Goal: Task Accomplishment & Management: Complete application form

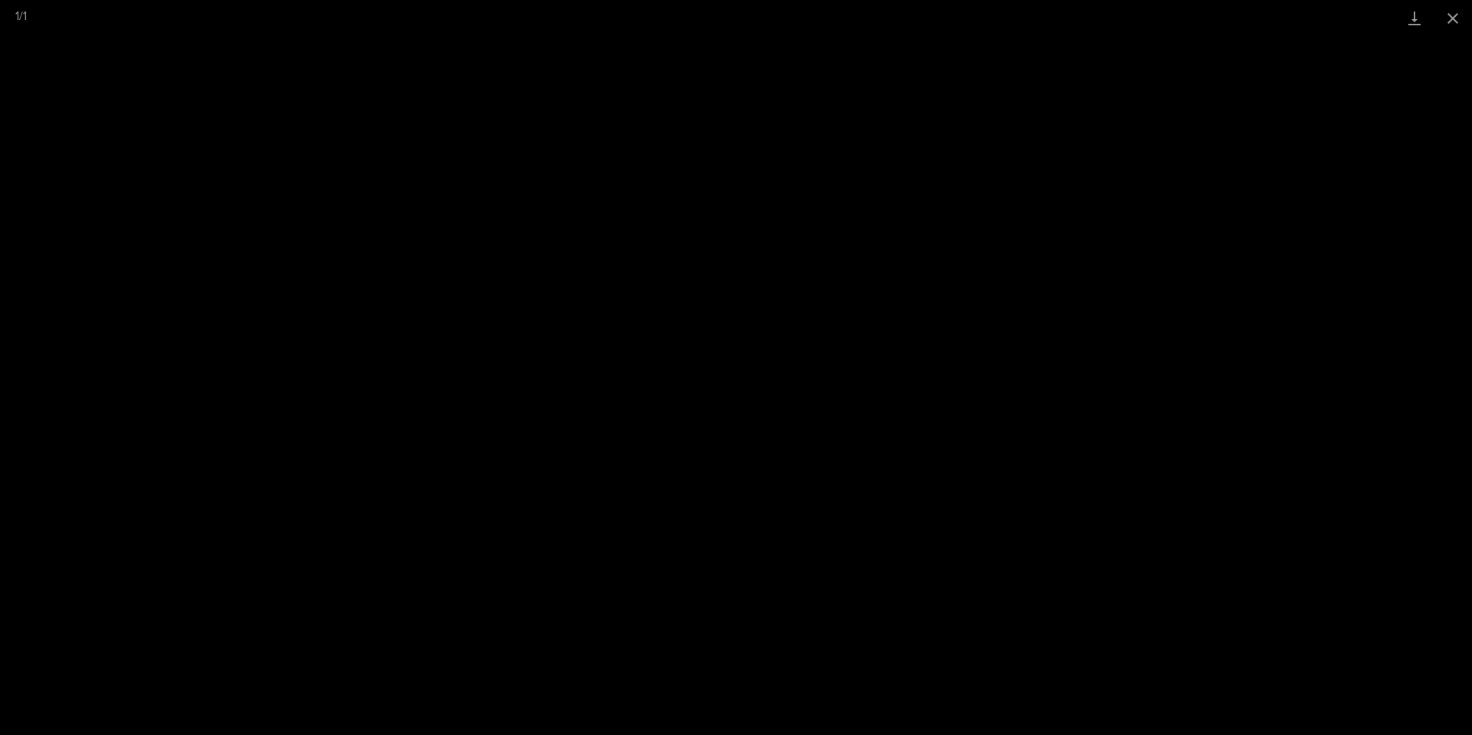
scroll to position [953, 0]
click at [1445, 15] on button "Close gallery" at bounding box center [1453, 18] width 38 height 36
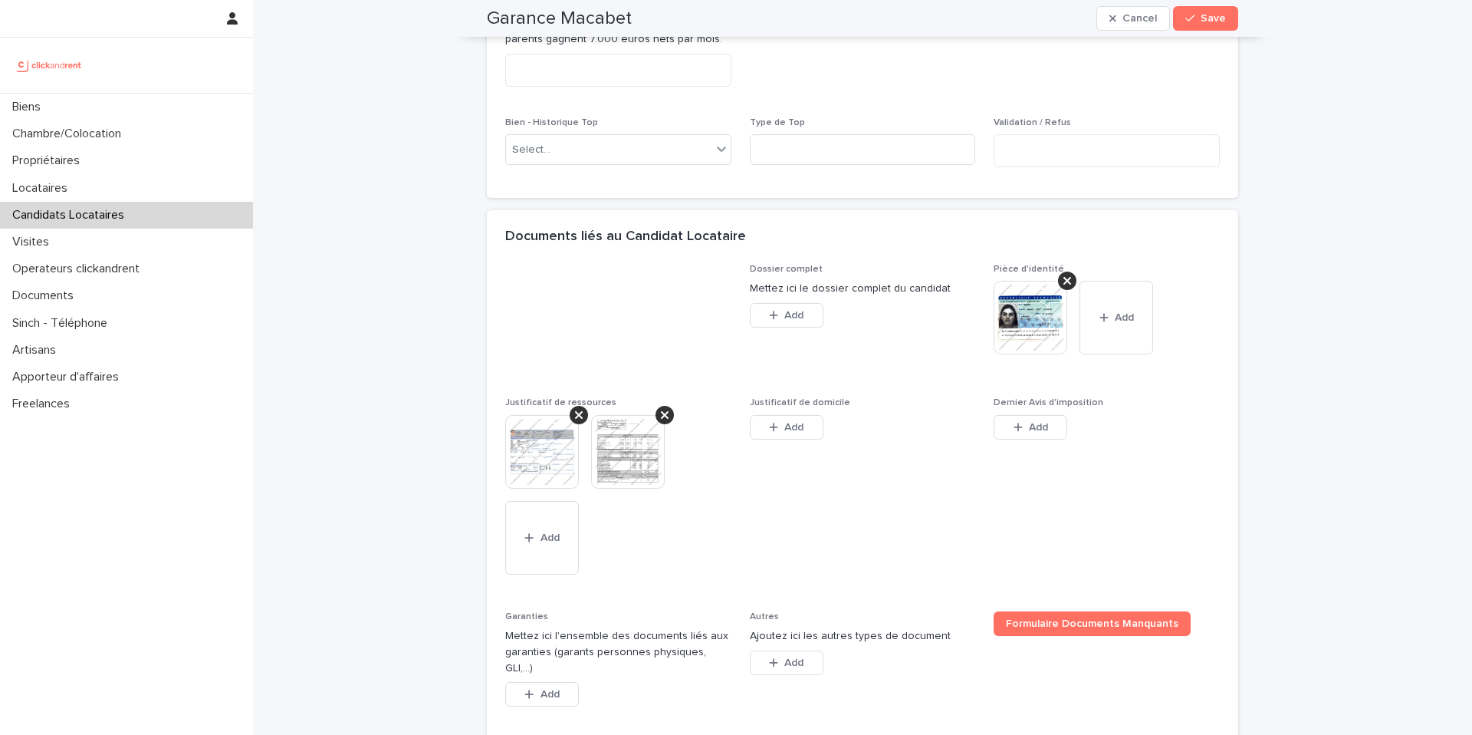
scroll to position [987, 0]
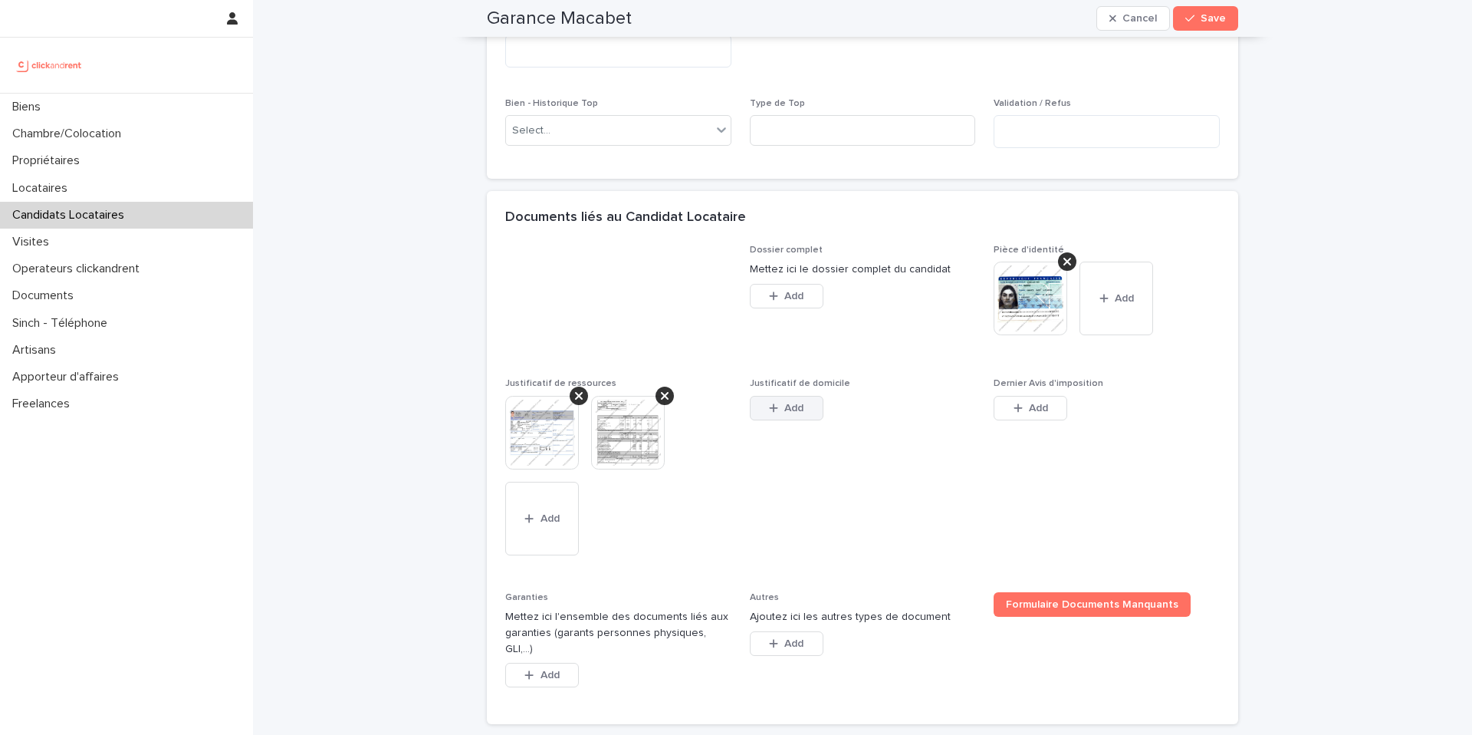
click at [790, 413] on span "Add" at bounding box center [793, 408] width 19 height 11
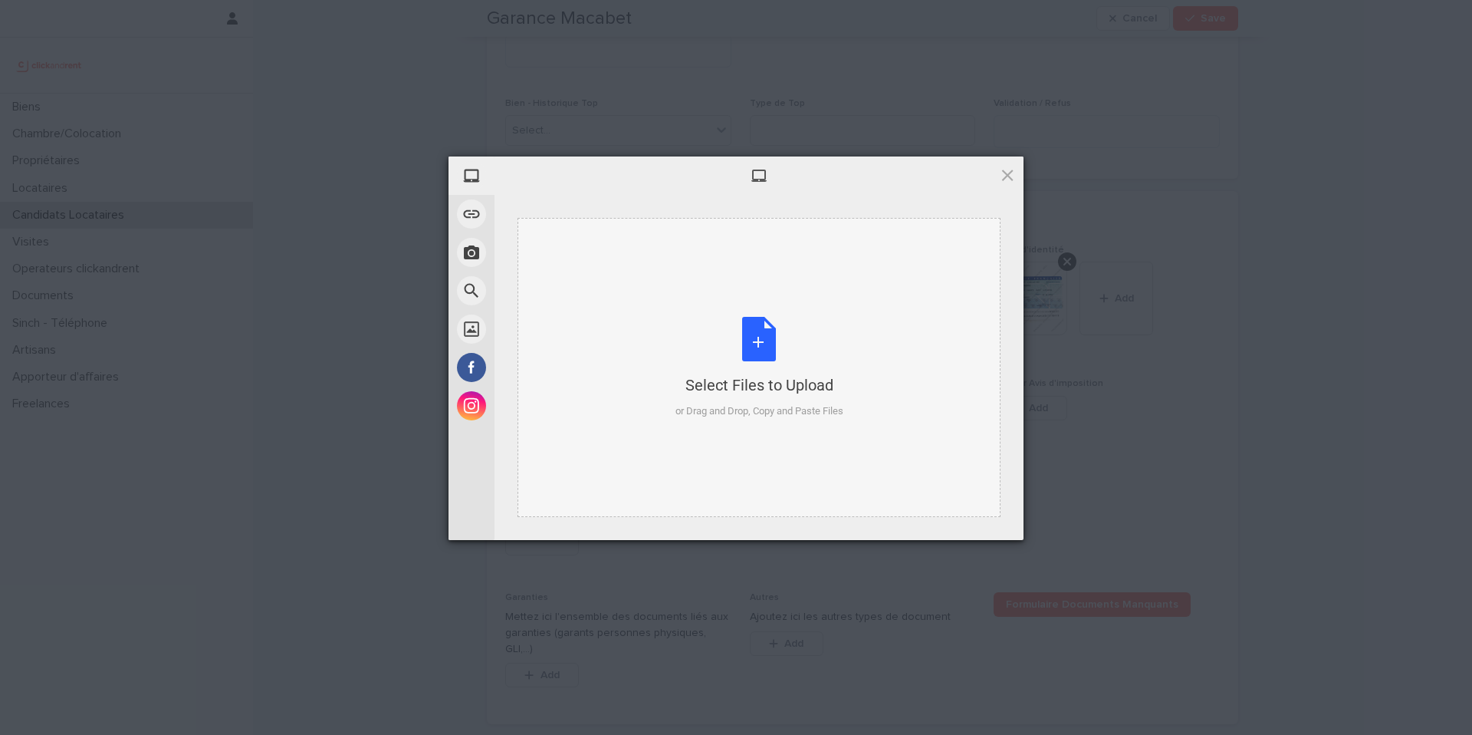
click at [771, 406] on div "or Drag and Drop, Copy and Paste Files" at bounding box center [760, 410] width 168 height 15
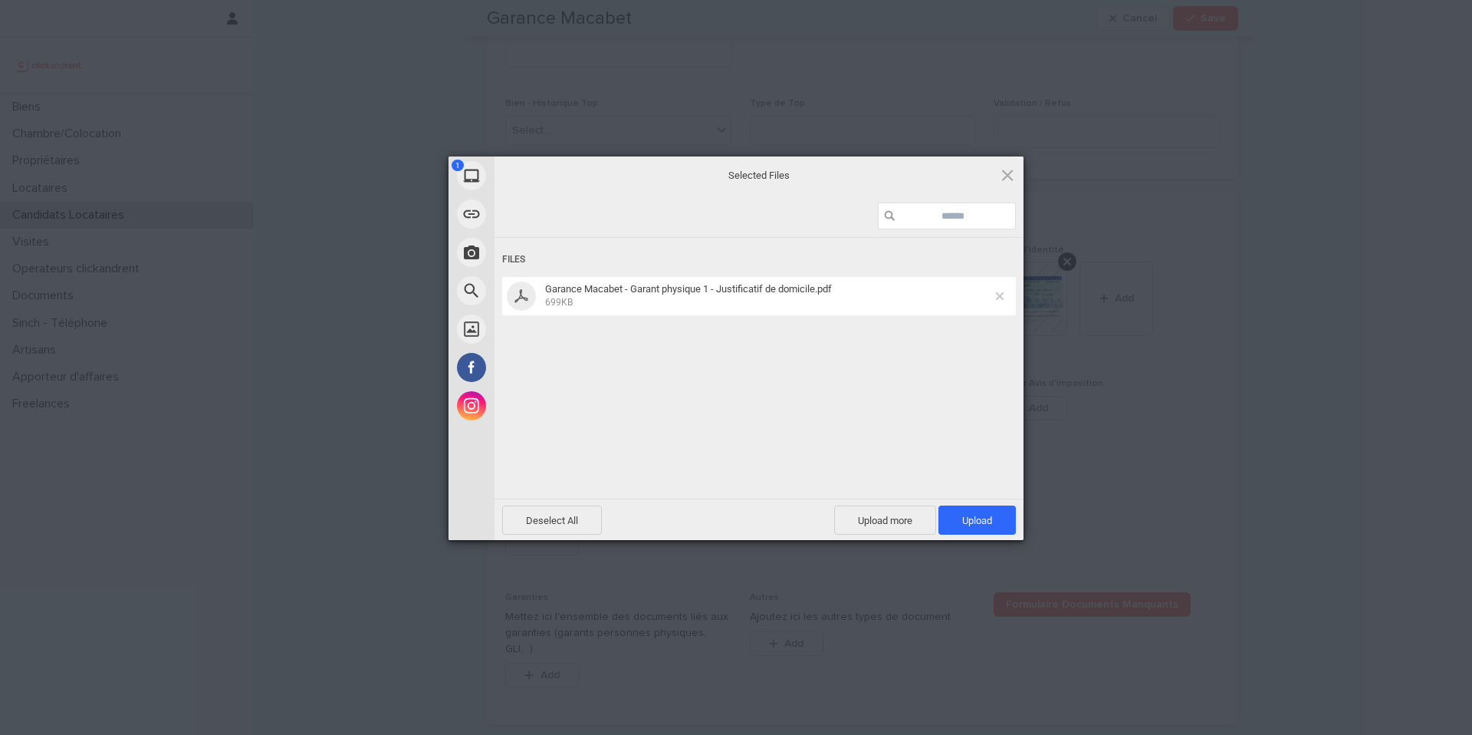
click at [999, 299] on span at bounding box center [1000, 296] width 8 height 8
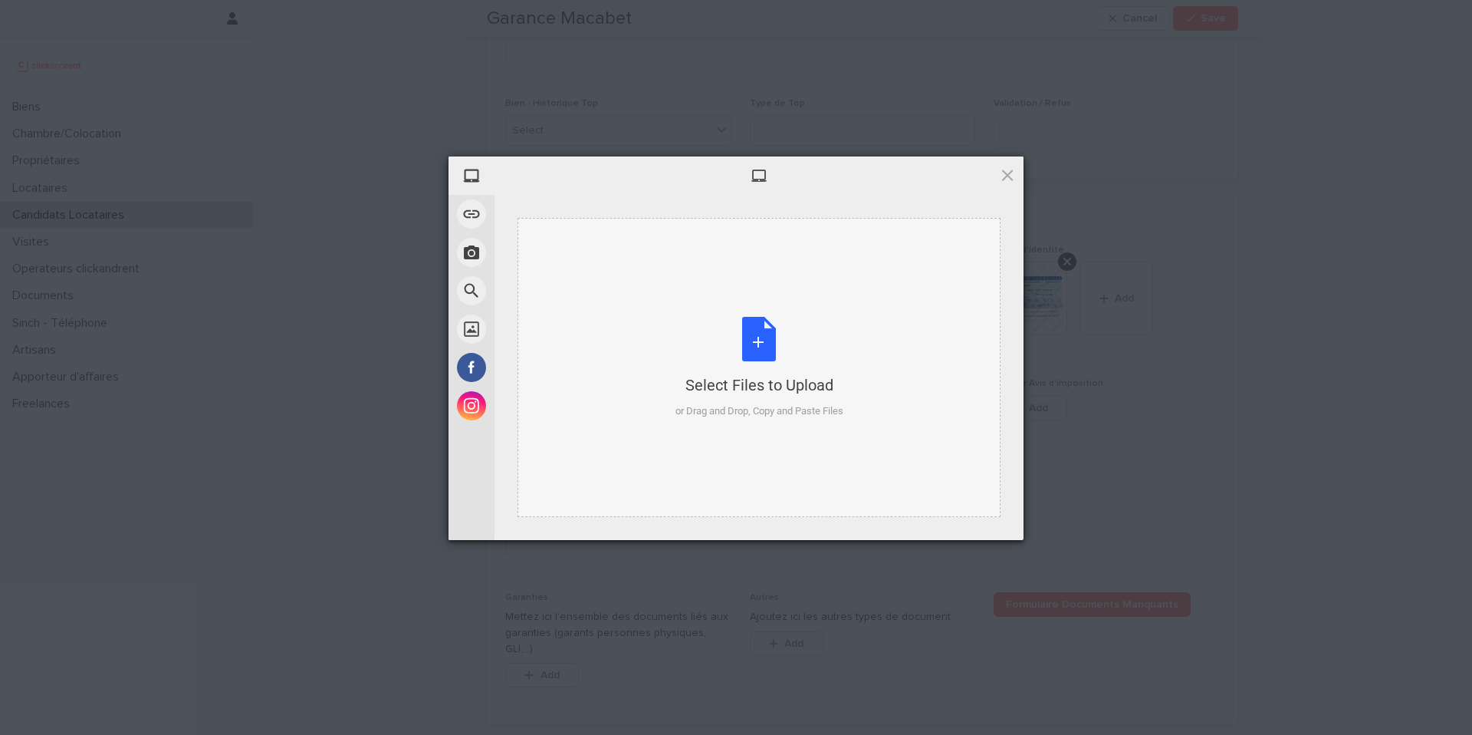
click at [741, 378] on div "Select Files to Upload" at bounding box center [760, 384] width 168 height 21
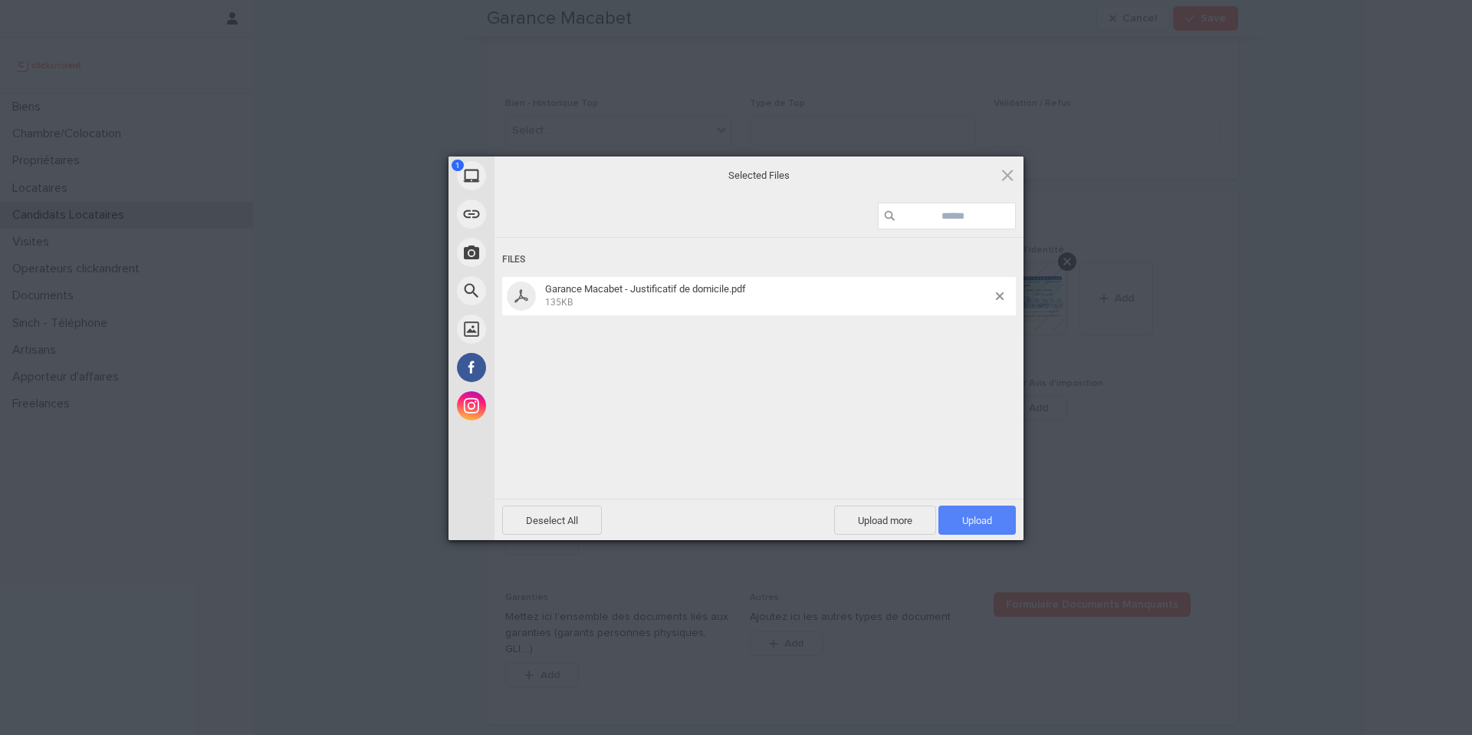
click at [996, 522] on span "Upload 1" at bounding box center [977, 519] width 77 height 29
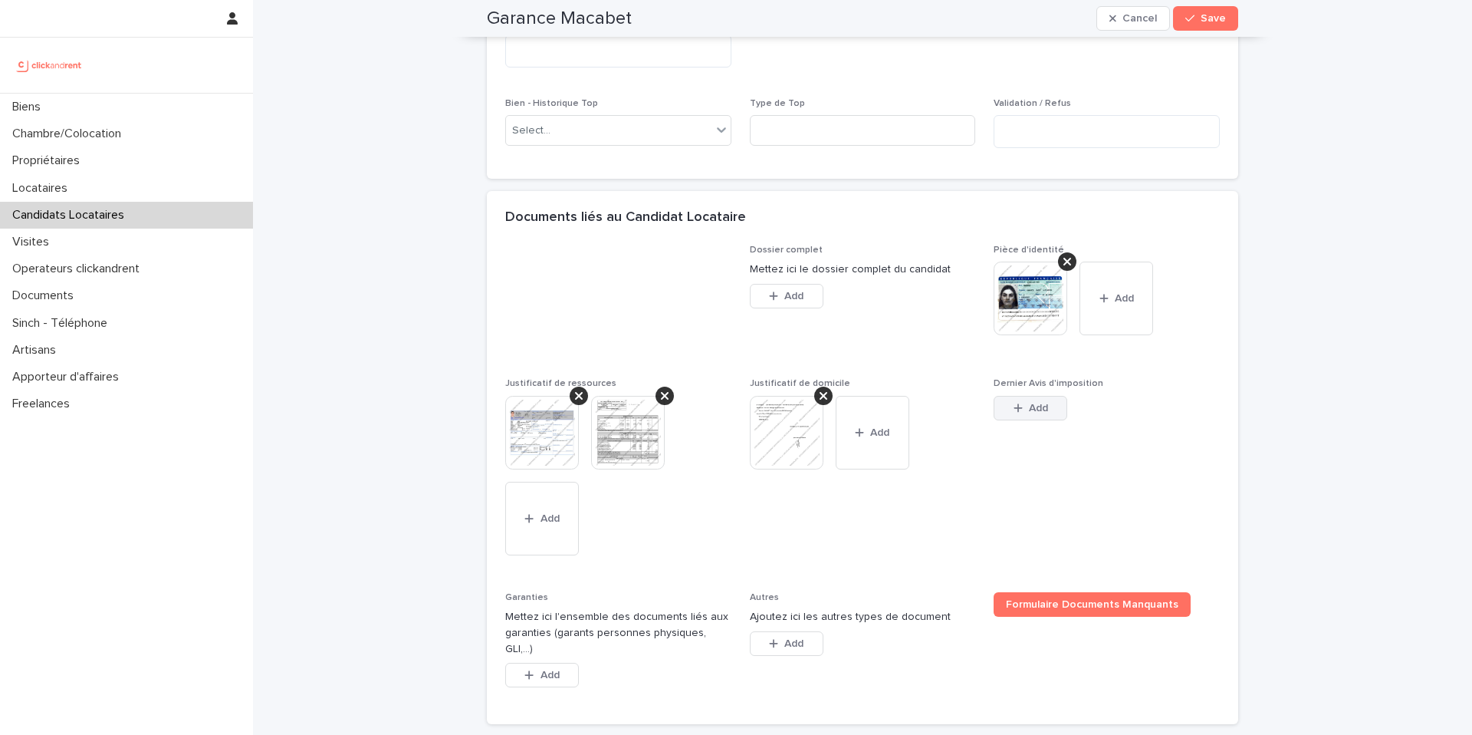
click at [1027, 420] on button "Add" at bounding box center [1031, 408] width 74 height 25
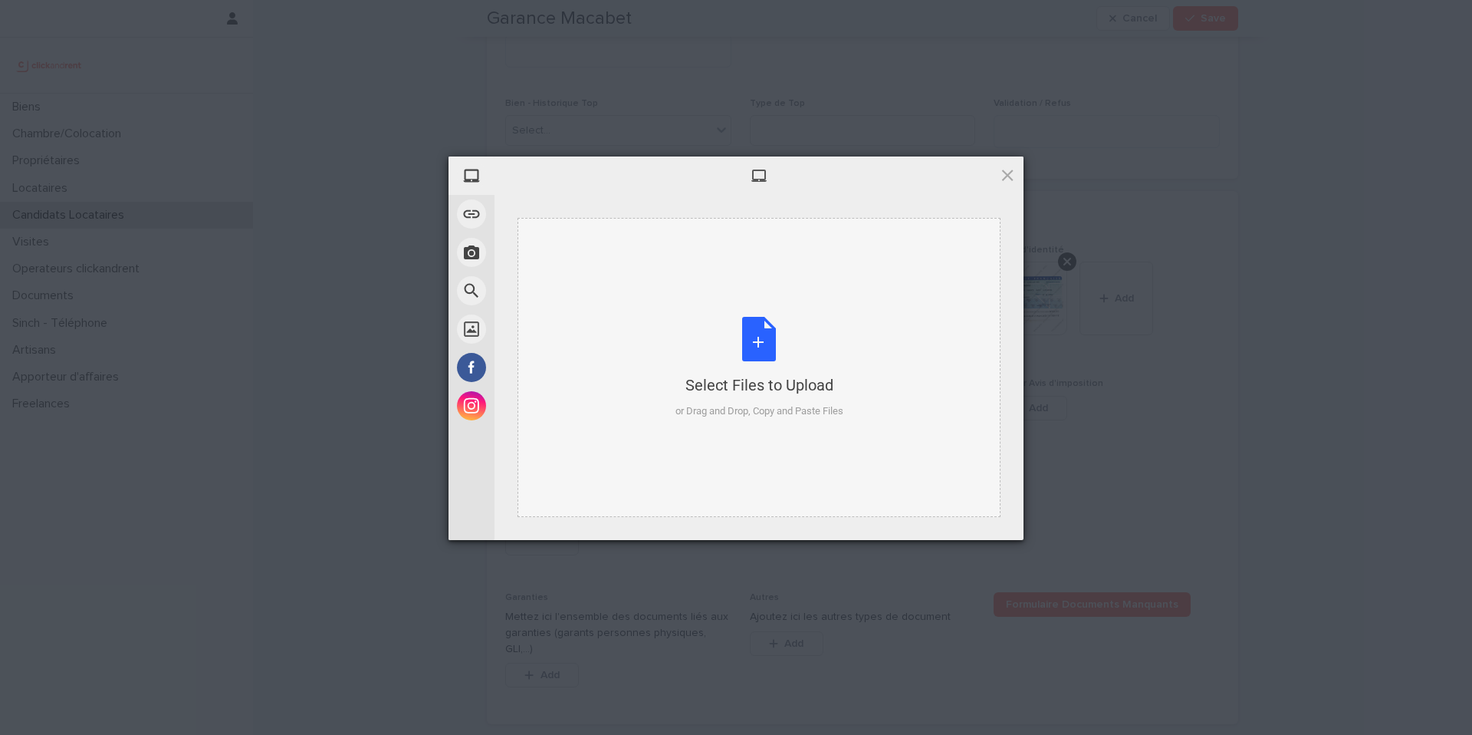
click at [827, 363] on div "Select Files to Upload or Drag and Drop, Copy and Paste Files" at bounding box center [760, 368] width 168 height 102
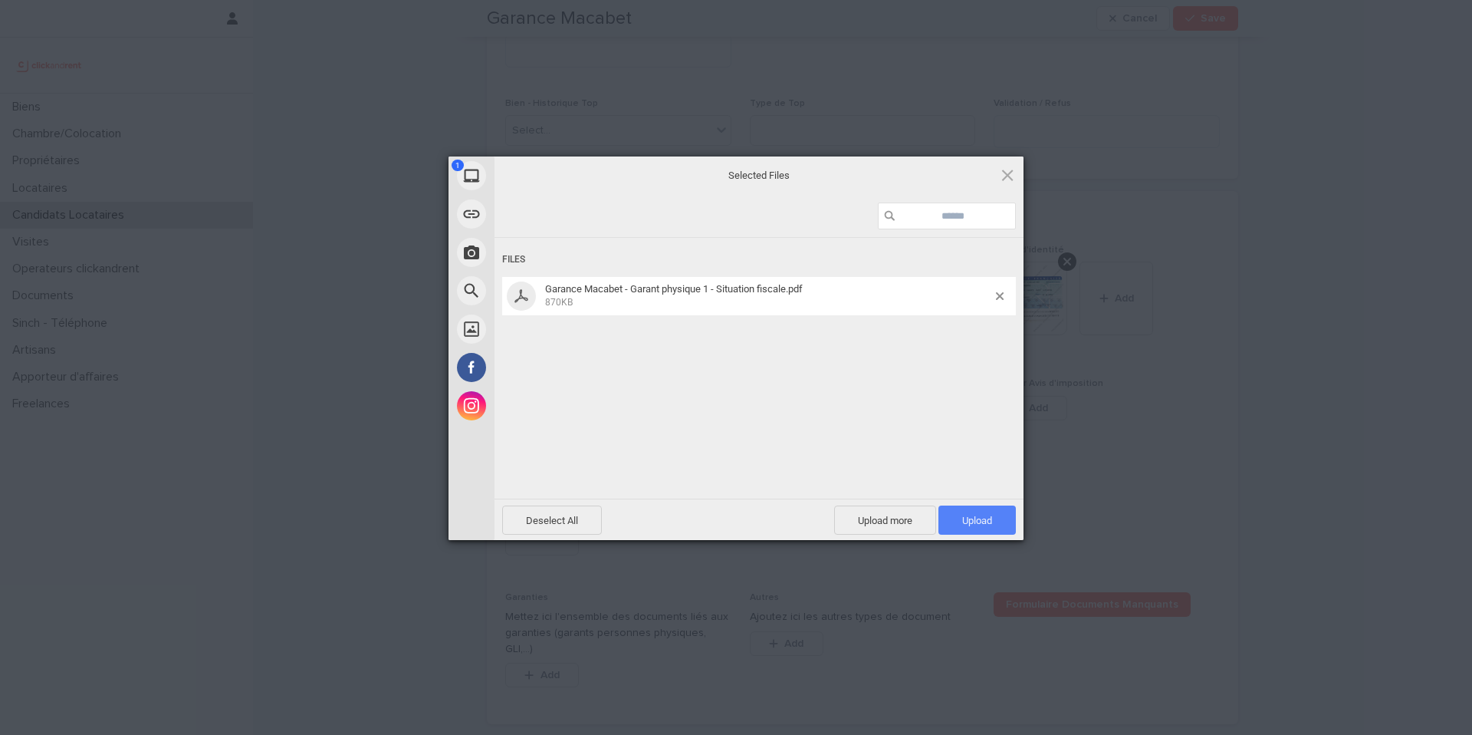
click at [991, 517] on span "Upload 1" at bounding box center [977, 519] width 77 height 29
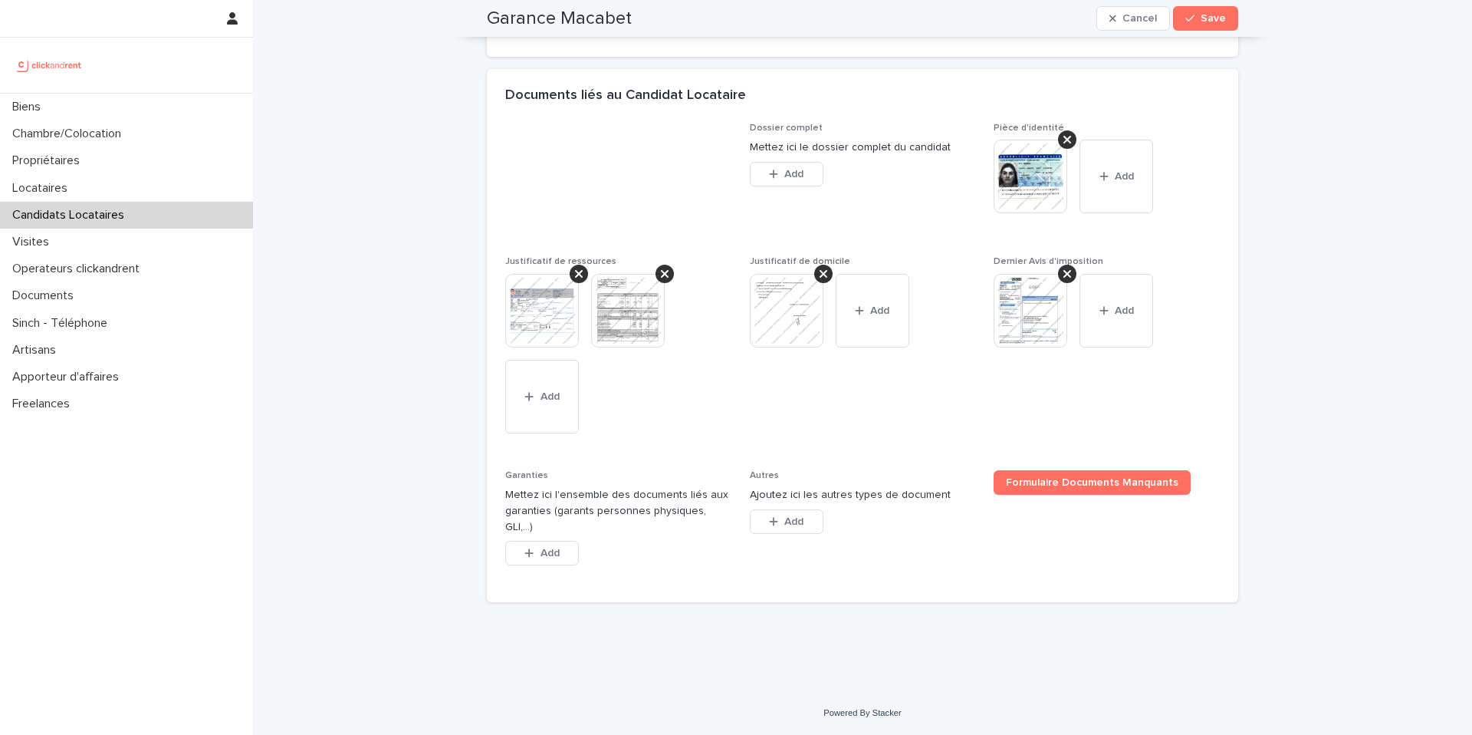
scroll to position [1121, 0]
click at [525, 543] on button "Add" at bounding box center [542, 553] width 74 height 25
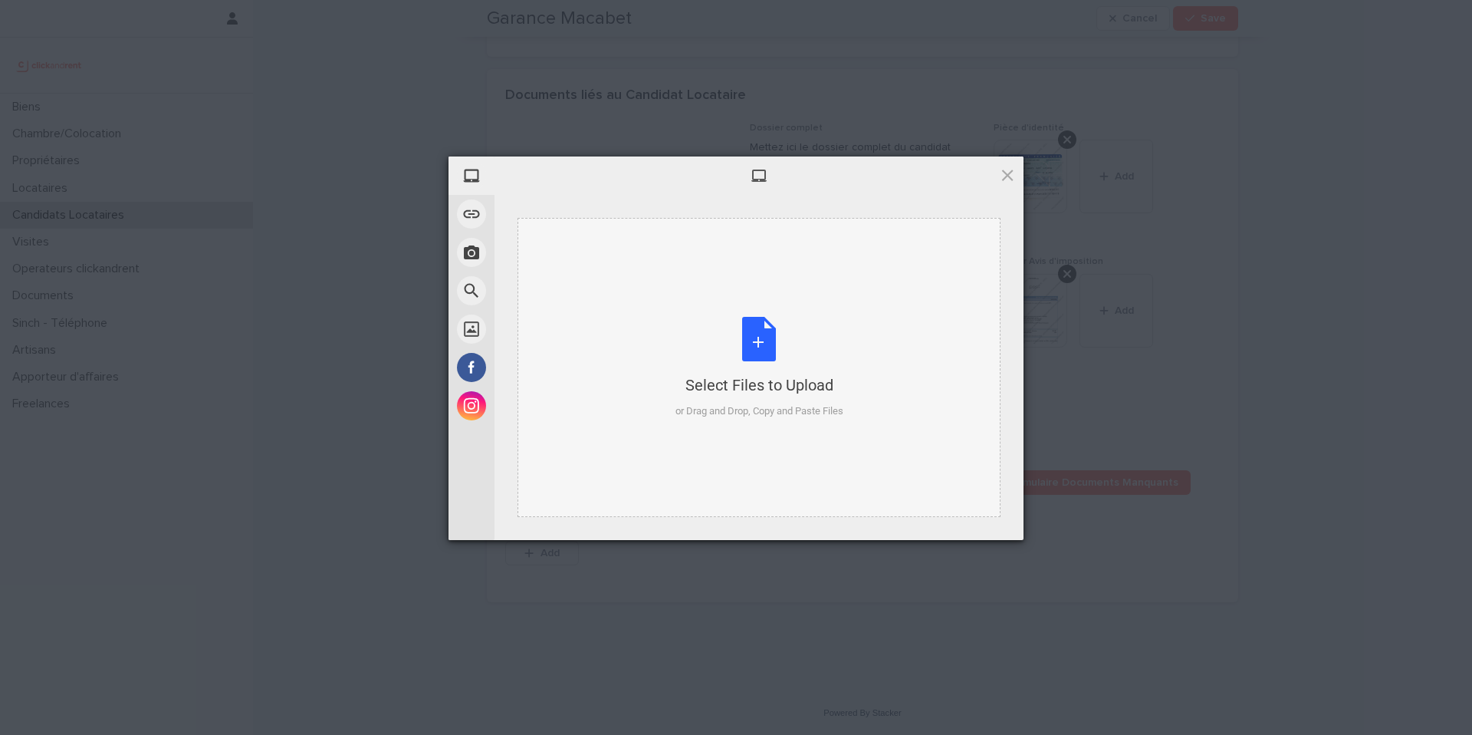
click at [788, 363] on div "Select Files to Upload or Drag and Drop, Copy and Paste Files" at bounding box center [760, 368] width 168 height 102
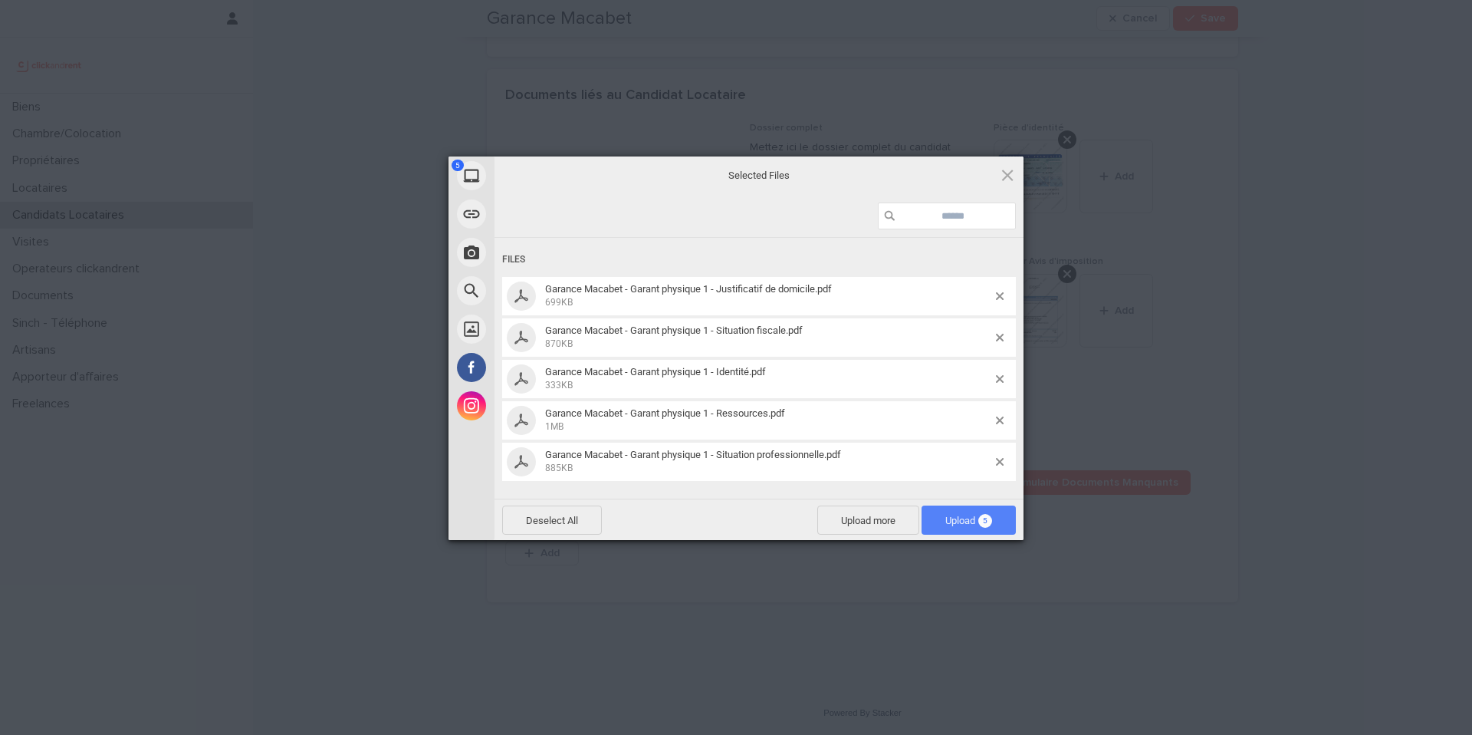
click at [968, 513] on span "Upload 5" at bounding box center [969, 519] width 94 height 29
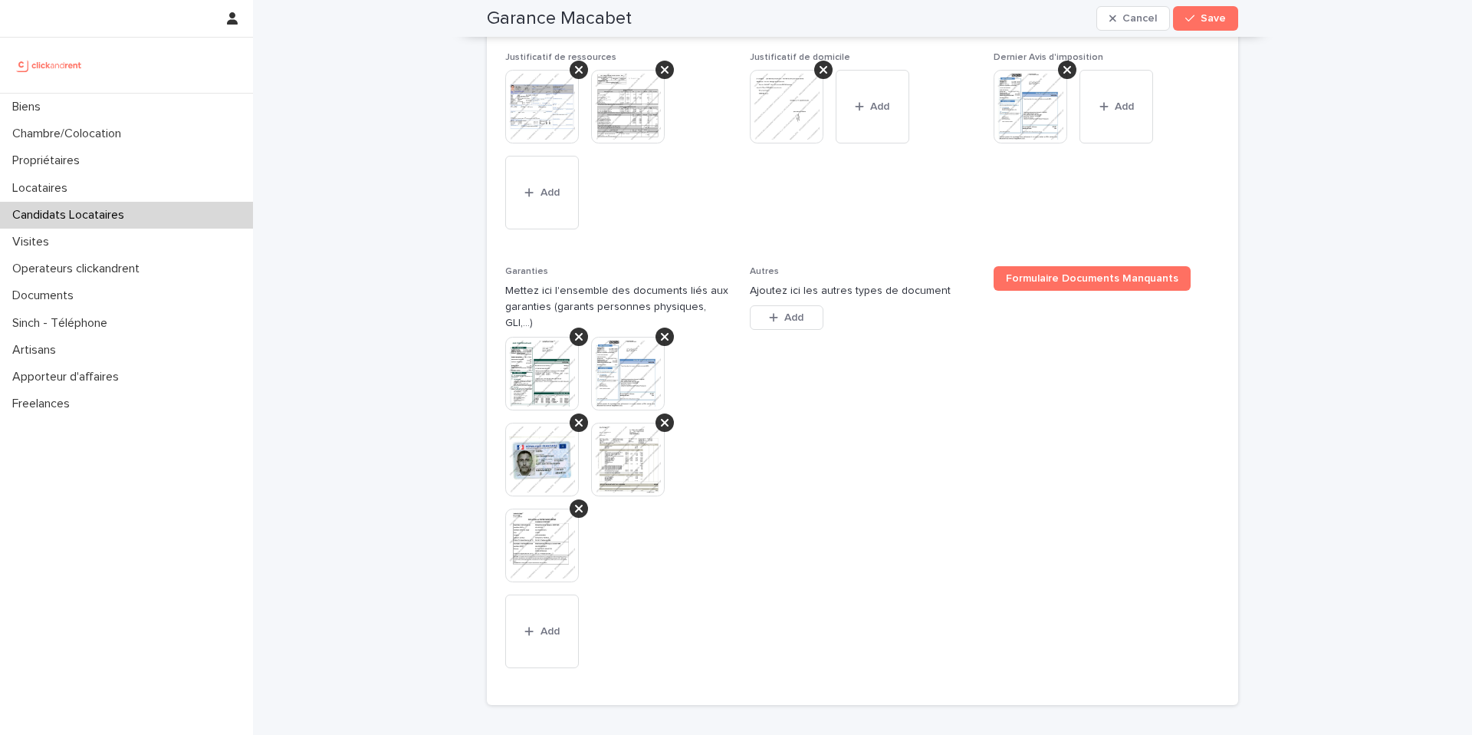
scroll to position [1345, 0]
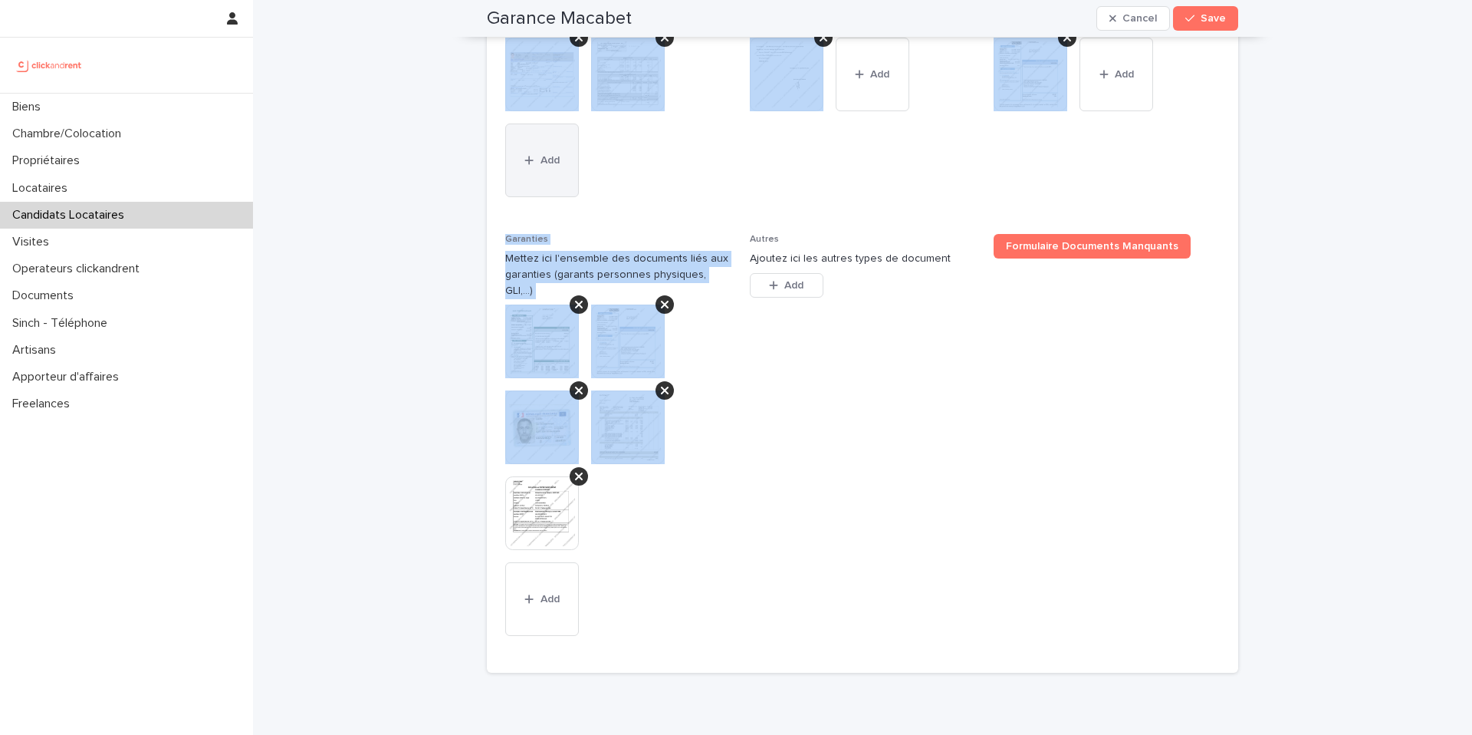
drag, startPoint x: 686, startPoint y: 577, endPoint x: 506, endPoint y: 160, distance: 454.4
click at [505, 146] on div "Dossier complet Mettez ici le dossier complet du candidat This file cannot be o…" at bounding box center [862, 271] width 715 height 768
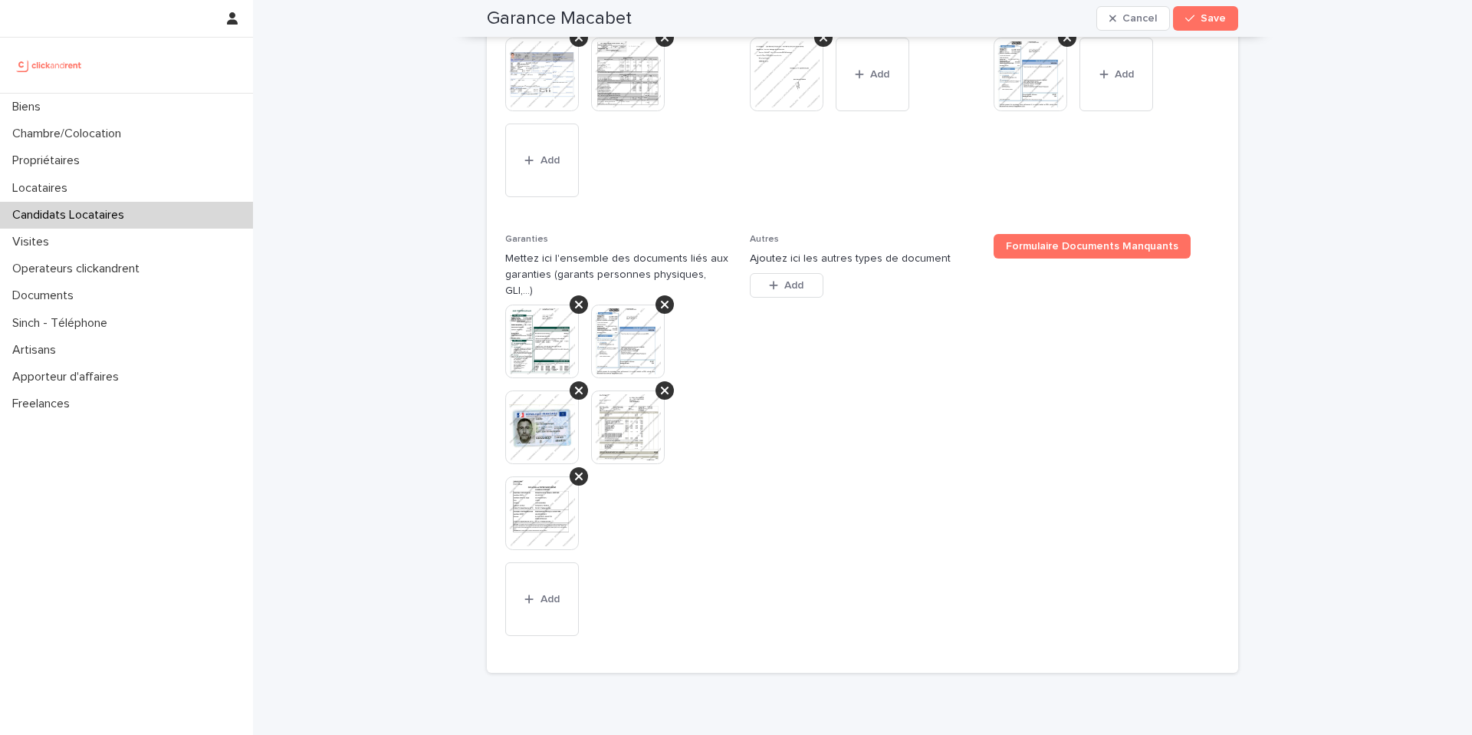
drag, startPoint x: 747, startPoint y: 580, endPoint x: 643, endPoint y: 504, distance: 128.8
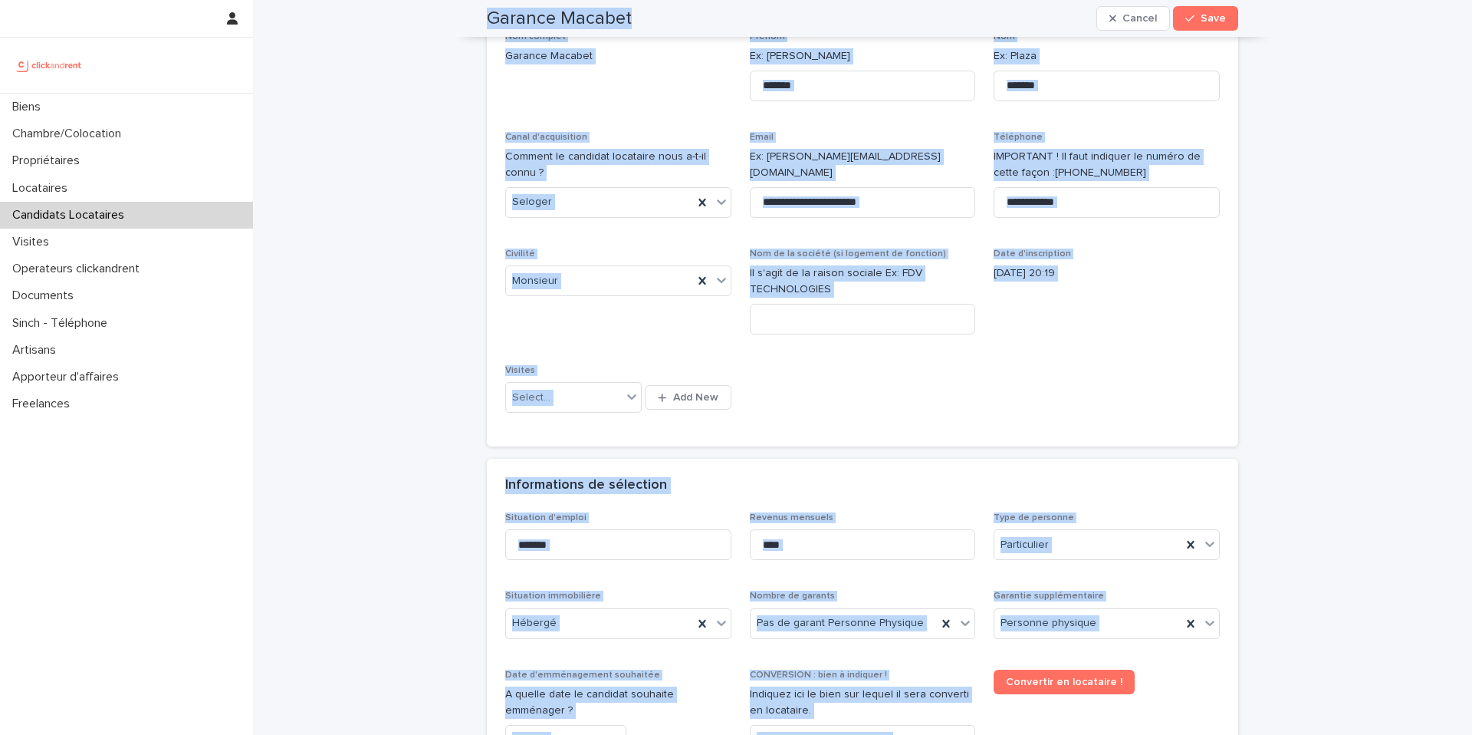
scroll to position [128, 0]
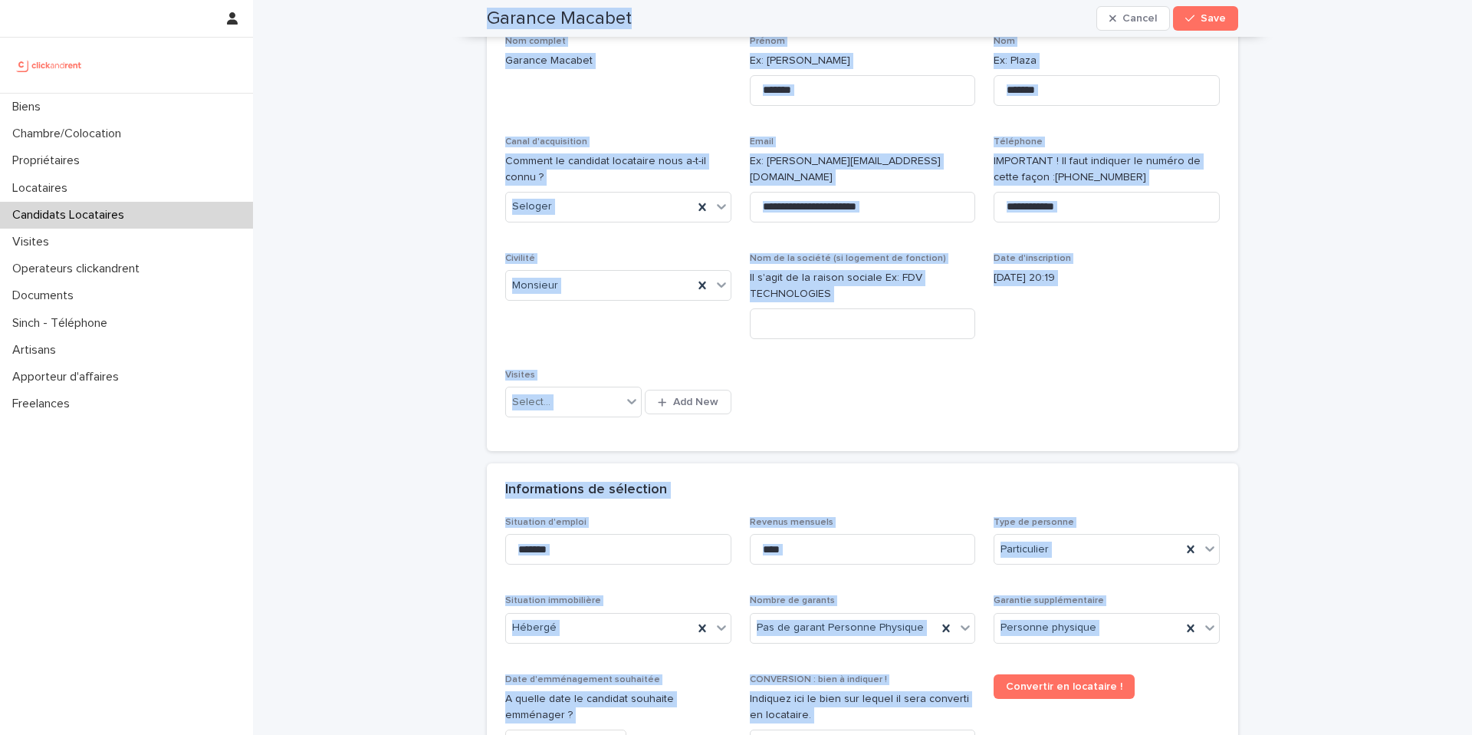
drag, startPoint x: 564, startPoint y: 592, endPoint x: 475, endPoint y: 18, distance: 580.5
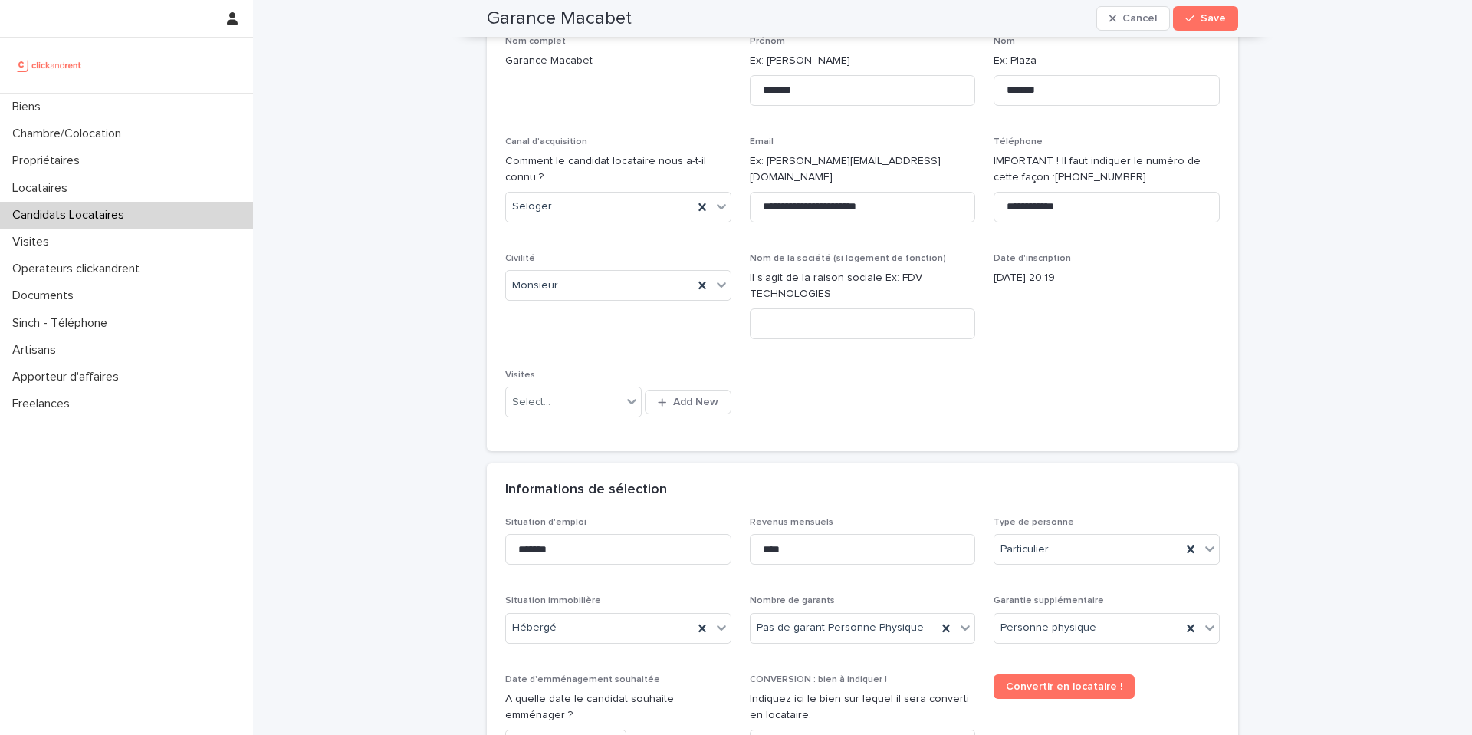
click at [1011, 432] on div "**********" at bounding box center [862, 244] width 751 height 416
click at [831, 561] on input "****" at bounding box center [863, 549] width 226 height 31
click at [767, 550] on input "****" at bounding box center [863, 549] width 226 height 31
click at [763, 548] on input "*****" at bounding box center [863, 549] width 226 height 31
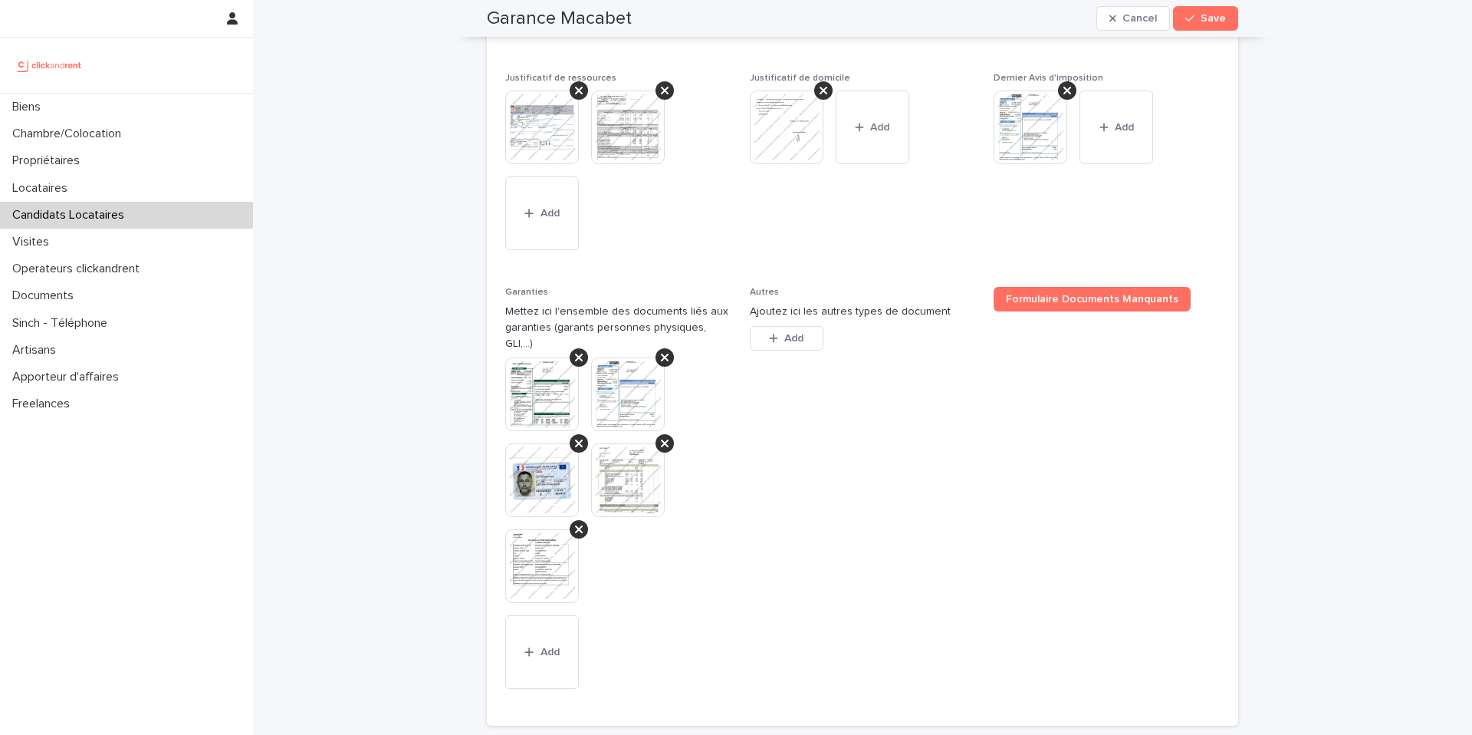
scroll to position [1393, 0]
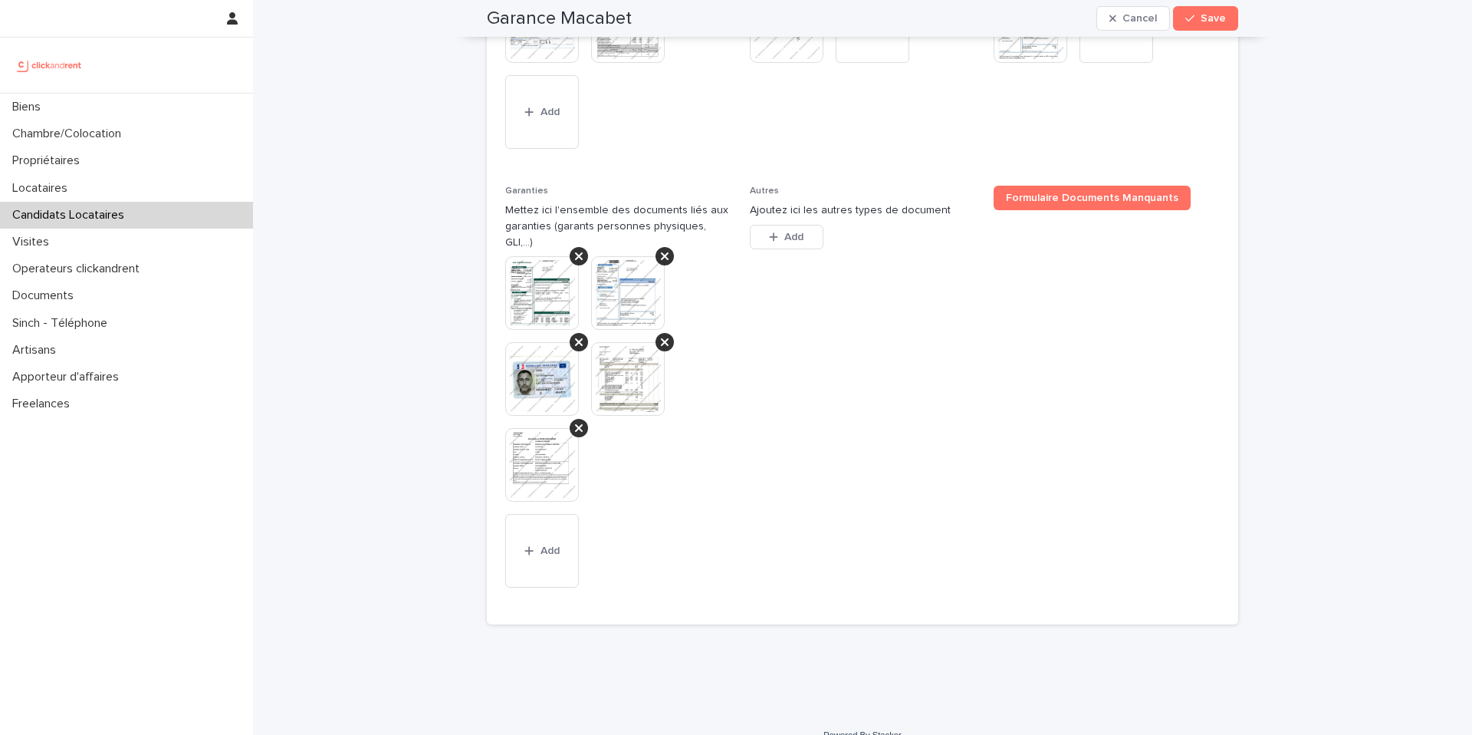
type input "****"
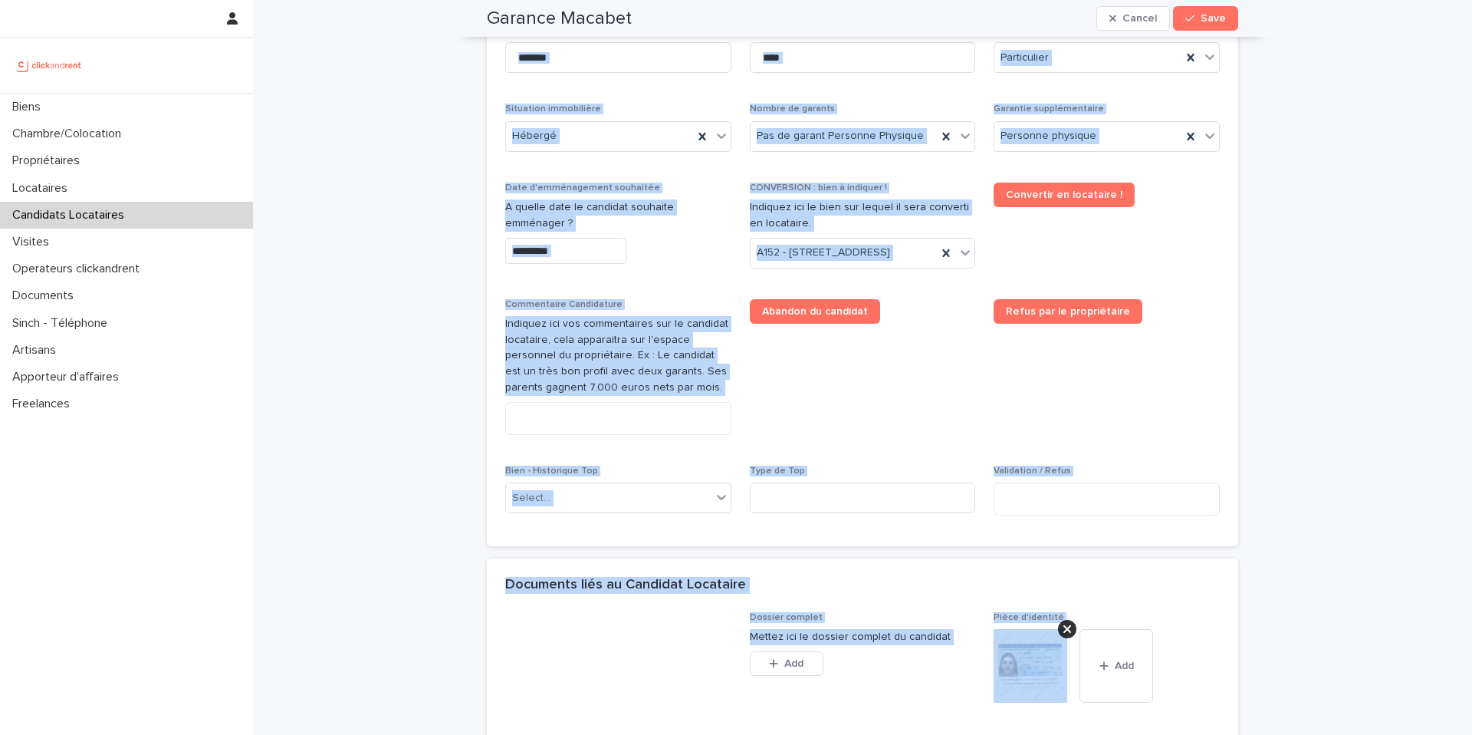
scroll to position [0, 0]
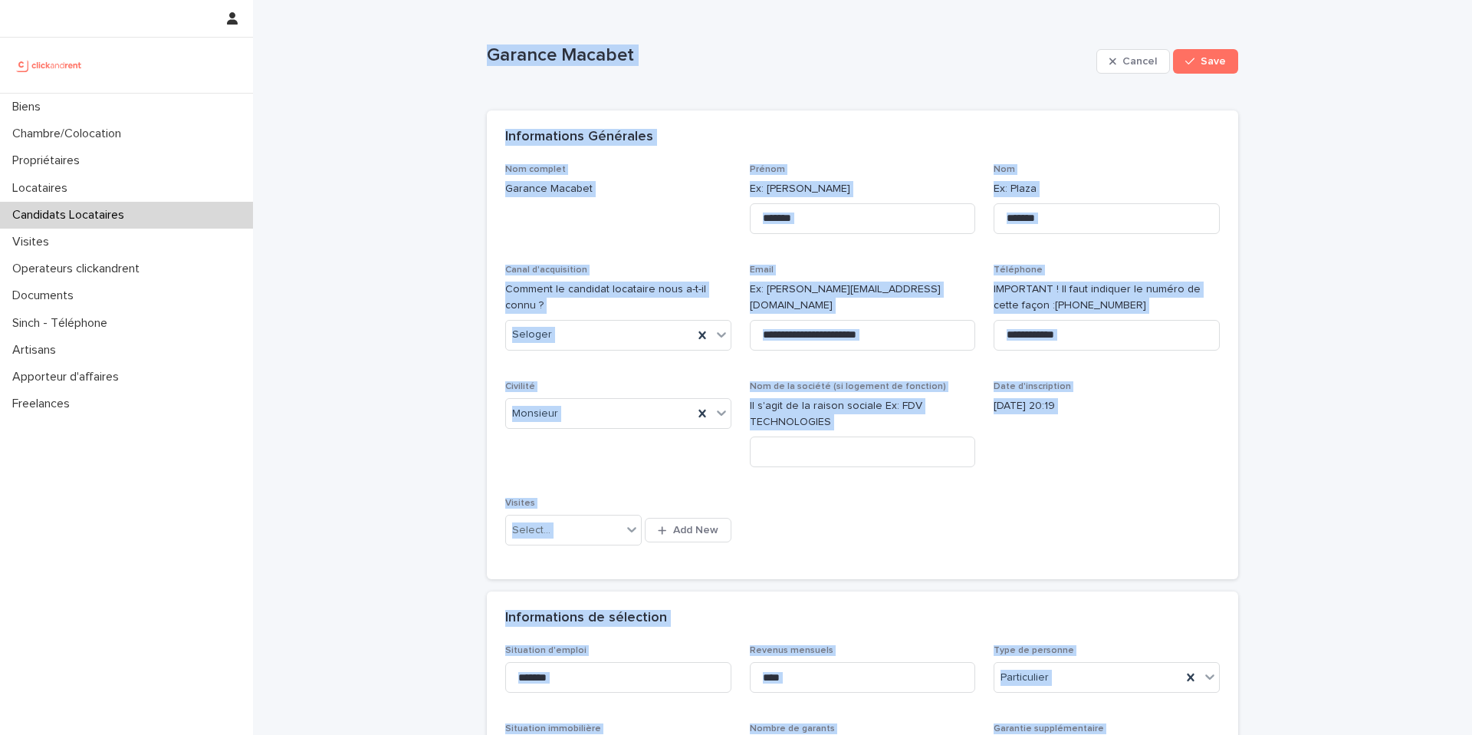
drag, startPoint x: 671, startPoint y: 549, endPoint x: 454, endPoint y: 48, distance: 545.7
copy div "Loremip Dolorsi Ametco Adip Elits, doeiu tem in utlab etdolo magn aliqua. Enima…"
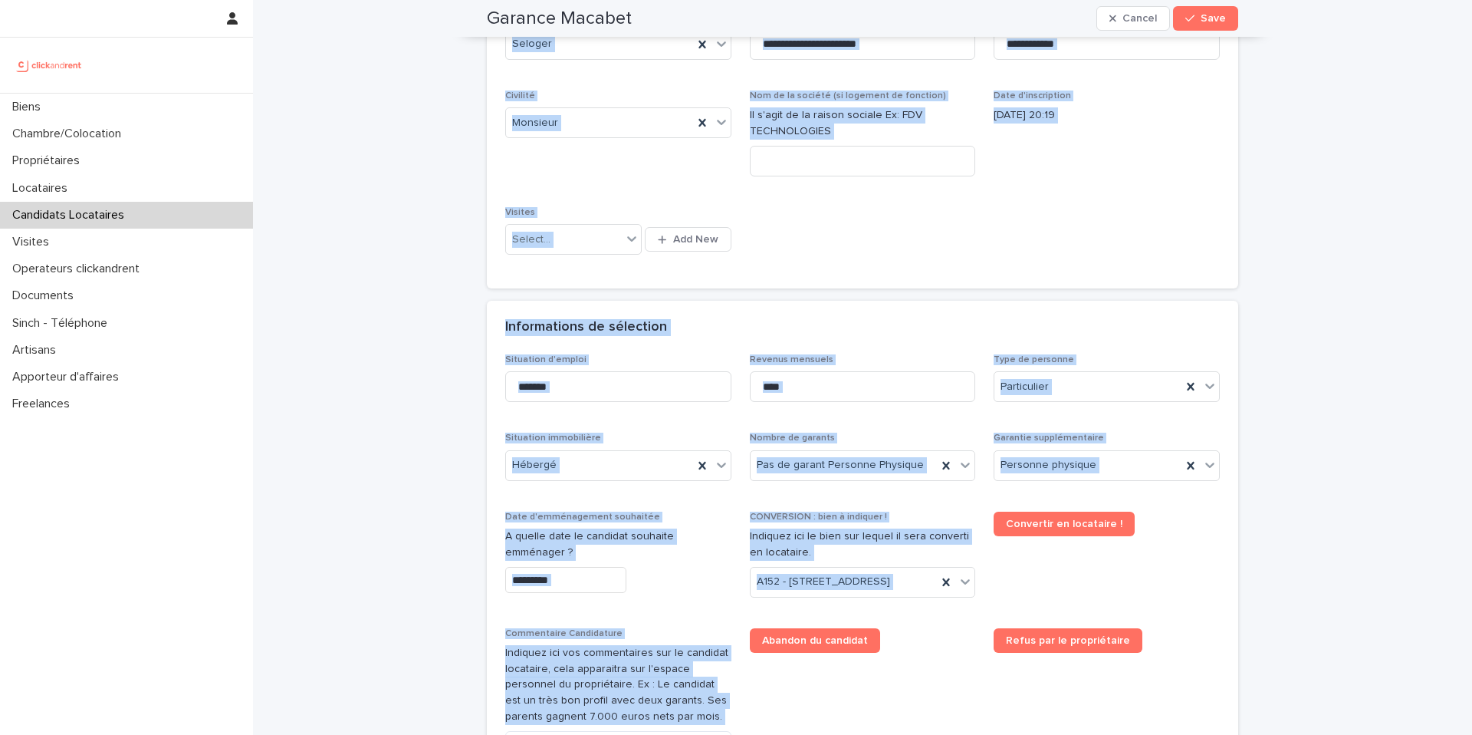
scroll to position [479, 0]
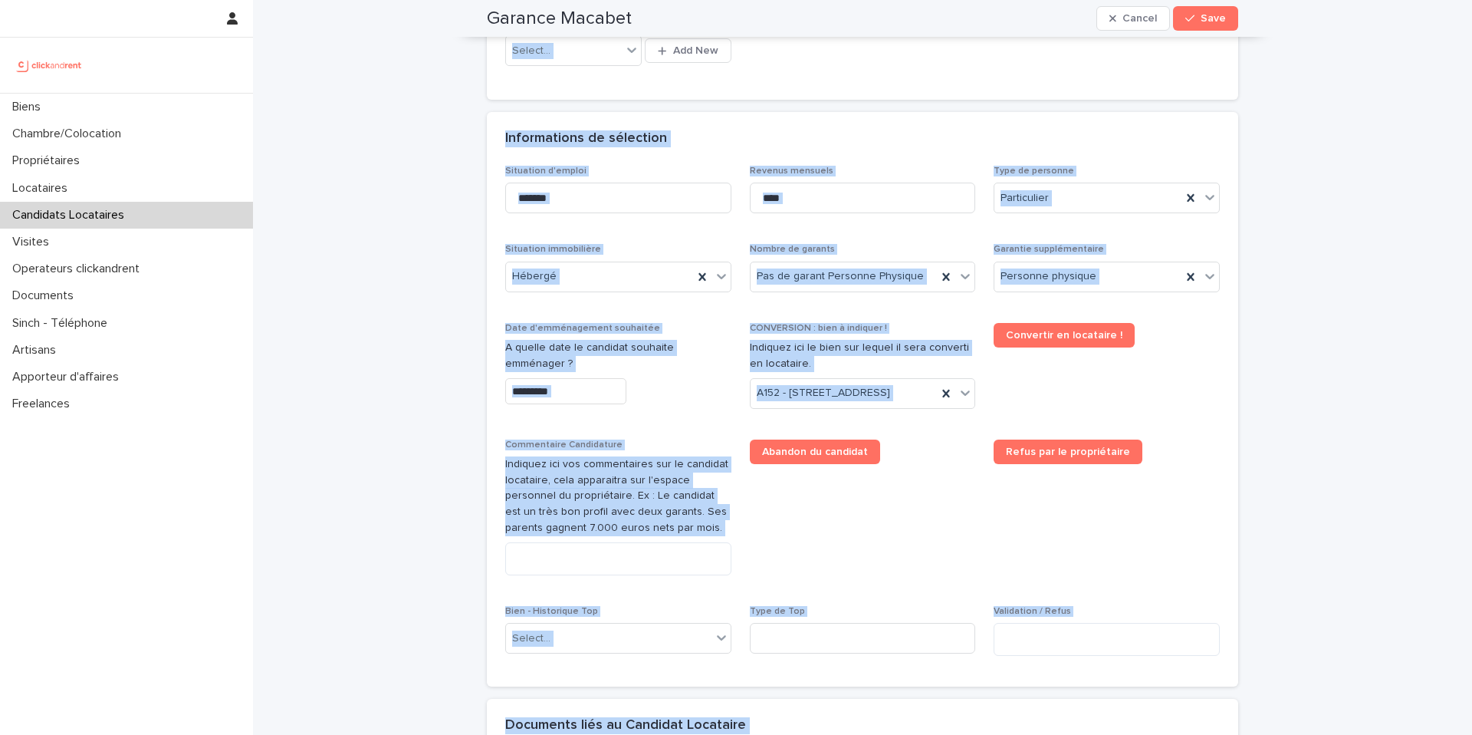
click at [1080, 302] on div "Garantie supplémentaire Personne physique" at bounding box center [1107, 274] width 226 height 60
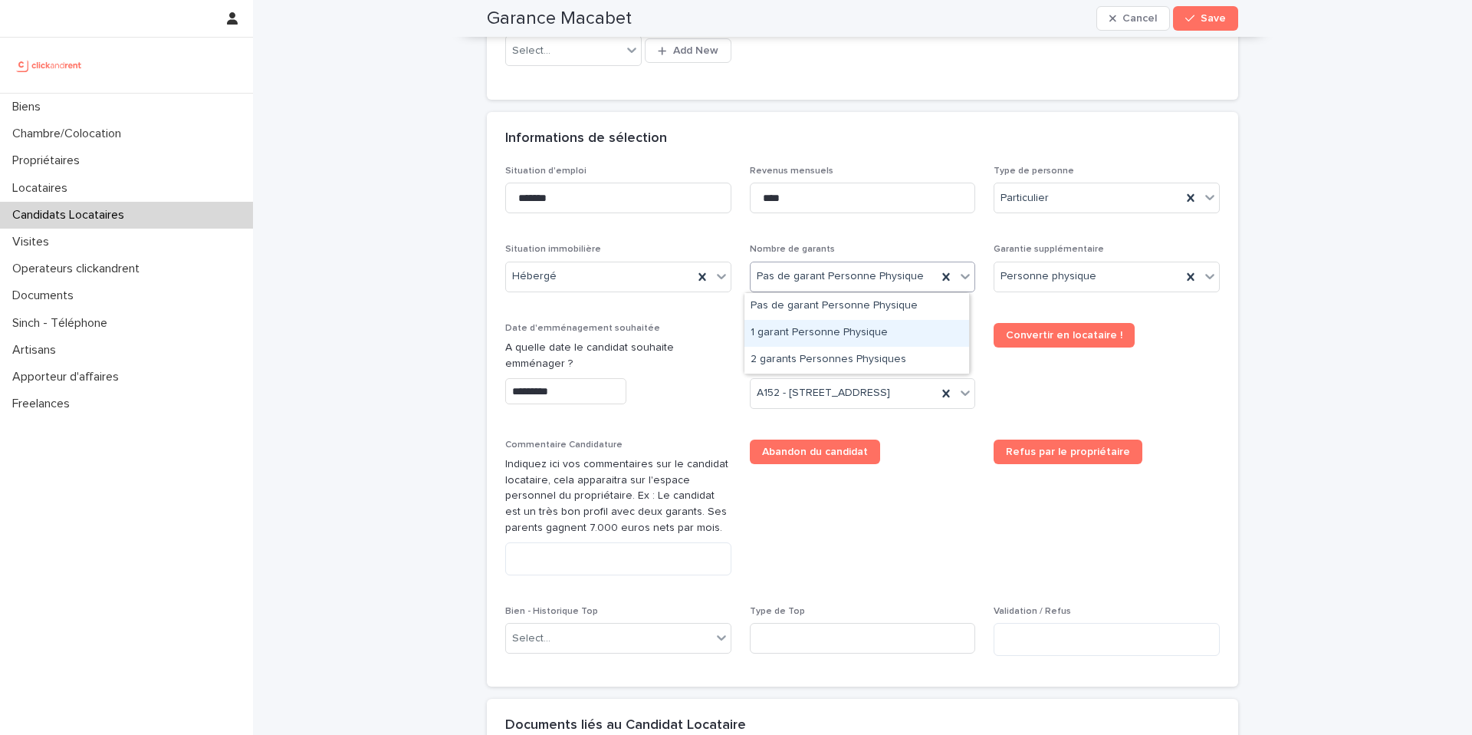
click at [805, 333] on div "1 garant Personne Physique" at bounding box center [857, 333] width 225 height 27
click at [583, 575] on textarea at bounding box center [618, 558] width 226 height 33
paste textarea "**********"
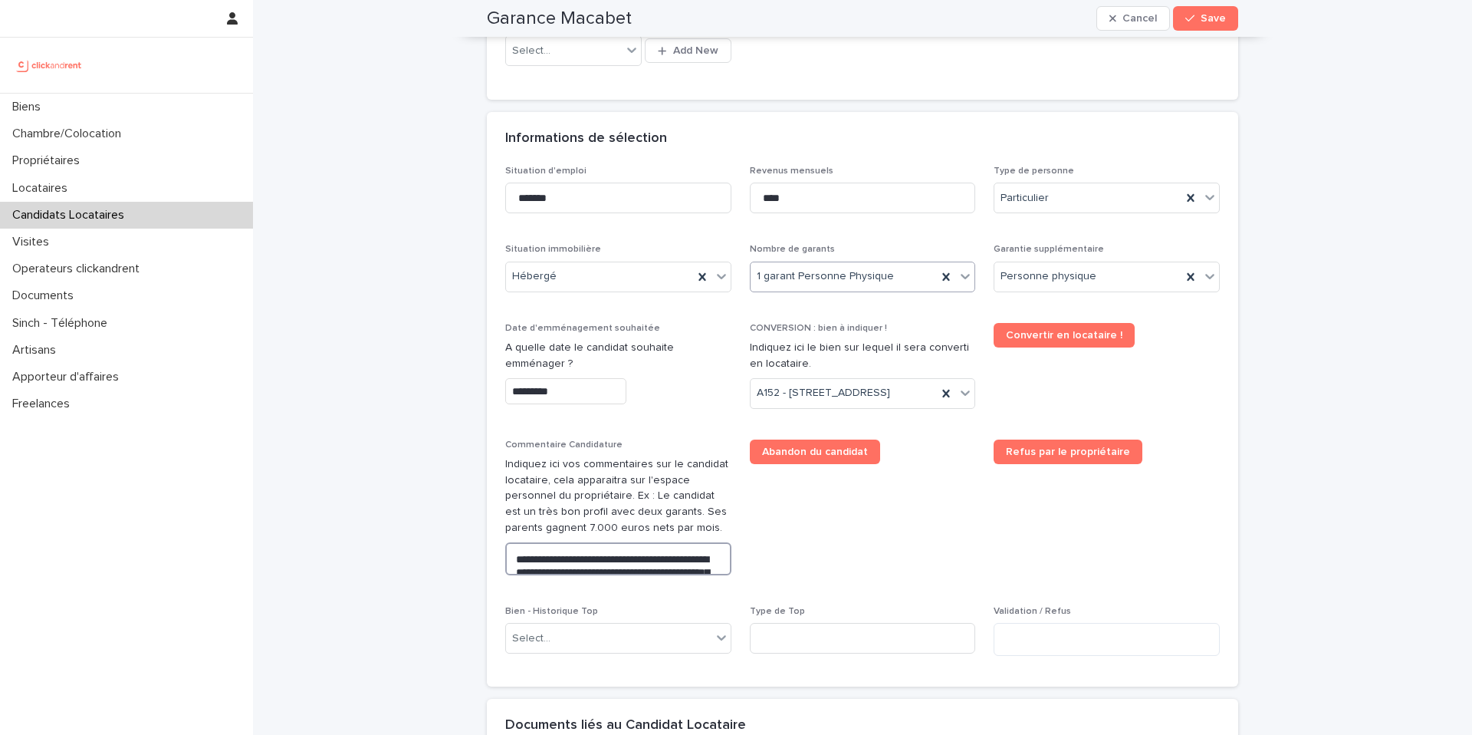
scroll to position [633, 0]
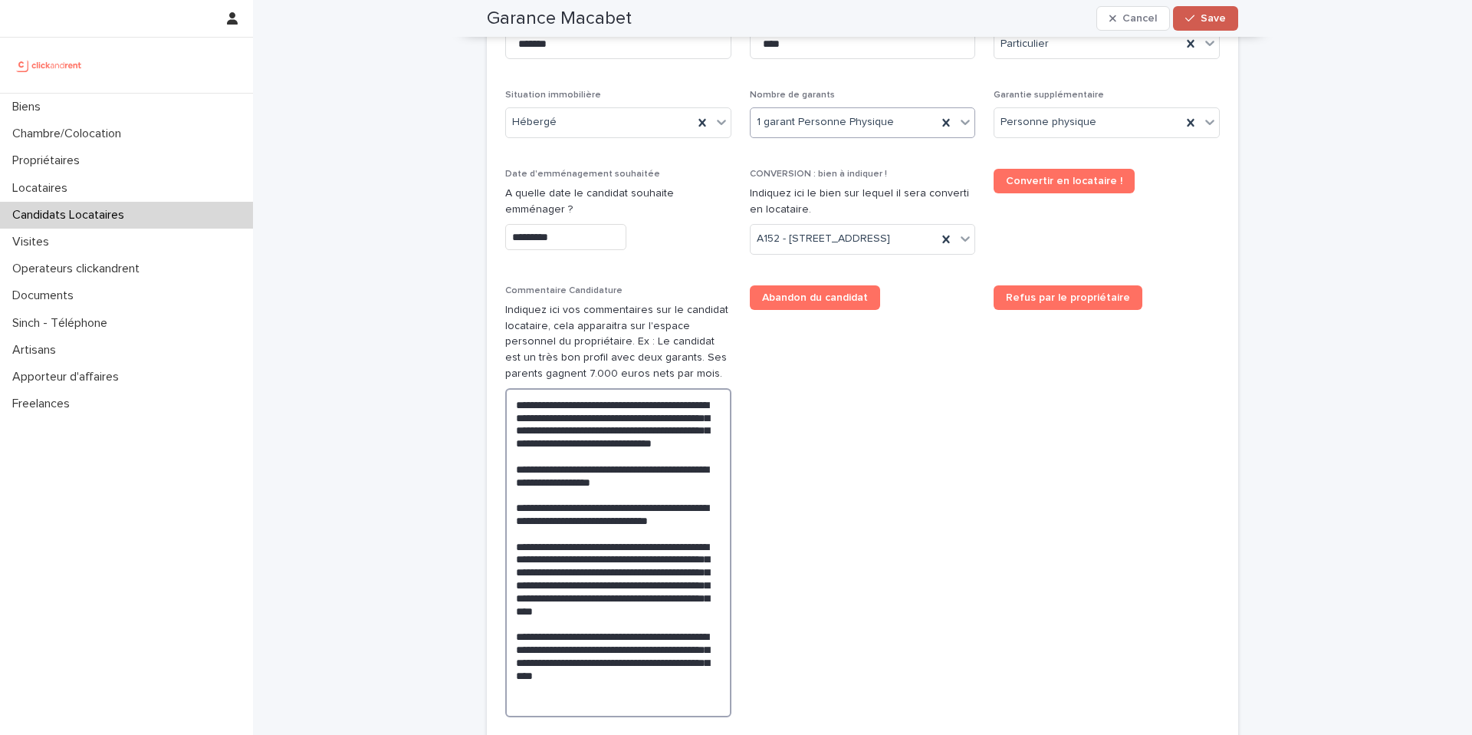
type textarea "**********"
click at [1206, 25] on button "Save" at bounding box center [1205, 18] width 65 height 25
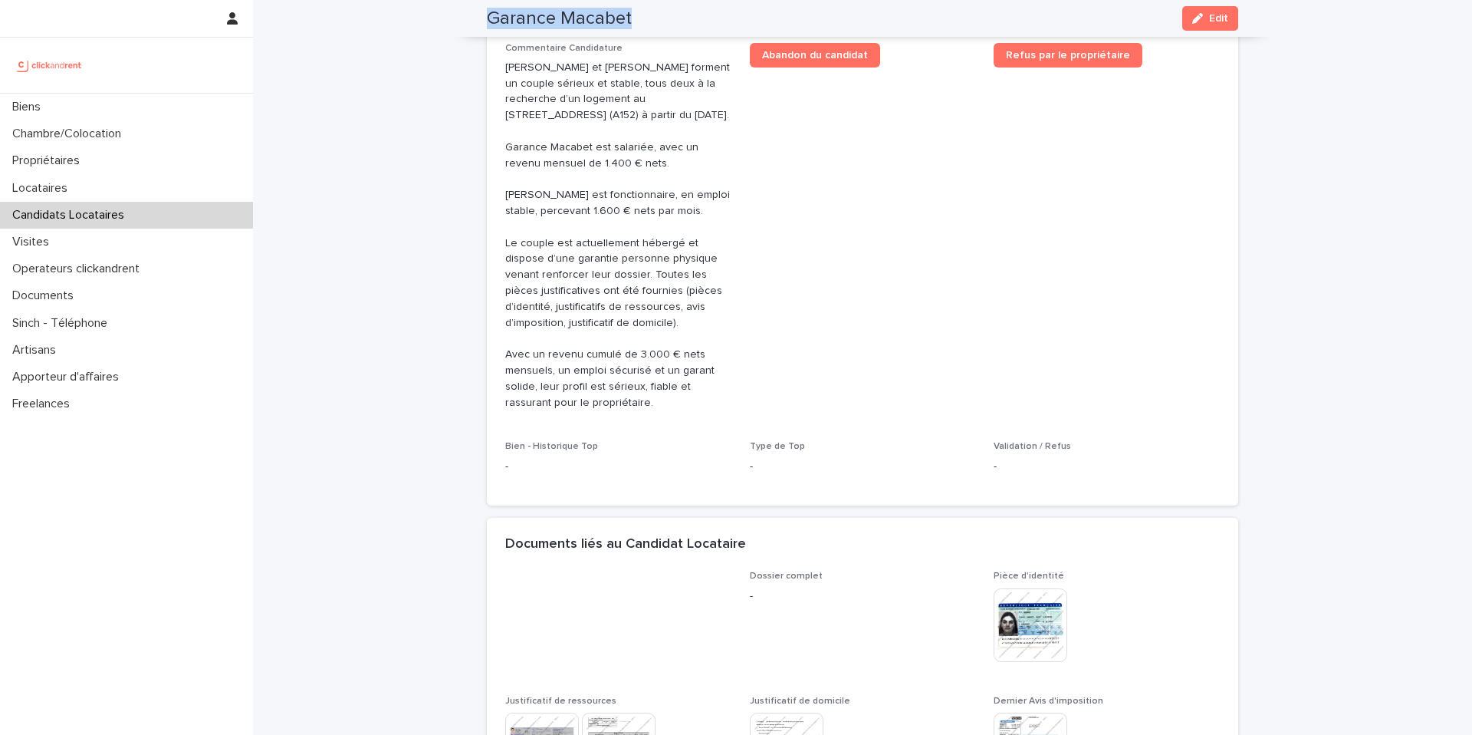
scroll to position [350, 0]
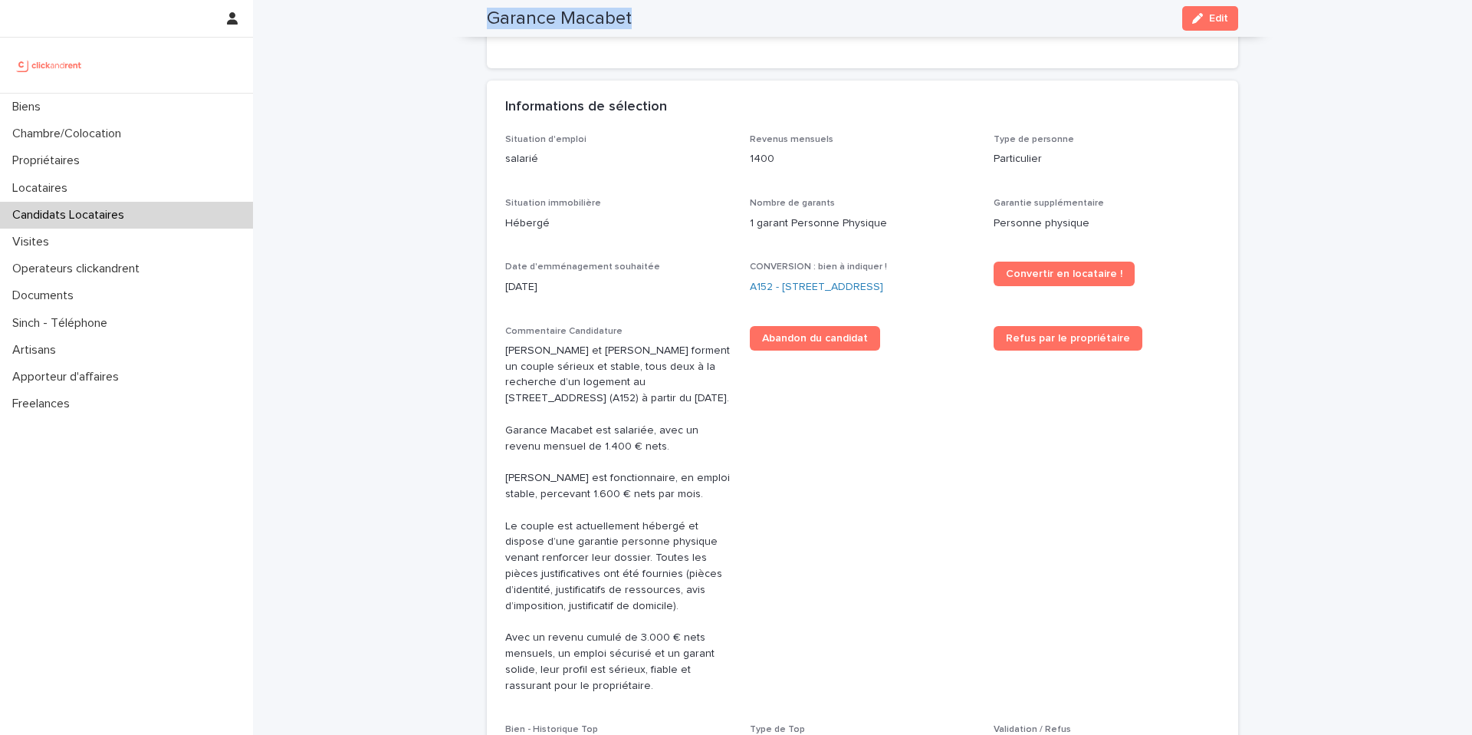
drag, startPoint x: 587, startPoint y: 11, endPoint x: 483, endPoint y: 15, distance: 104.4
click at [487, 15] on div "Garance Macabet Edit" at bounding box center [862, 18] width 751 height 37
copy h2 "Garance Macabet"
click at [772, 289] on link "A152 - [STREET_ADDRESS]" at bounding box center [816, 287] width 133 height 16
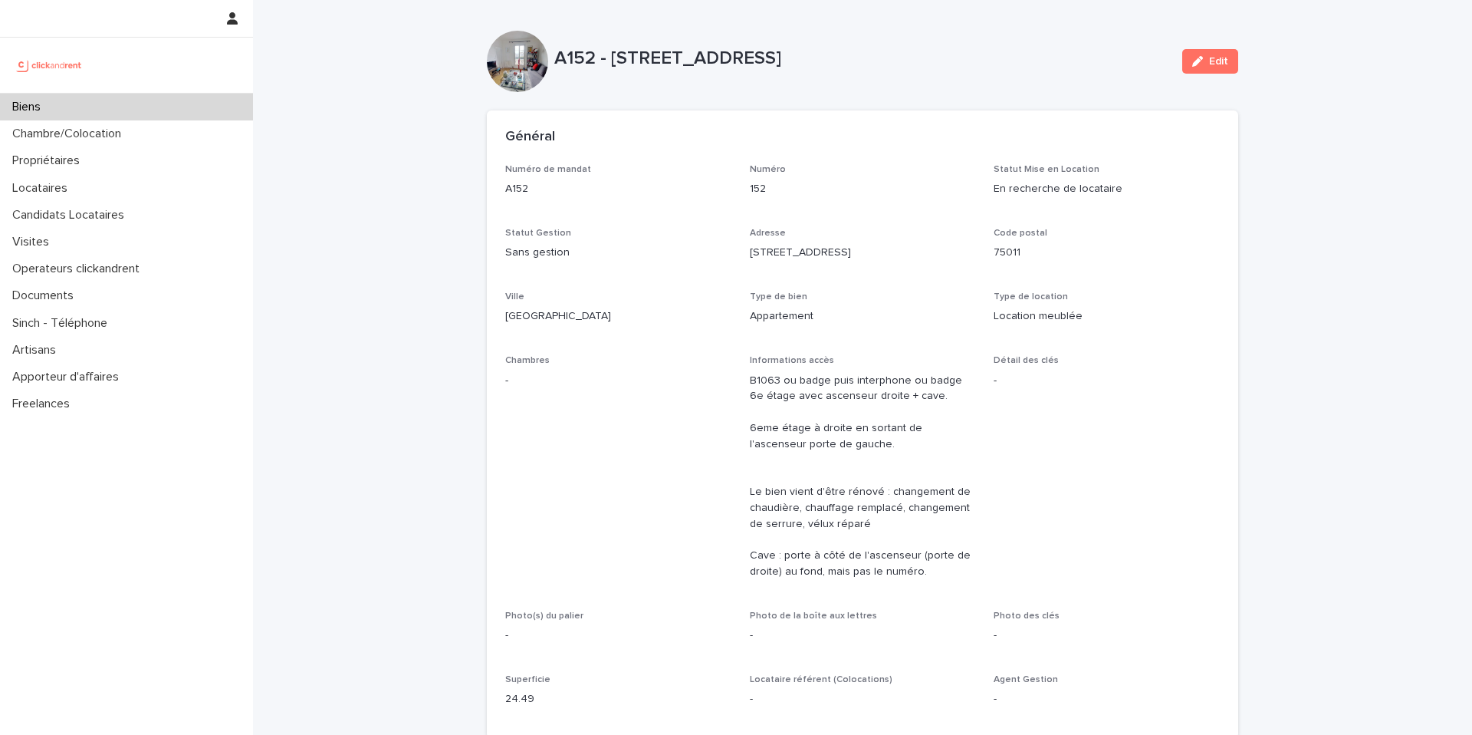
scroll to position [3, 0]
click at [1218, 57] on span "Edit" at bounding box center [1218, 58] width 19 height 11
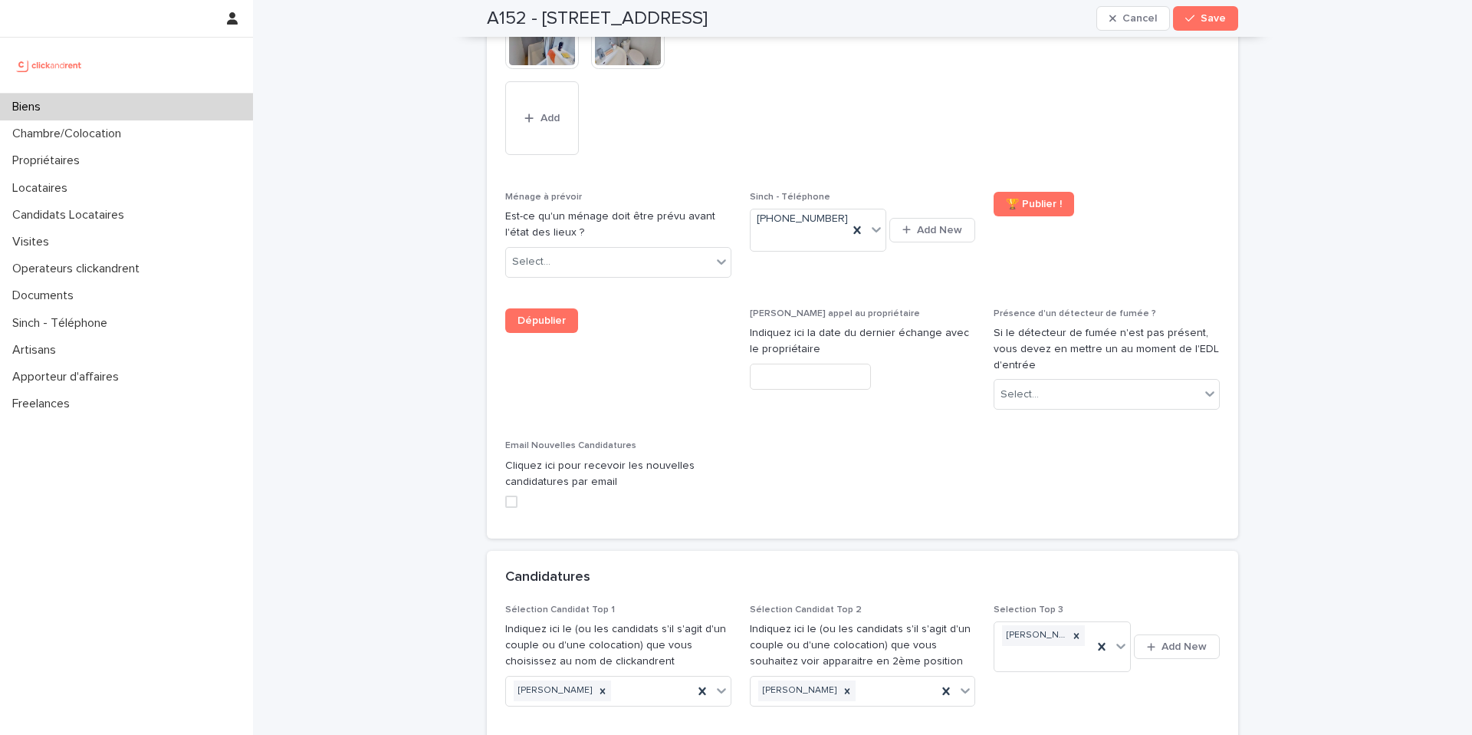
scroll to position [6768, 0]
drag, startPoint x: 1215, startPoint y: 25, endPoint x: 1192, endPoint y: 41, distance: 28.5
click at [1215, 25] on button "Save" at bounding box center [1205, 18] width 65 height 25
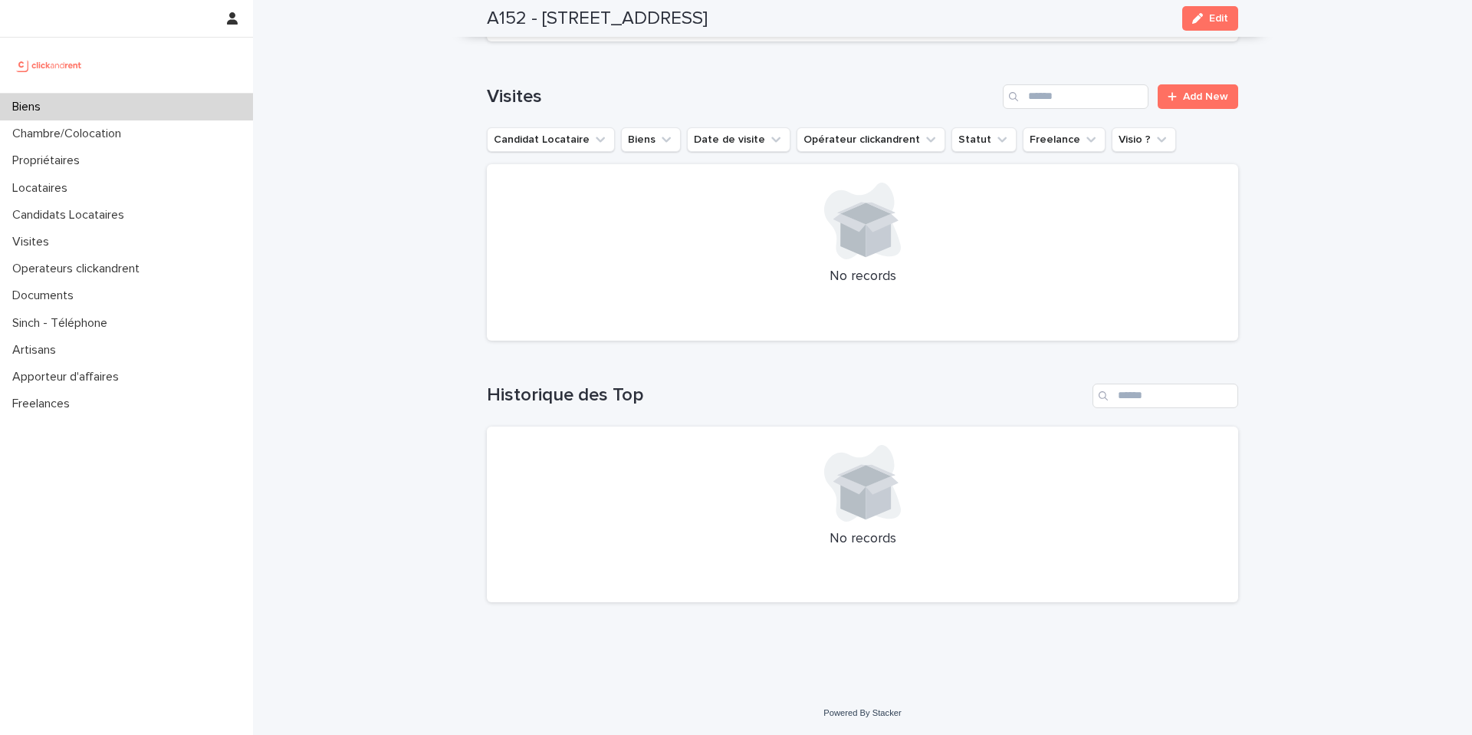
scroll to position [5584, 0]
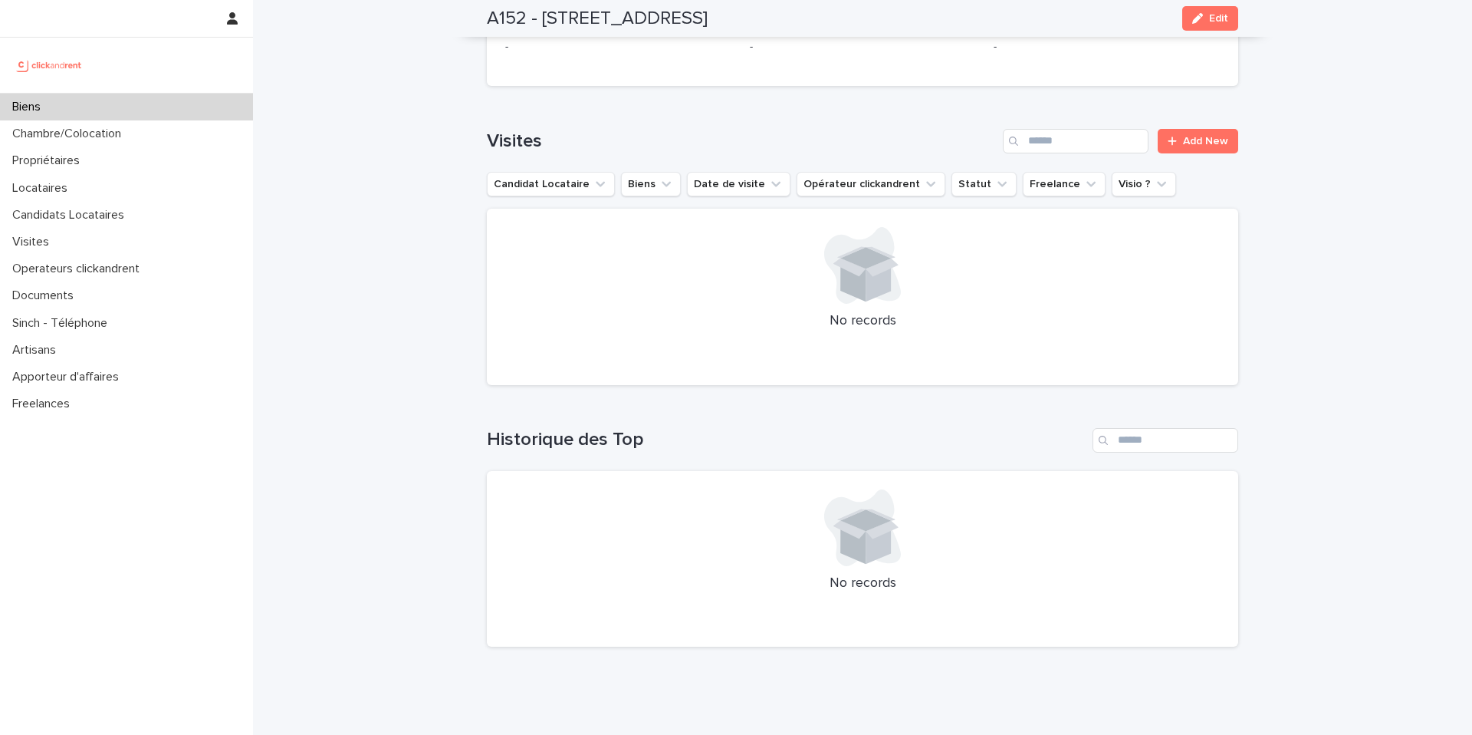
click at [70, 113] on div "Biens" at bounding box center [126, 107] width 253 height 27
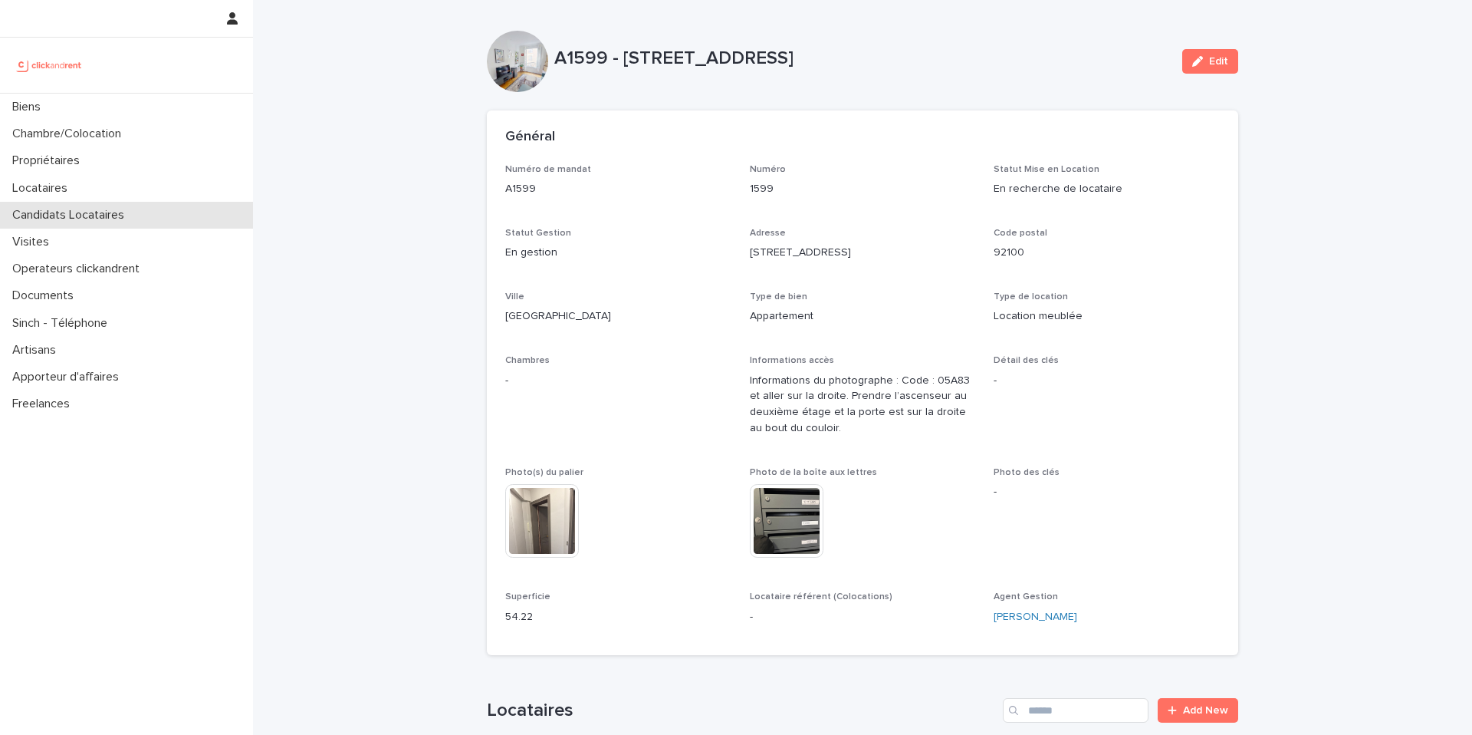
click at [98, 222] on div "Candidats Locataires" at bounding box center [126, 215] width 253 height 27
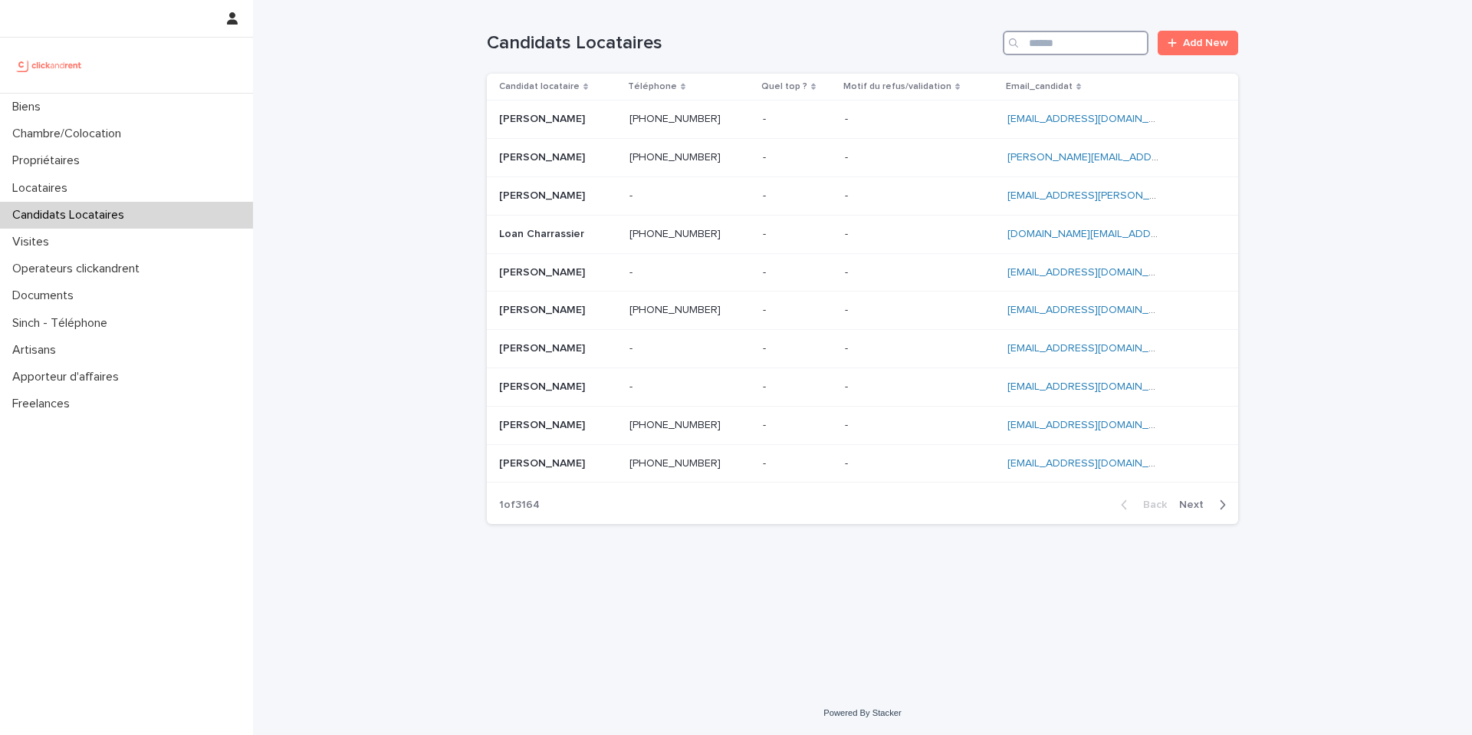
click at [1085, 53] on input "Search" at bounding box center [1076, 43] width 146 height 25
click at [1125, 41] on input "Search" at bounding box center [1076, 43] width 146 height 25
paste input "**********"
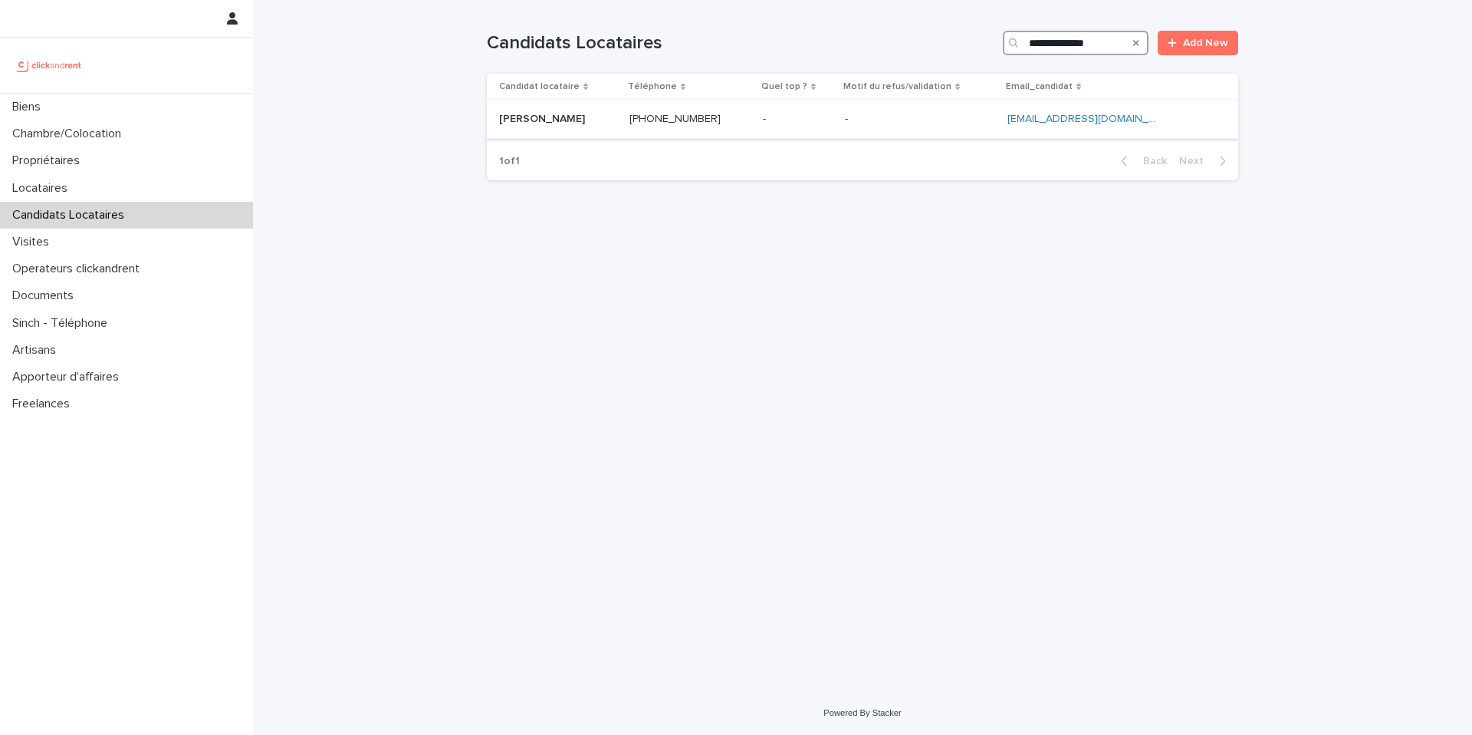
type input "**********"
click at [827, 121] on p at bounding box center [798, 119] width 70 height 13
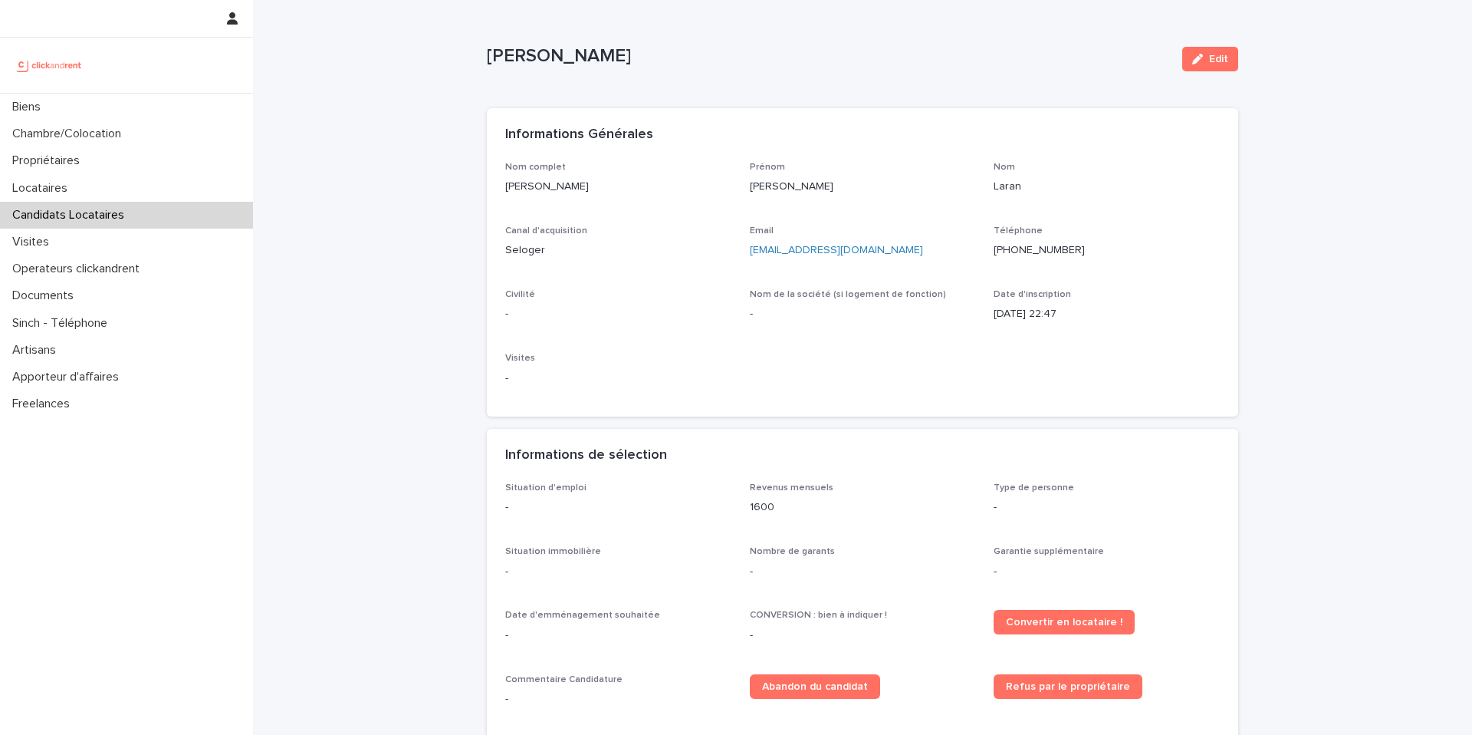
scroll to position [3, 0]
click at [1195, 67] on button "Edit" at bounding box center [1210, 58] width 56 height 25
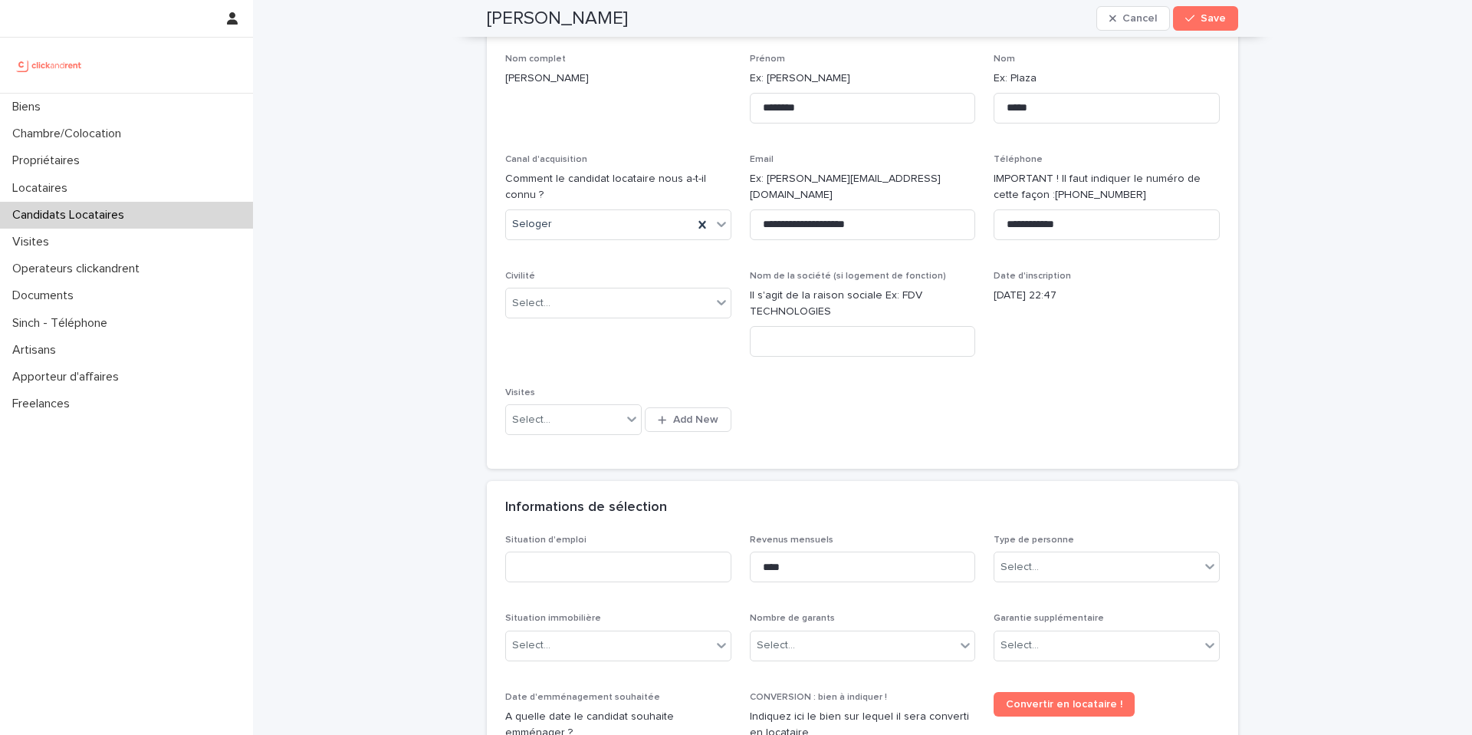
scroll to position [0, 0]
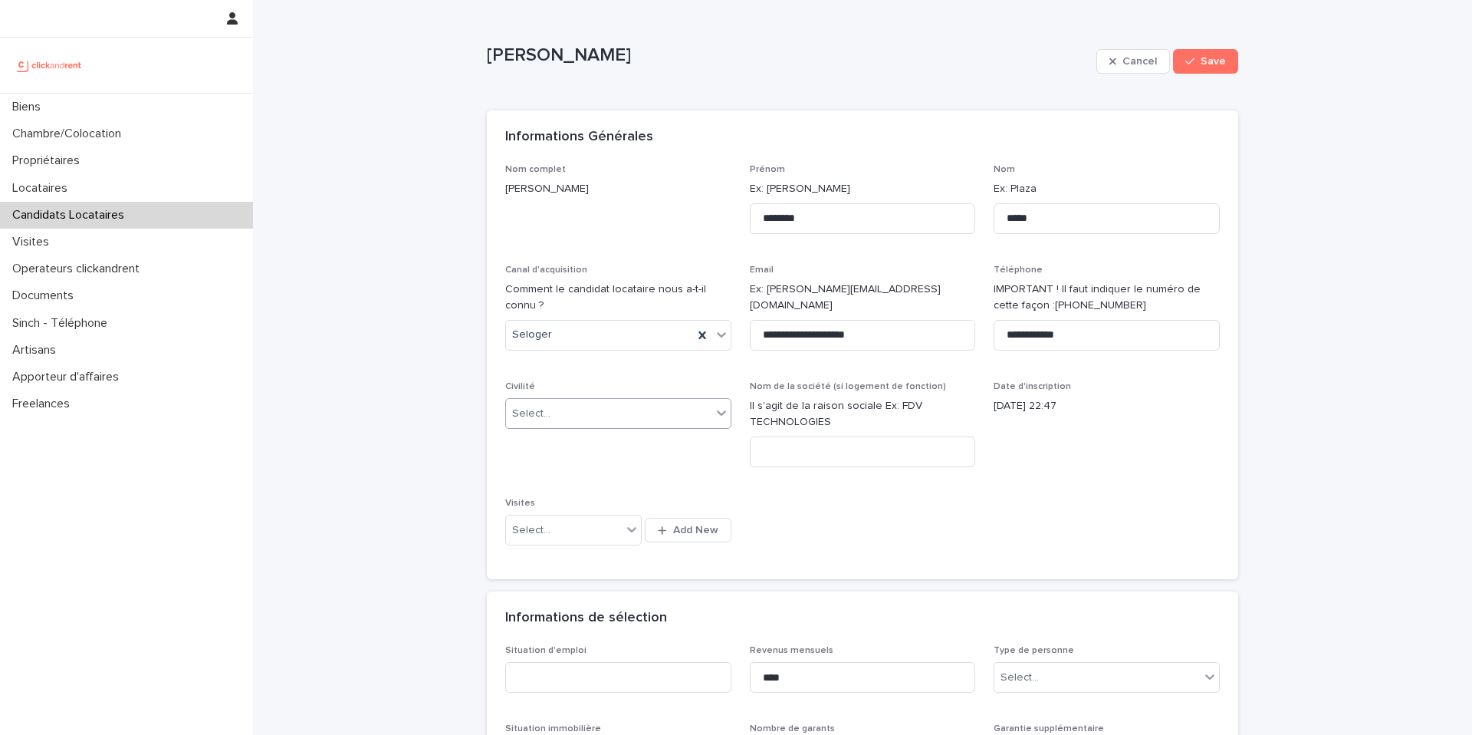
click at [571, 409] on div "Select..." at bounding box center [608, 413] width 205 height 25
drag, startPoint x: 561, startPoint y: 474, endPoint x: 603, endPoint y: 447, distance: 50.0
click at [561, 473] on div "Monsieur" at bounding box center [613, 469] width 225 height 27
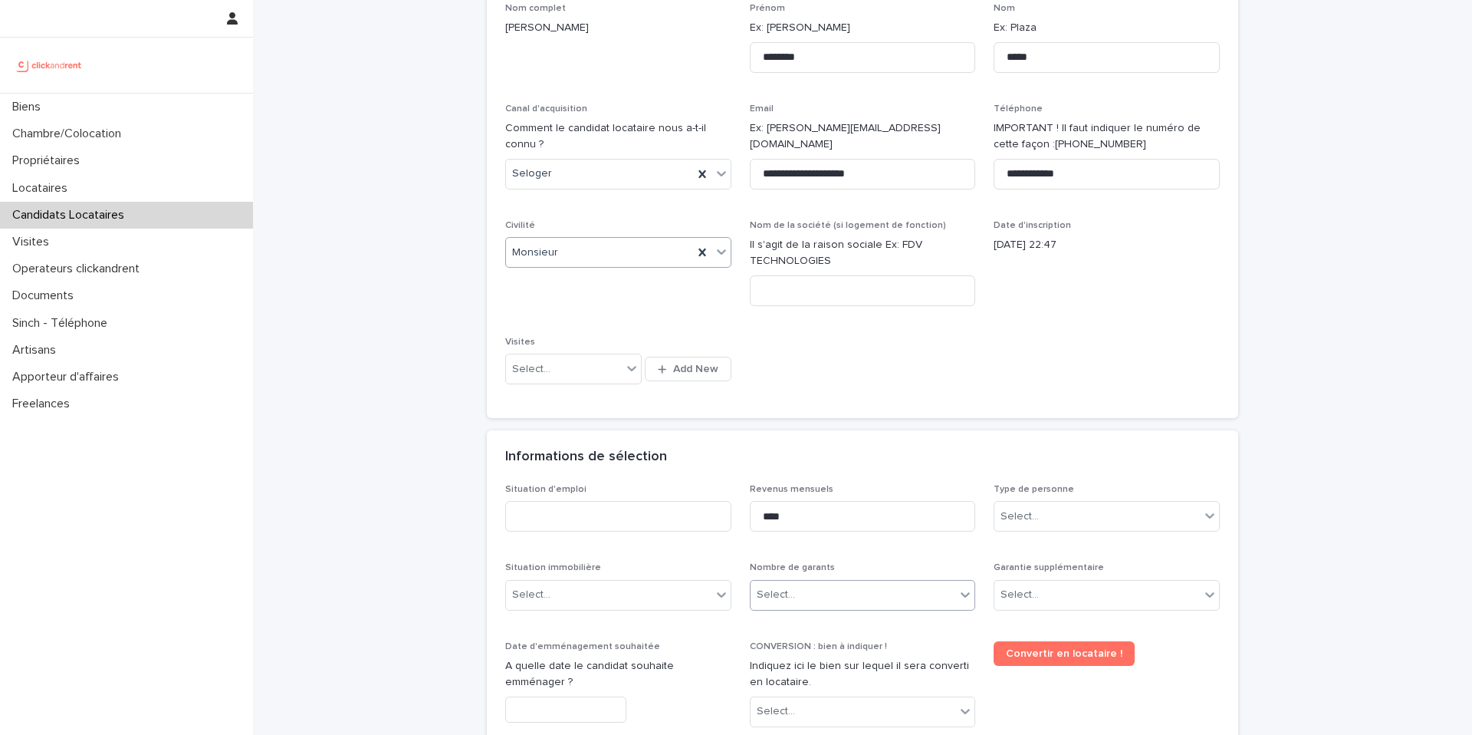
scroll to position [253, 0]
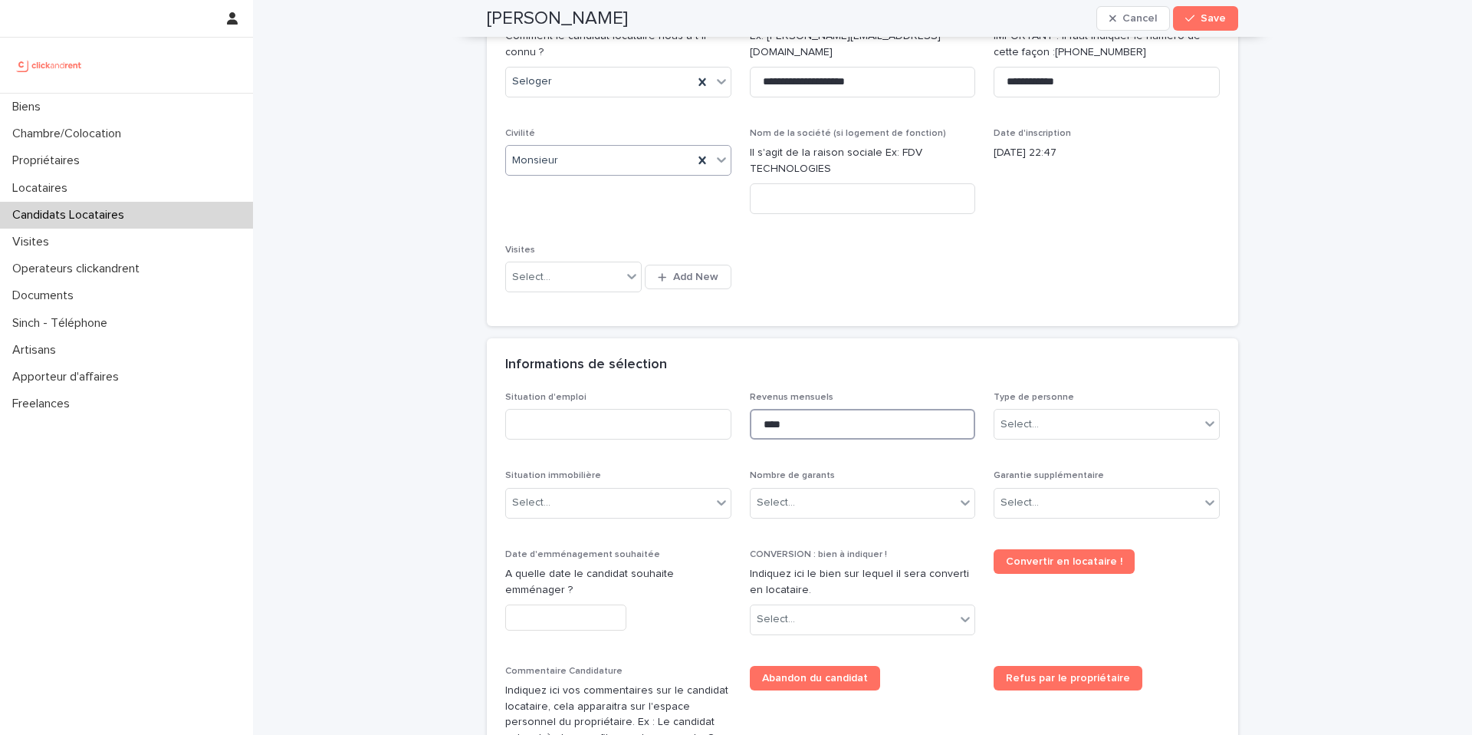
click at [873, 435] on input "****" at bounding box center [863, 424] width 226 height 31
click at [549, 422] on input at bounding box center [618, 424] width 226 height 31
type input "**********"
drag, startPoint x: 625, startPoint y: 502, endPoint x: 610, endPoint y: 516, distance: 20.6
click at [621, 499] on div "Select..." at bounding box center [608, 502] width 205 height 25
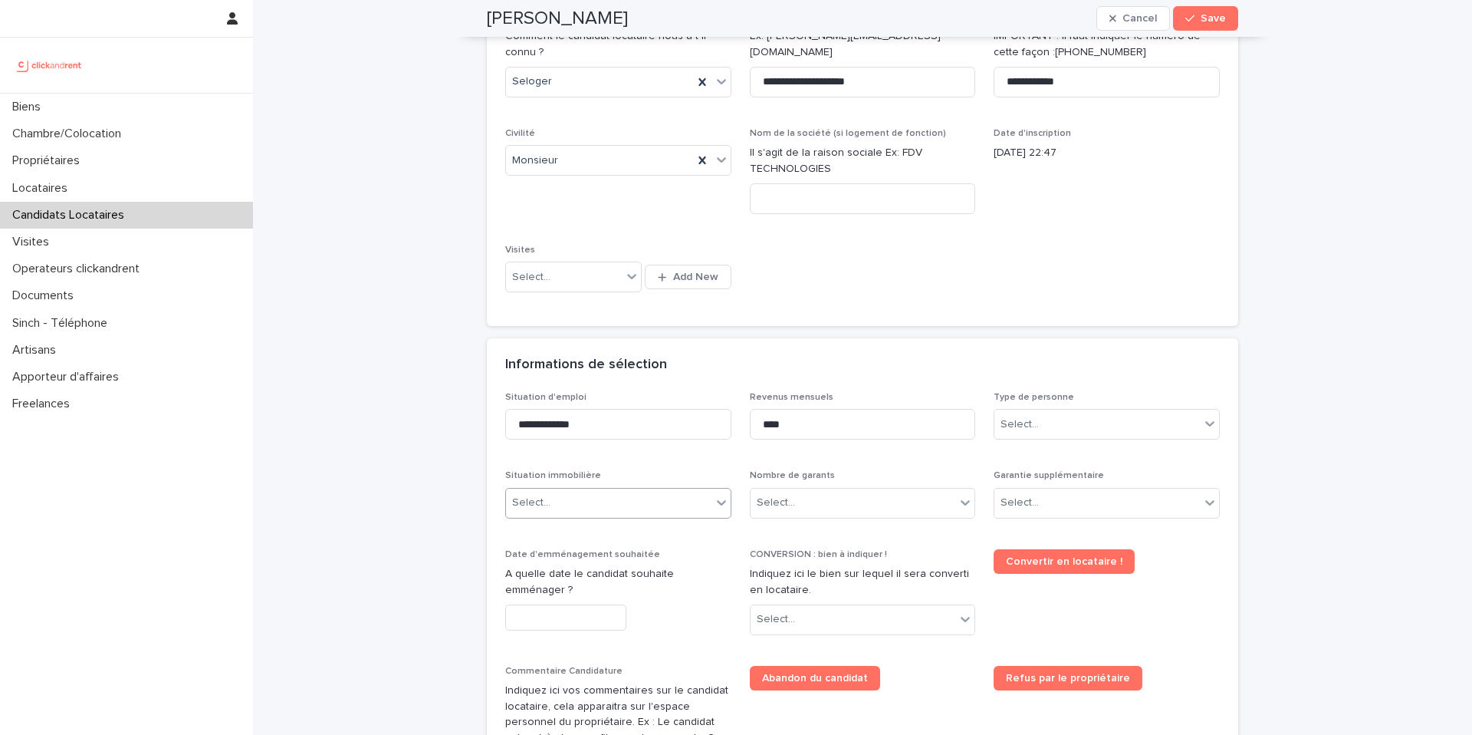
click at [618, 511] on div "Select..." at bounding box center [608, 502] width 205 height 25
click at [593, 587] on div "Hébergé" at bounding box center [613, 586] width 225 height 27
click at [870, 507] on div "Select..." at bounding box center [853, 502] width 205 height 25
click at [824, 509] on div "Select..." at bounding box center [853, 502] width 205 height 25
click at [810, 538] on div "Pas de garant Personne Physique" at bounding box center [857, 532] width 225 height 27
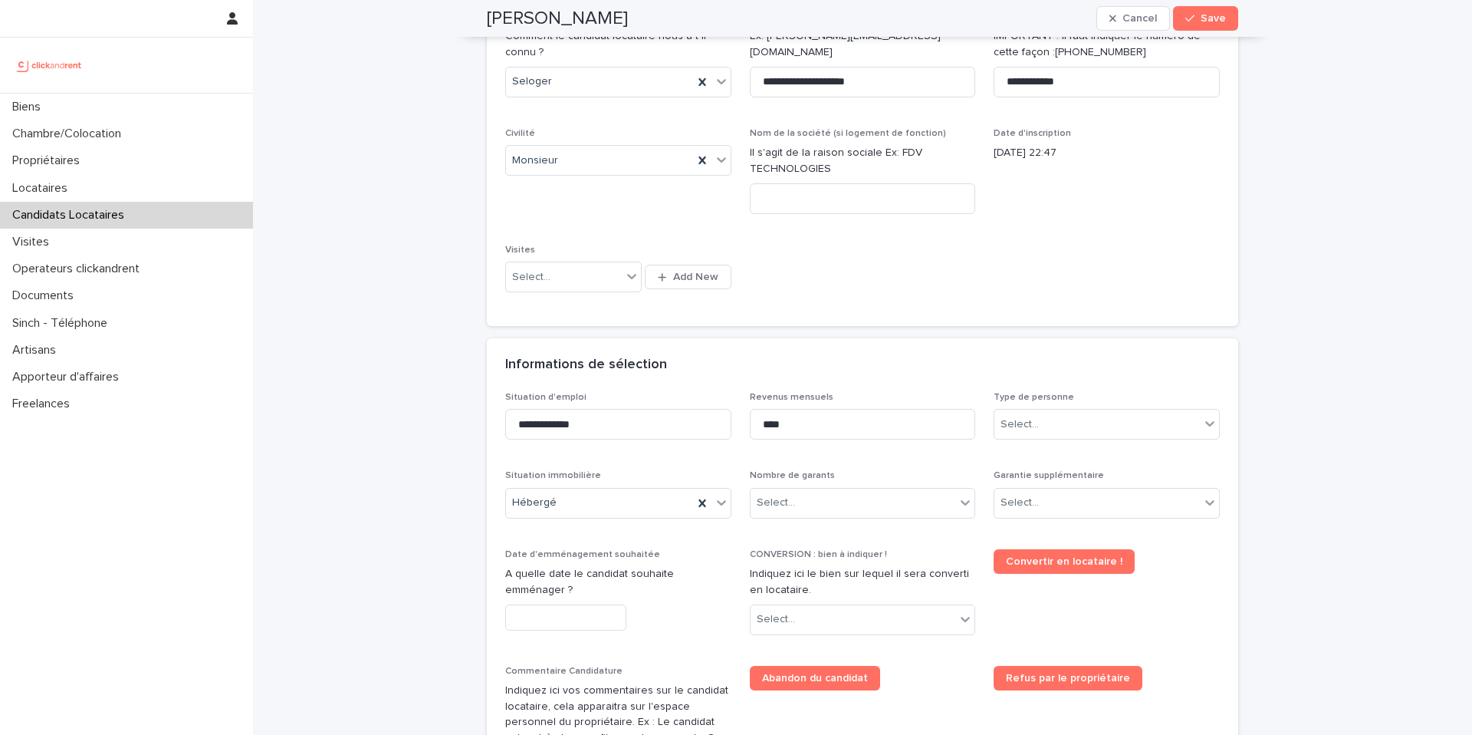
click at [810, 538] on div "**********" at bounding box center [862, 643] width 715 height 503
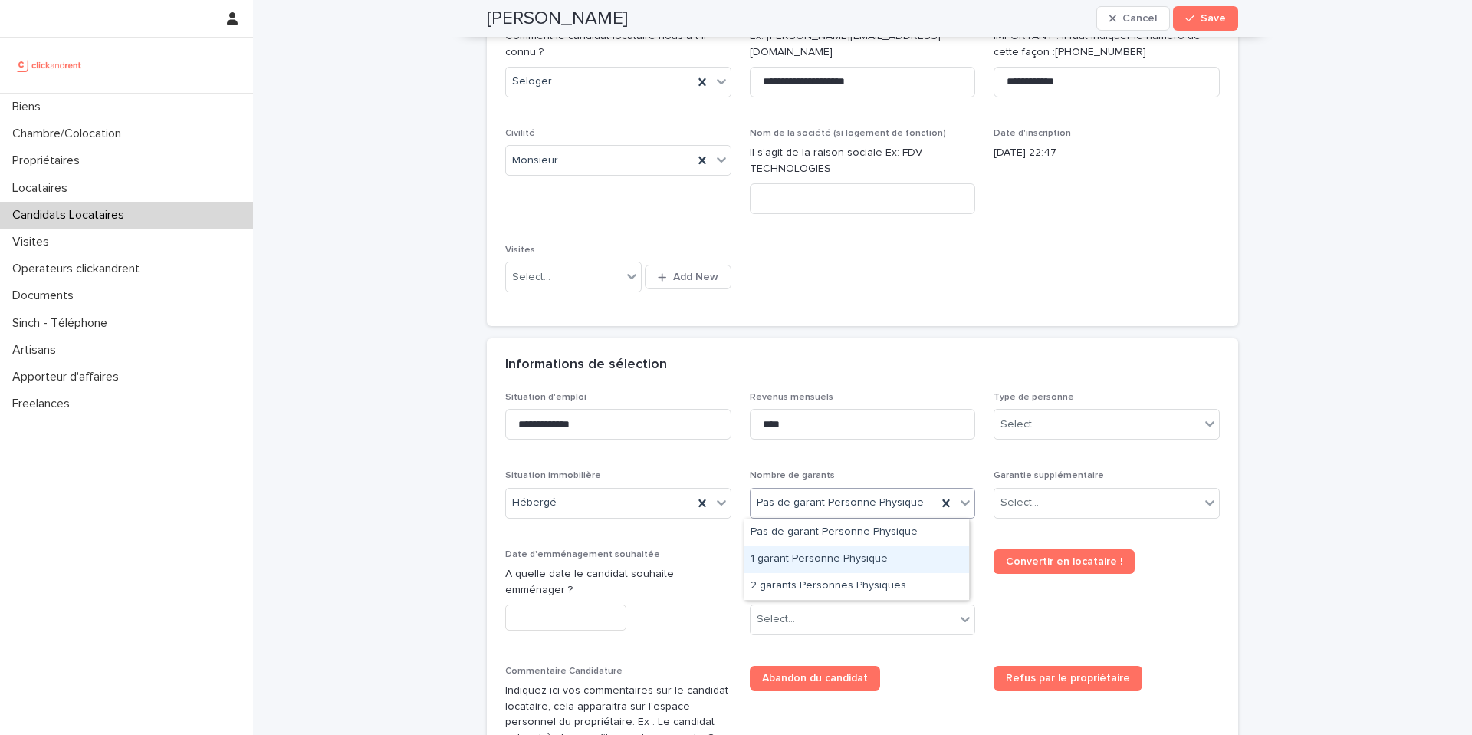
click at [800, 561] on div "1 garant Personne Physique" at bounding box center [857, 559] width 225 height 27
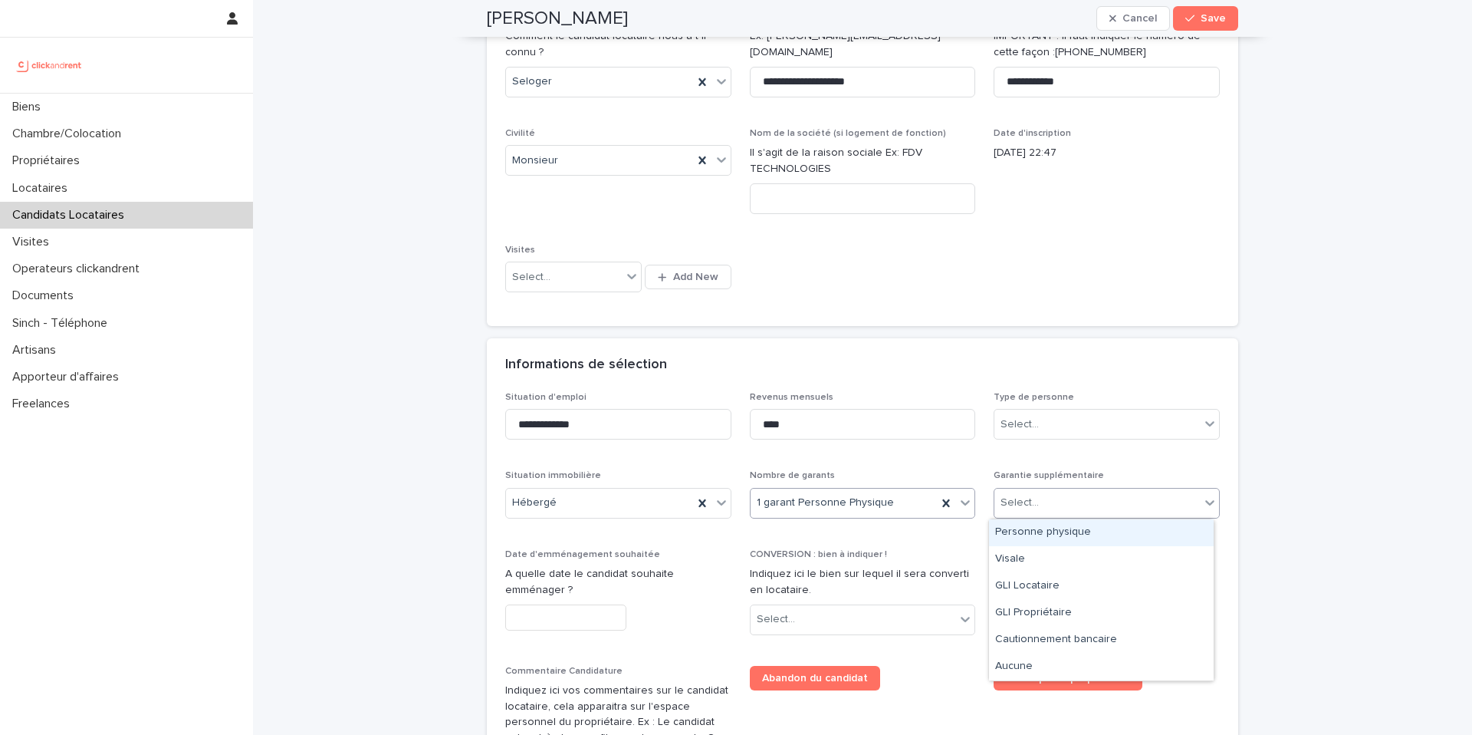
click at [1090, 515] on div "Select..." at bounding box center [1097, 502] width 205 height 25
click at [1062, 542] on div "Personne physique" at bounding box center [1101, 532] width 225 height 27
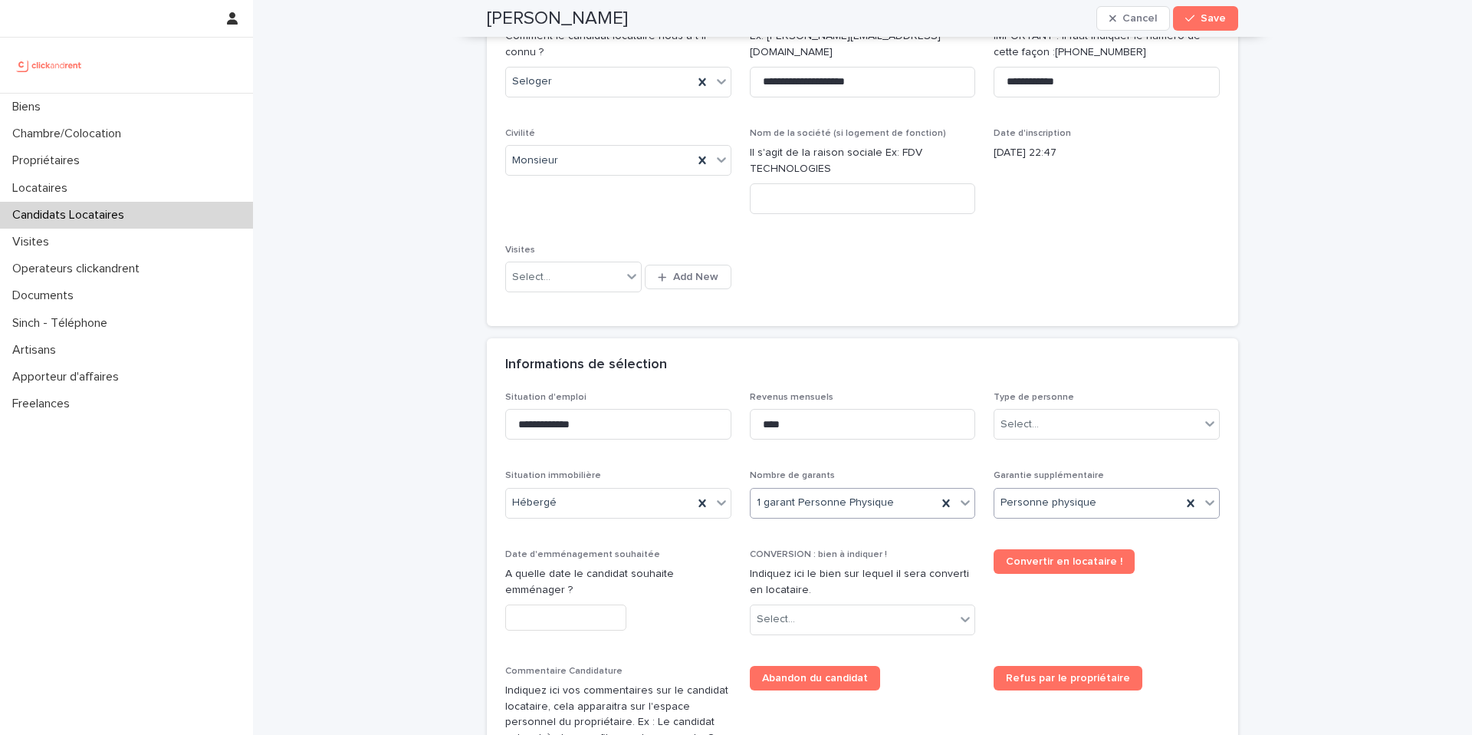
click at [577, 600] on div "Date d'emménagement souhaitée A quelle date le candidat souhaite emménager ?" at bounding box center [618, 596] width 226 height 94
click at [574, 633] on div "Date d'emménagement souhaitée A quelle date le candidat souhaite emménager ?" at bounding box center [618, 596] width 226 height 94
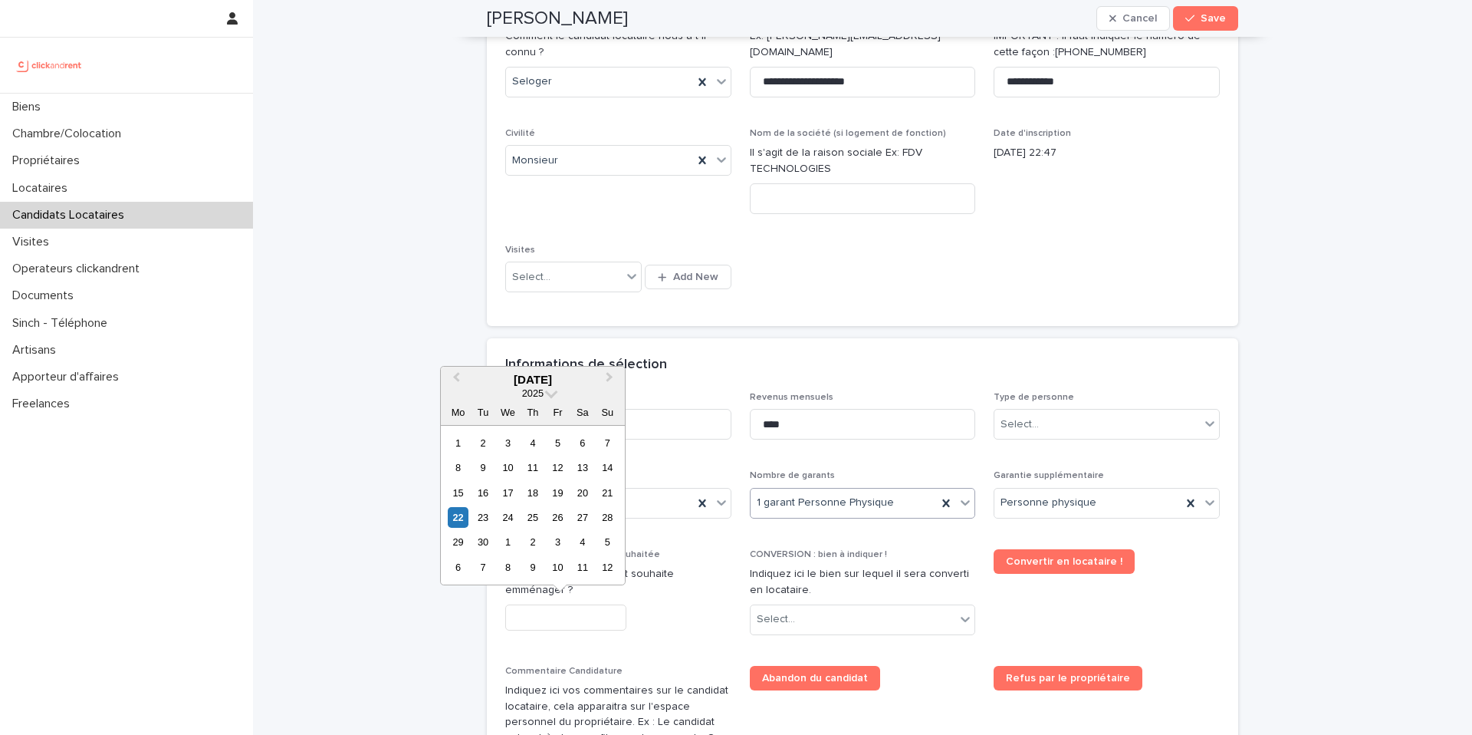
drag, startPoint x: 569, startPoint y: 621, endPoint x: 560, endPoint y: 620, distance: 9.2
click at [568, 619] on input "text" at bounding box center [565, 617] width 121 height 27
click at [488, 518] on div "23" at bounding box center [482, 517] width 21 height 21
type input "*********"
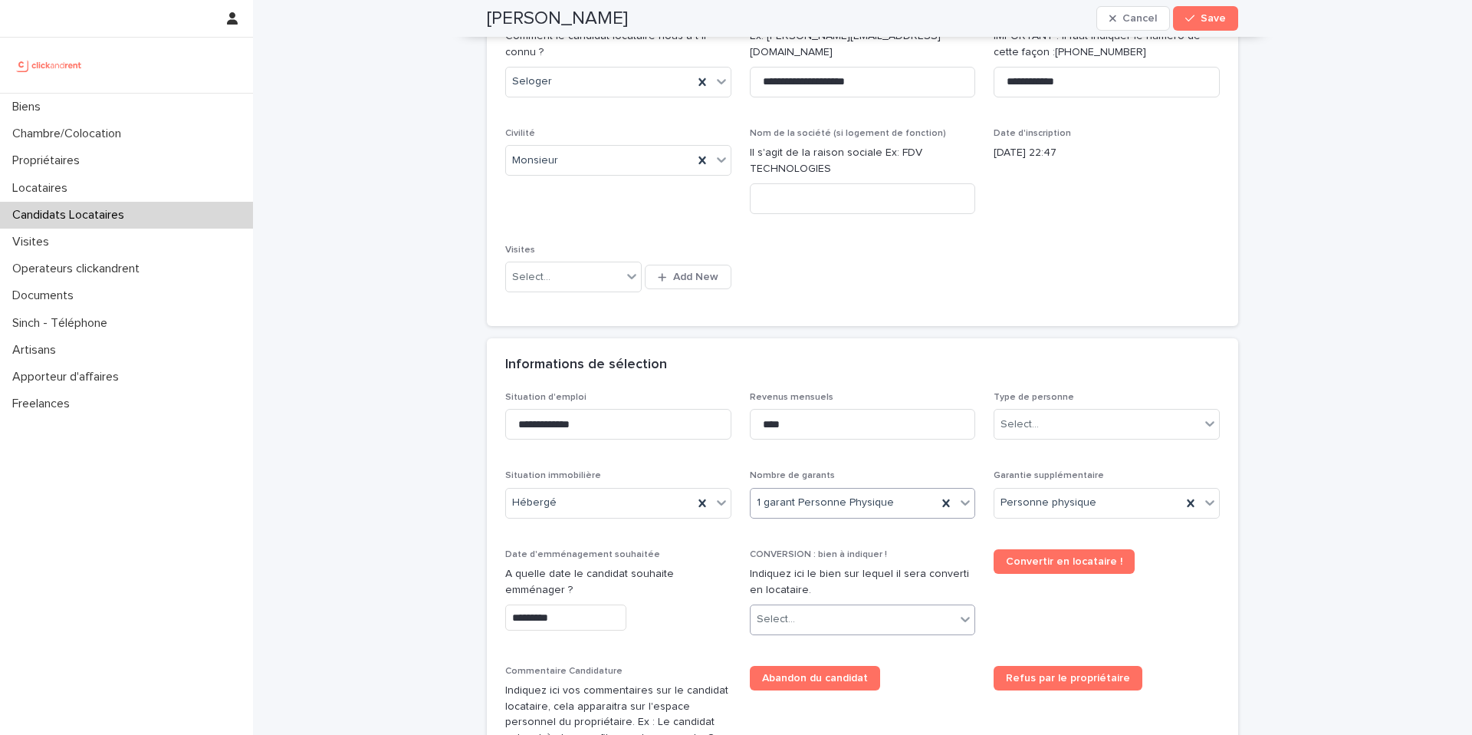
click at [840, 627] on div "Select..." at bounding box center [853, 619] width 205 height 25
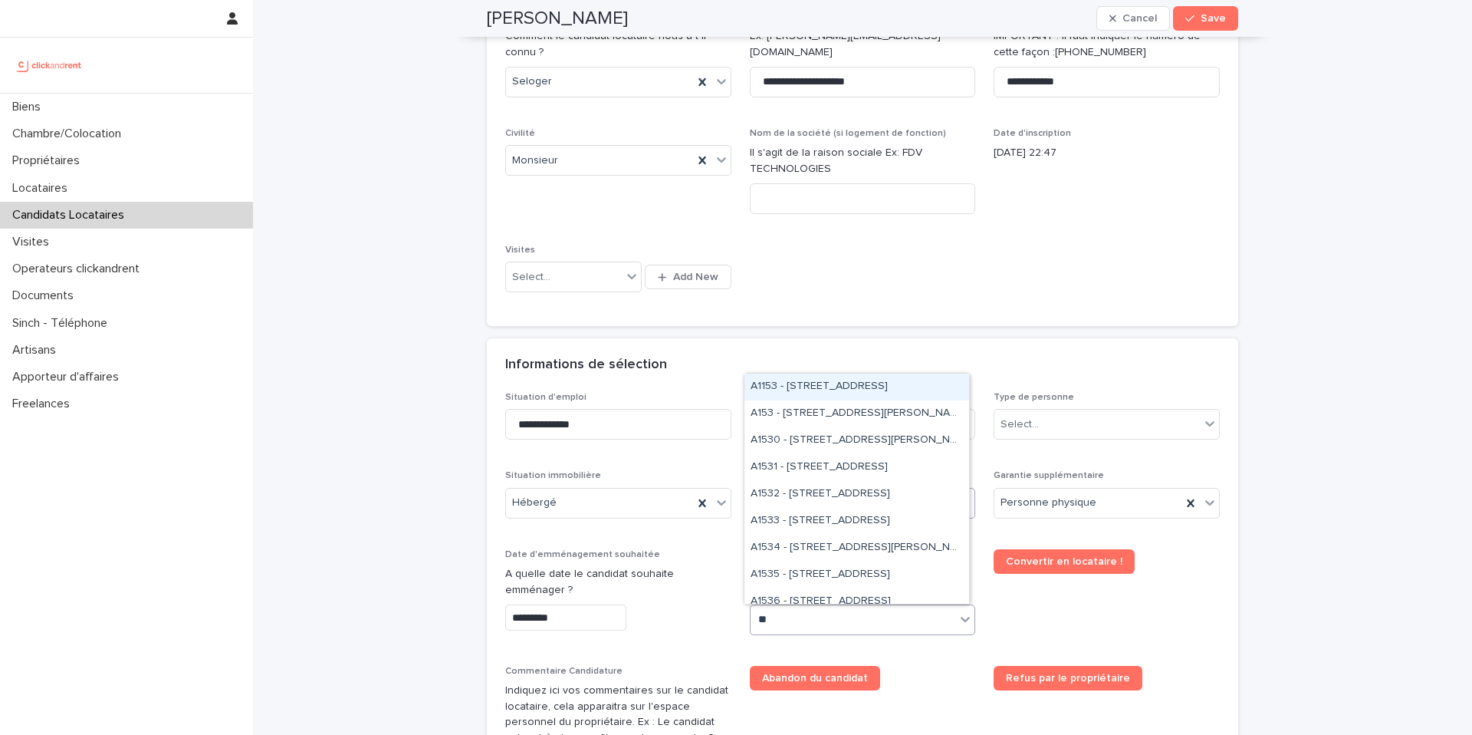
type input "***"
click at [792, 439] on div "A152 - [STREET_ADDRESS]" at bounding box center [857, 440] width 225 height 27
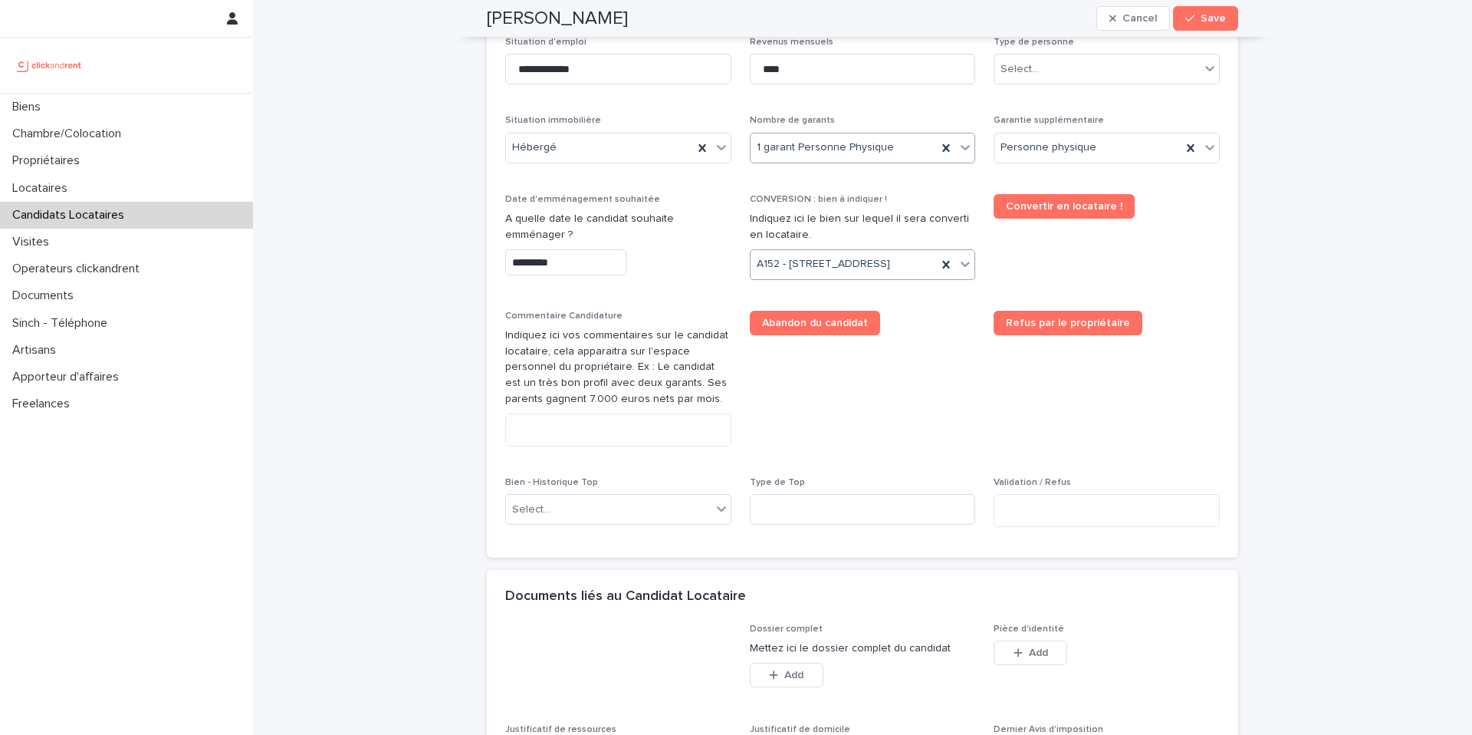
scroll to position [953, 0]
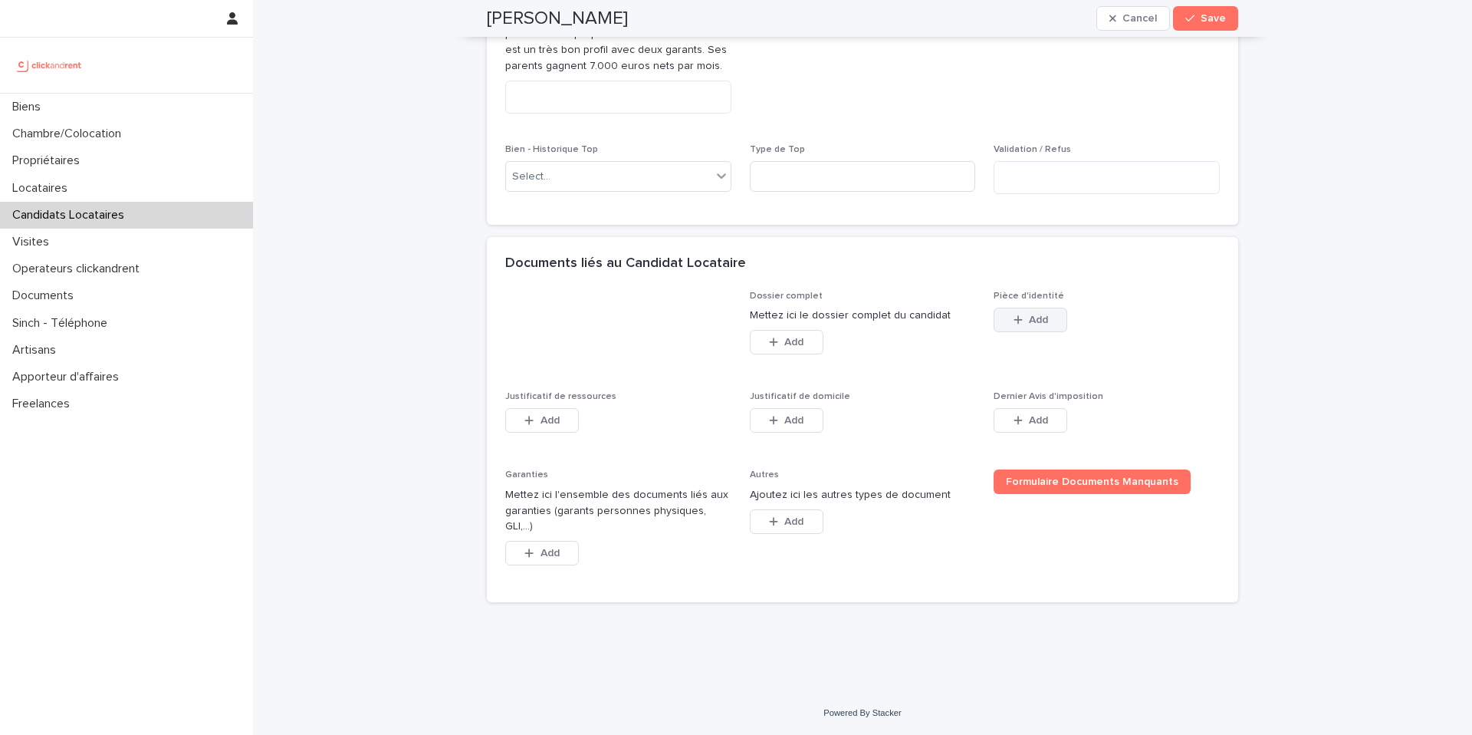
click at [1014, 325] on icon "button" at bounding box center [1018, 319] width 9 height 11
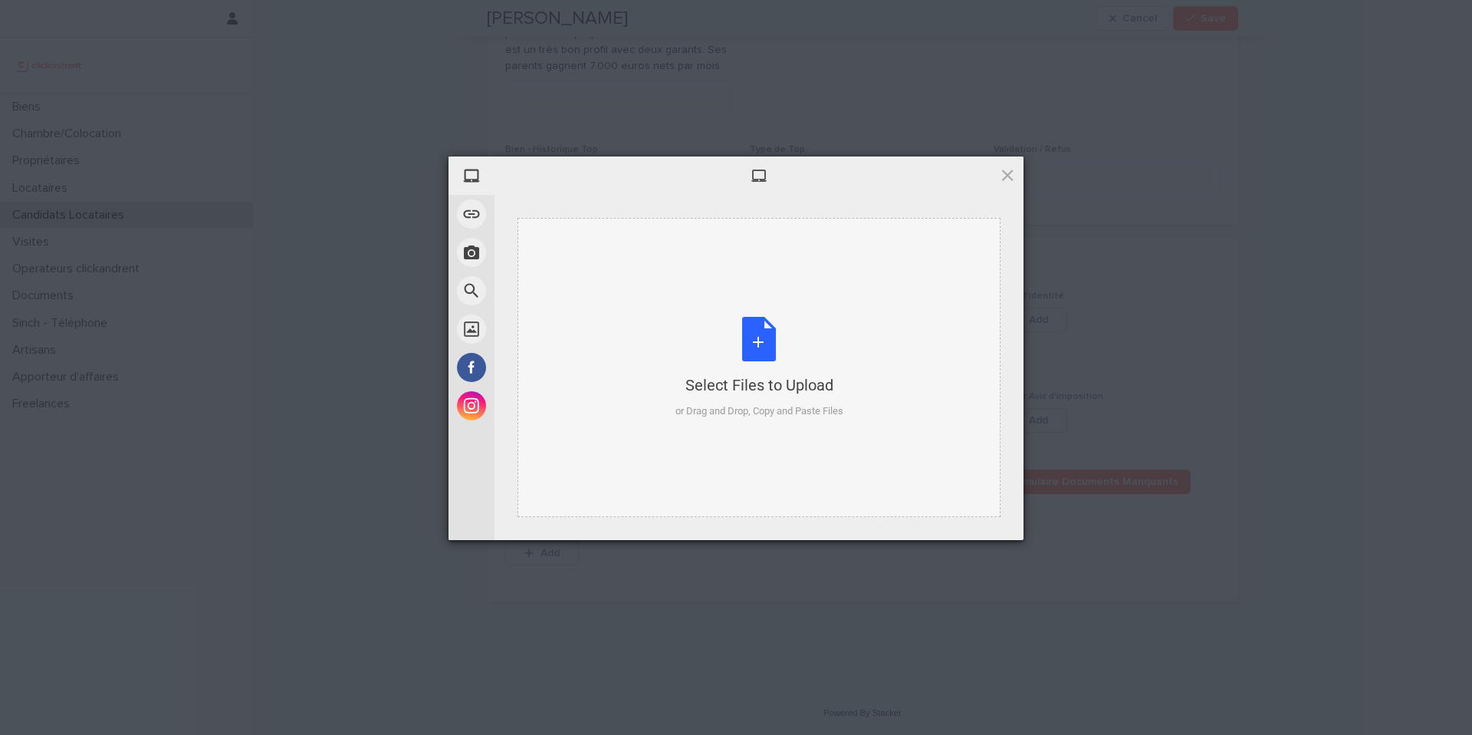
click at [771, 419] on div "Select Files to Upload or Drag and Drop, Copy and Paste Files" at bounding box center [759, 367] width 483 height 299
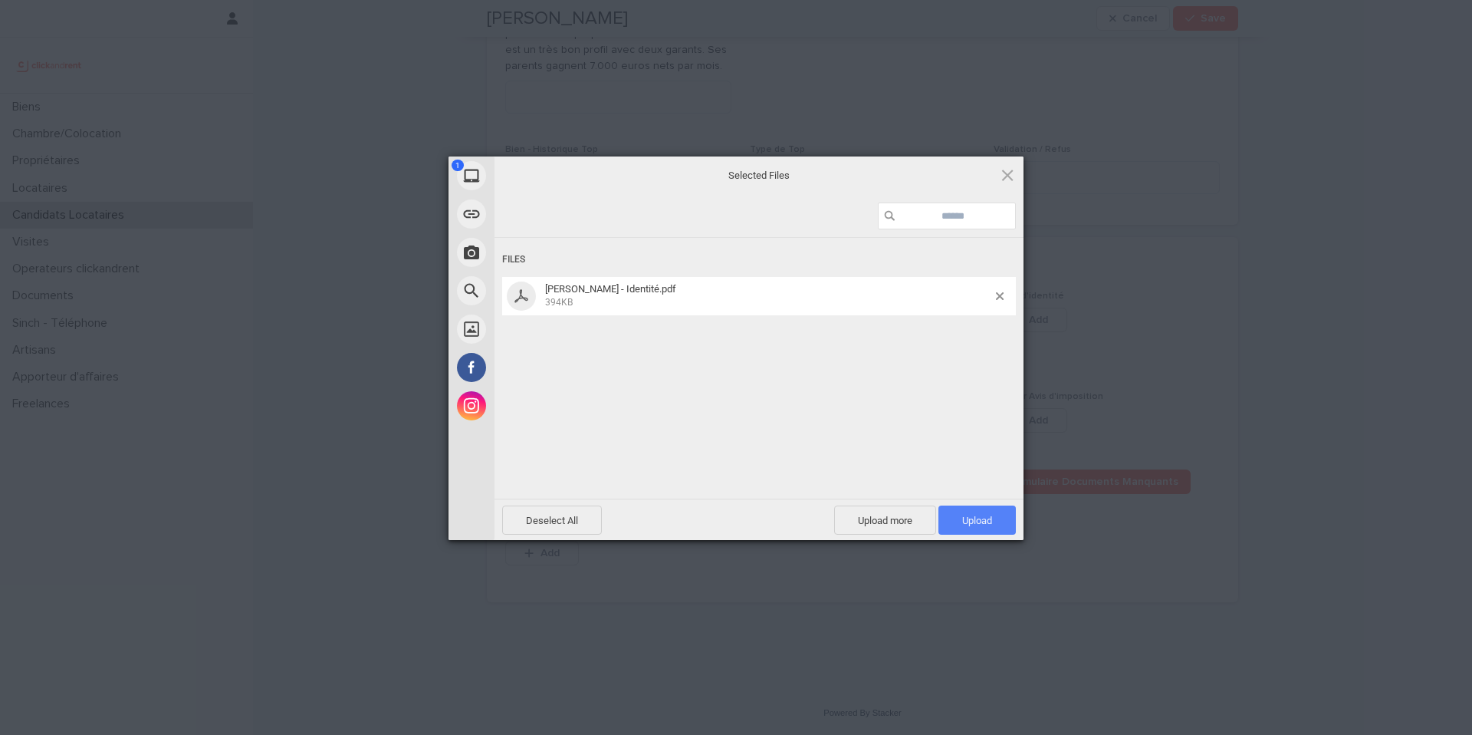
click at [988, 528] on span "Upload 1" at bounding box center [977, 519] width 77 height 29
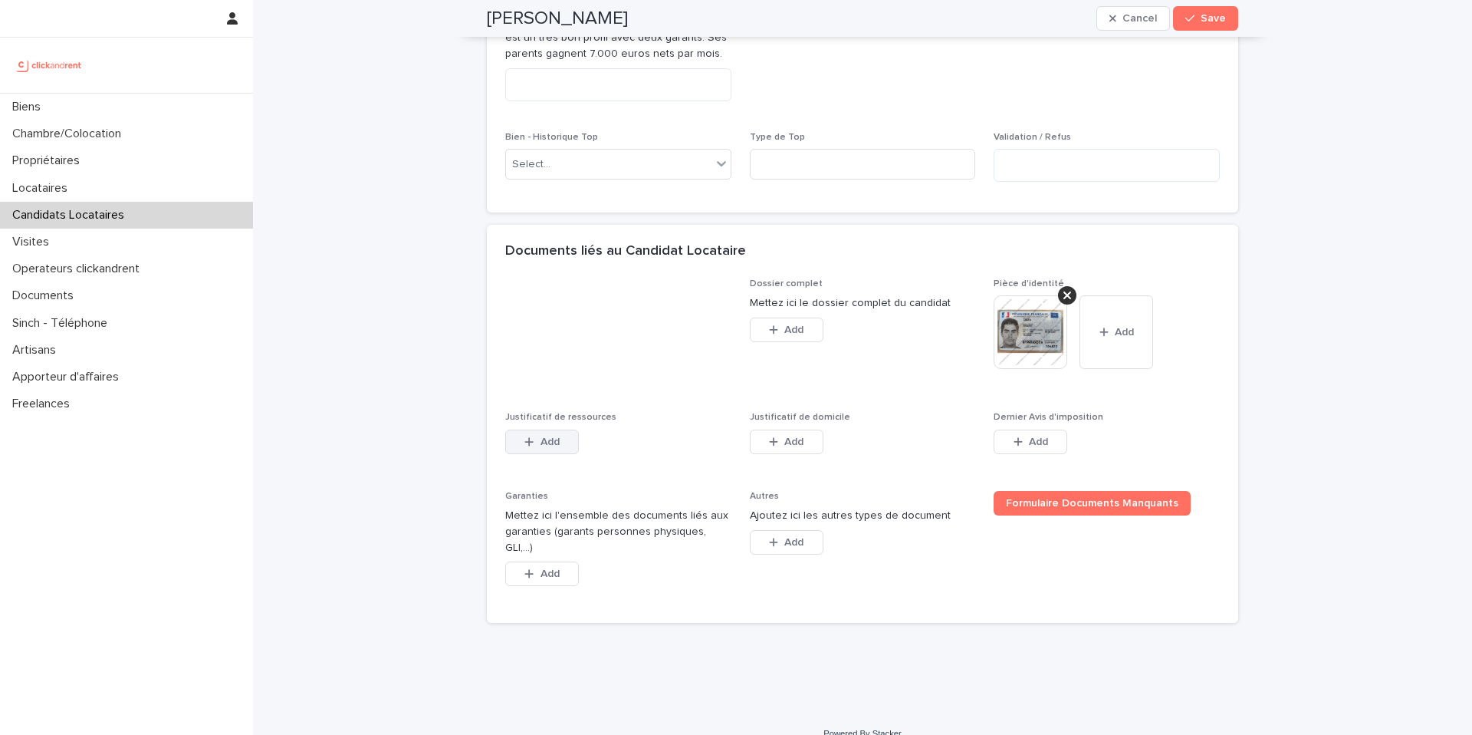
click at [541, 447] on span "Add" at bounding box center [550, 441] width 19 height 11
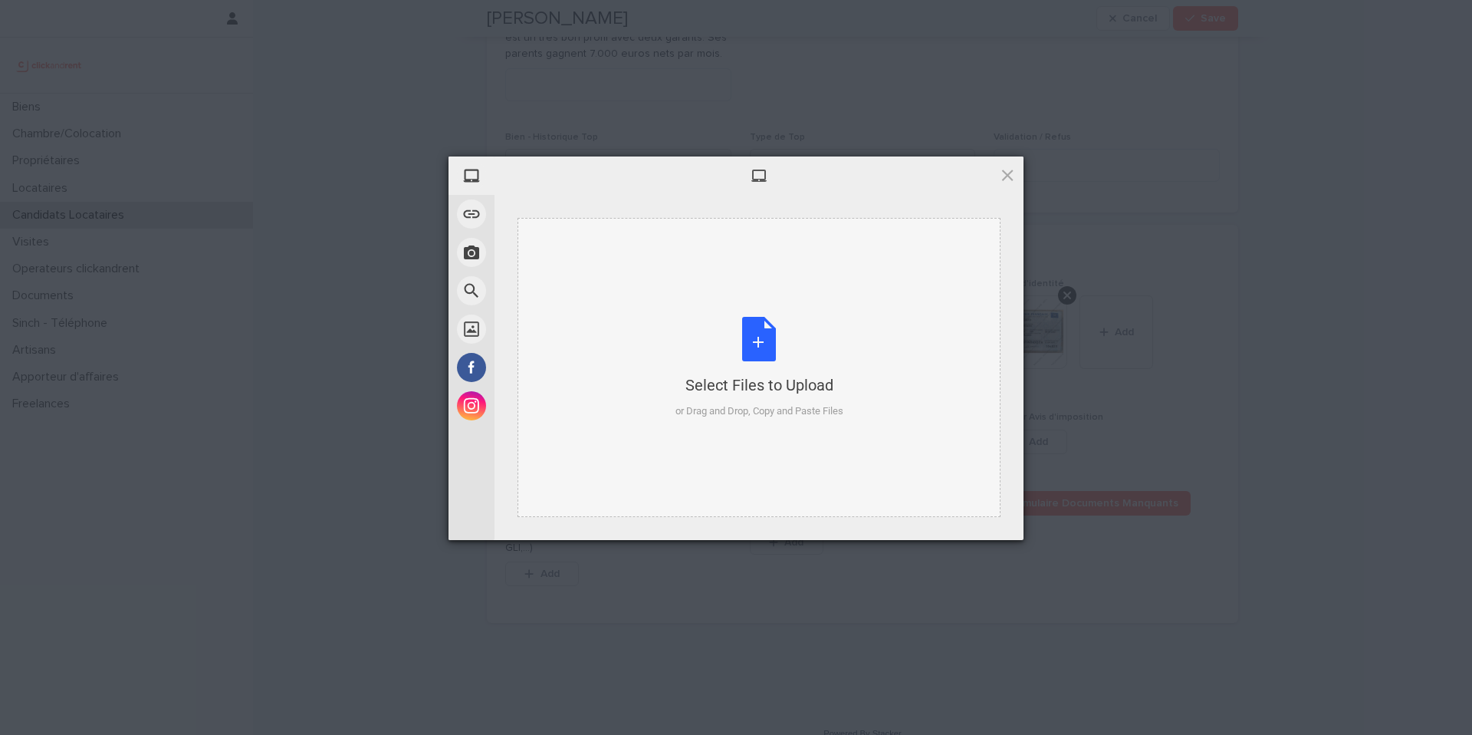
click at [774, 387] on div "Select Files to Upload" at bounding box center [760, 384] width 168 height 21
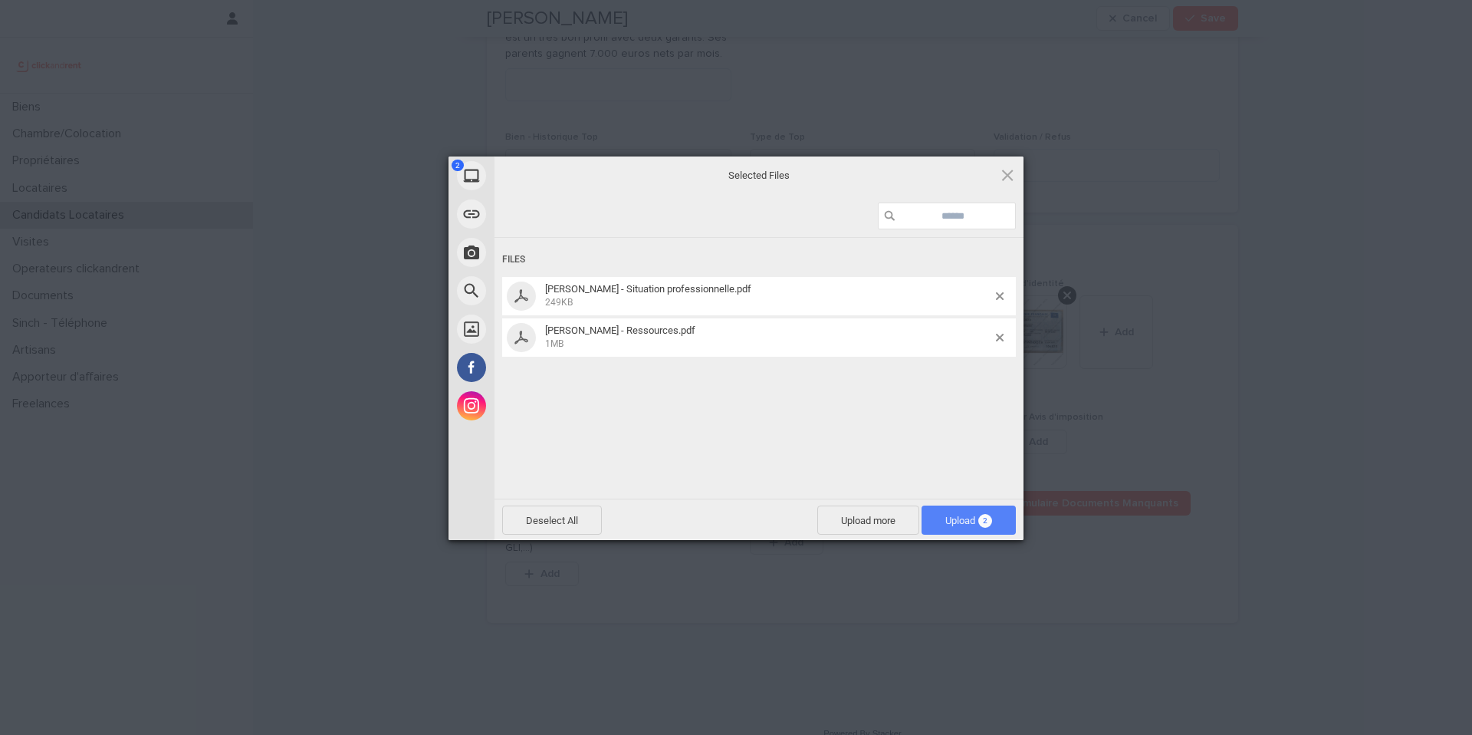
click at [994, 523] on span "Upload 2" at bounding box center [969, 519] width 94 height 29
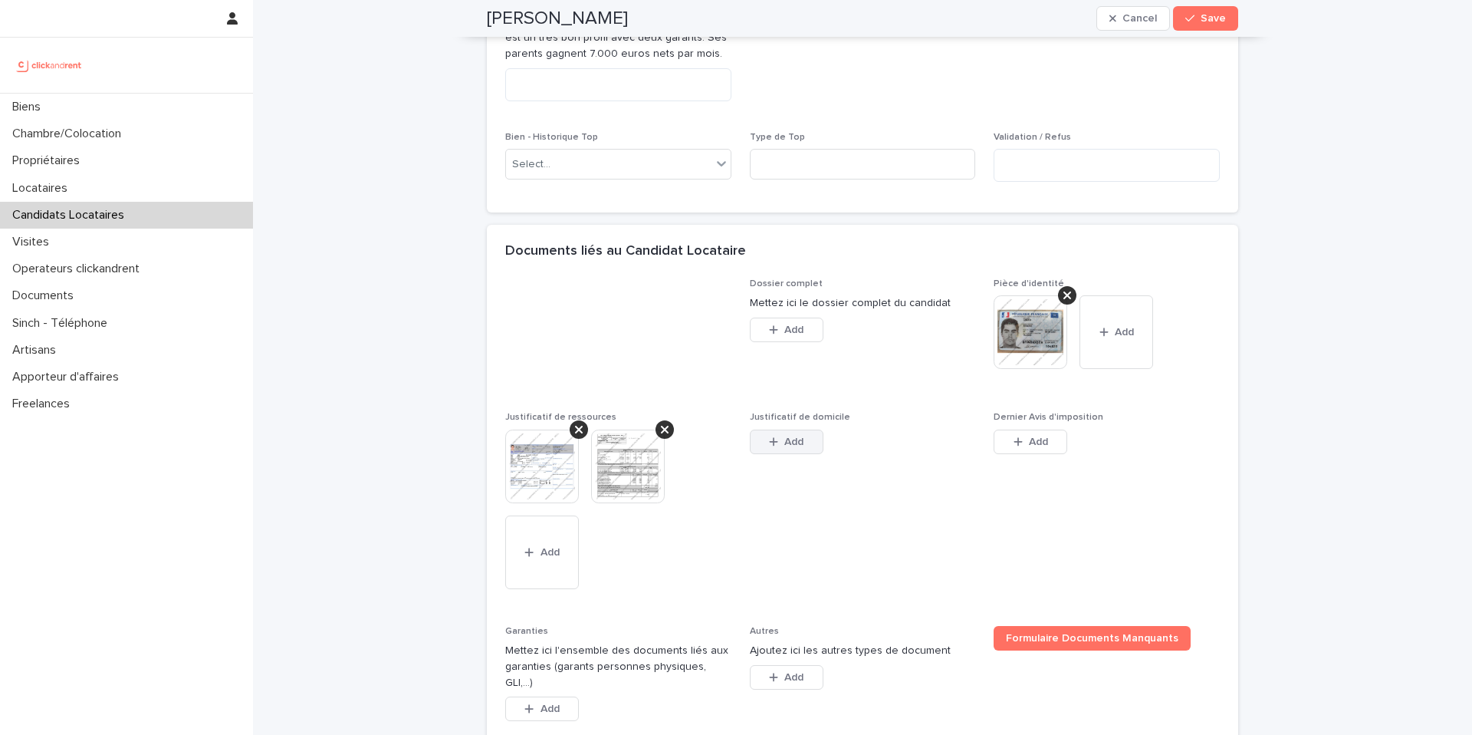
click at [769, 447] on icon "button" at bounding box center [773, 441] width 9 height 11
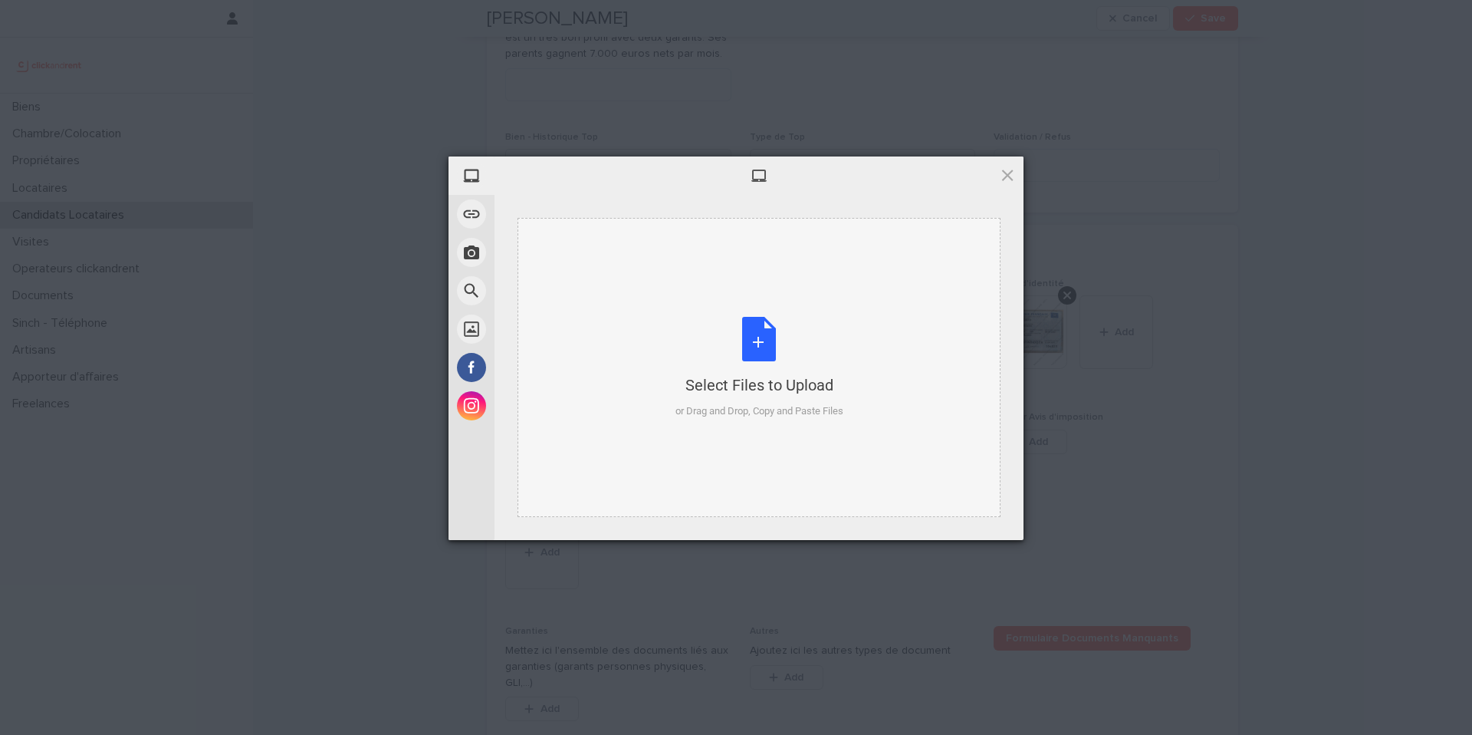
click at [744, 387] on div "Select Files to Upload" at bounding box center [760, 384] width 168 height 21
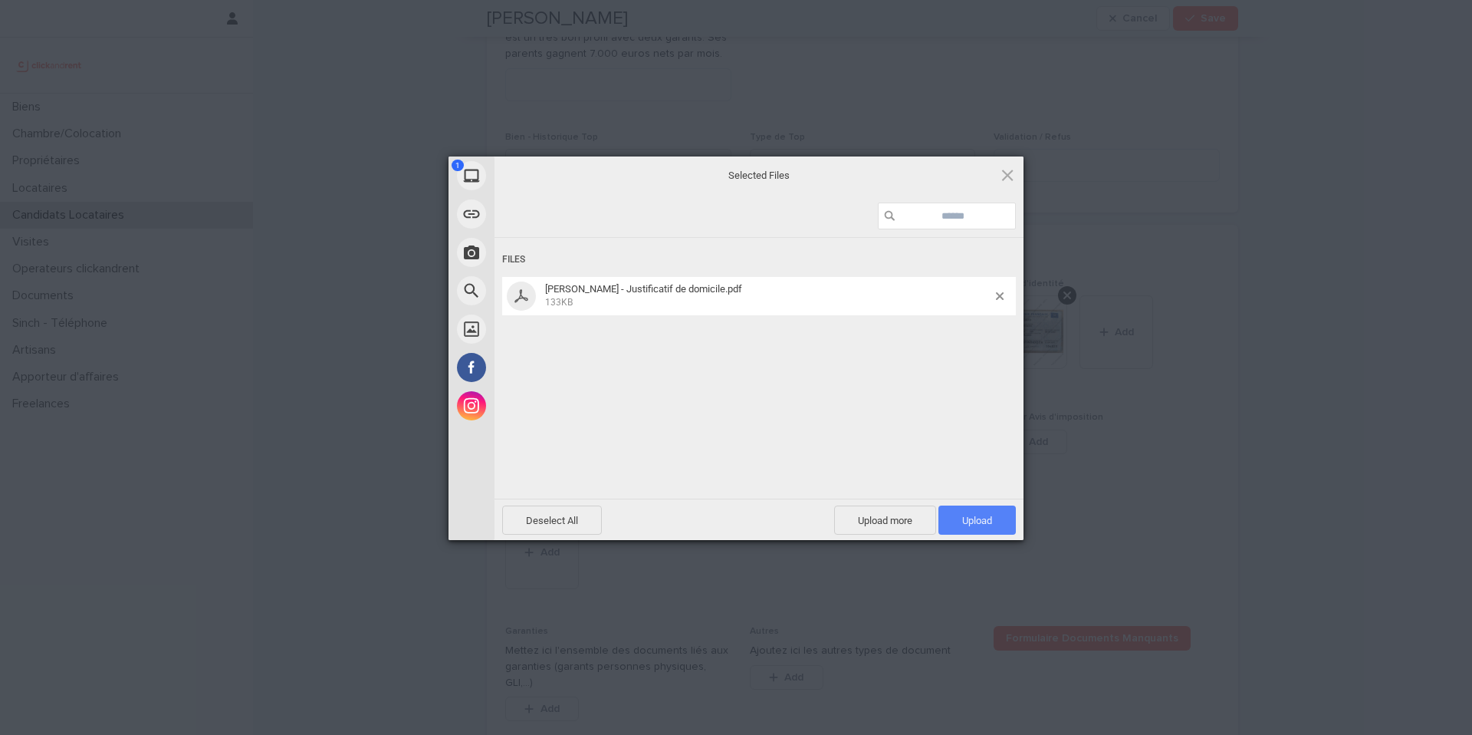
click at [988, 523] on span "Upload 1" at bounding box center [977, 521] width 30 height 12
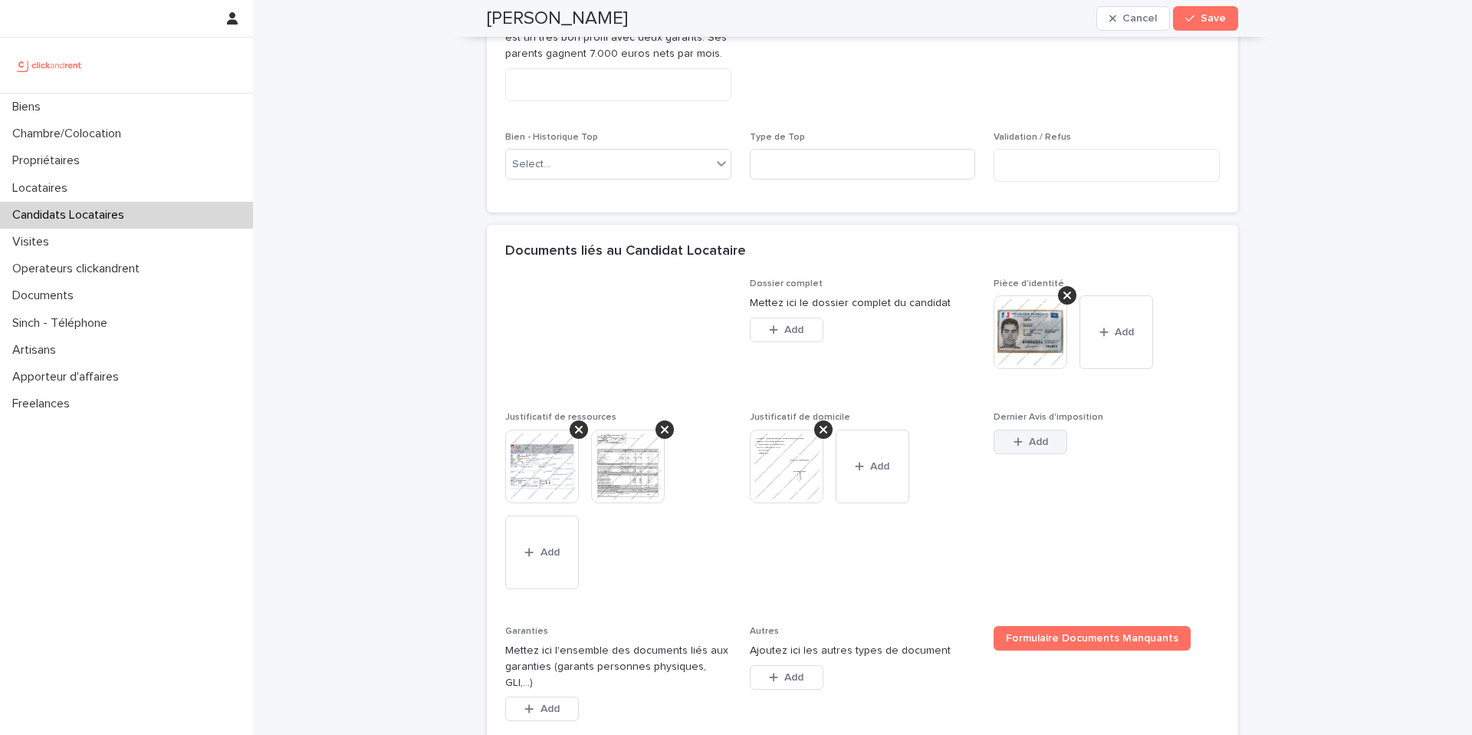
click at [1016, 454] on button "Add" at bounding box center [1031, 441] width 74 height 25
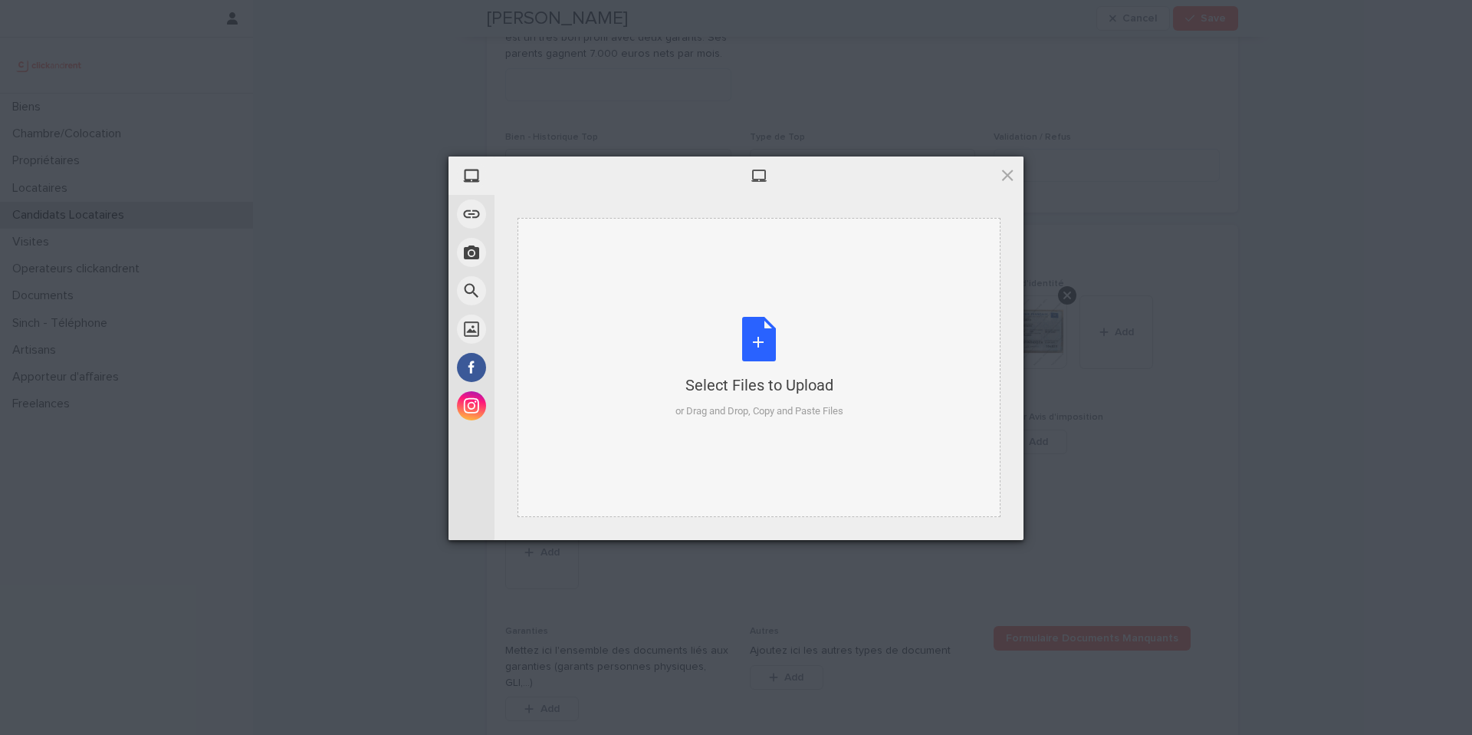
click at [778, 382] on div "Select Files to Upload" at bounding box center [760, 384] width 168 height 21
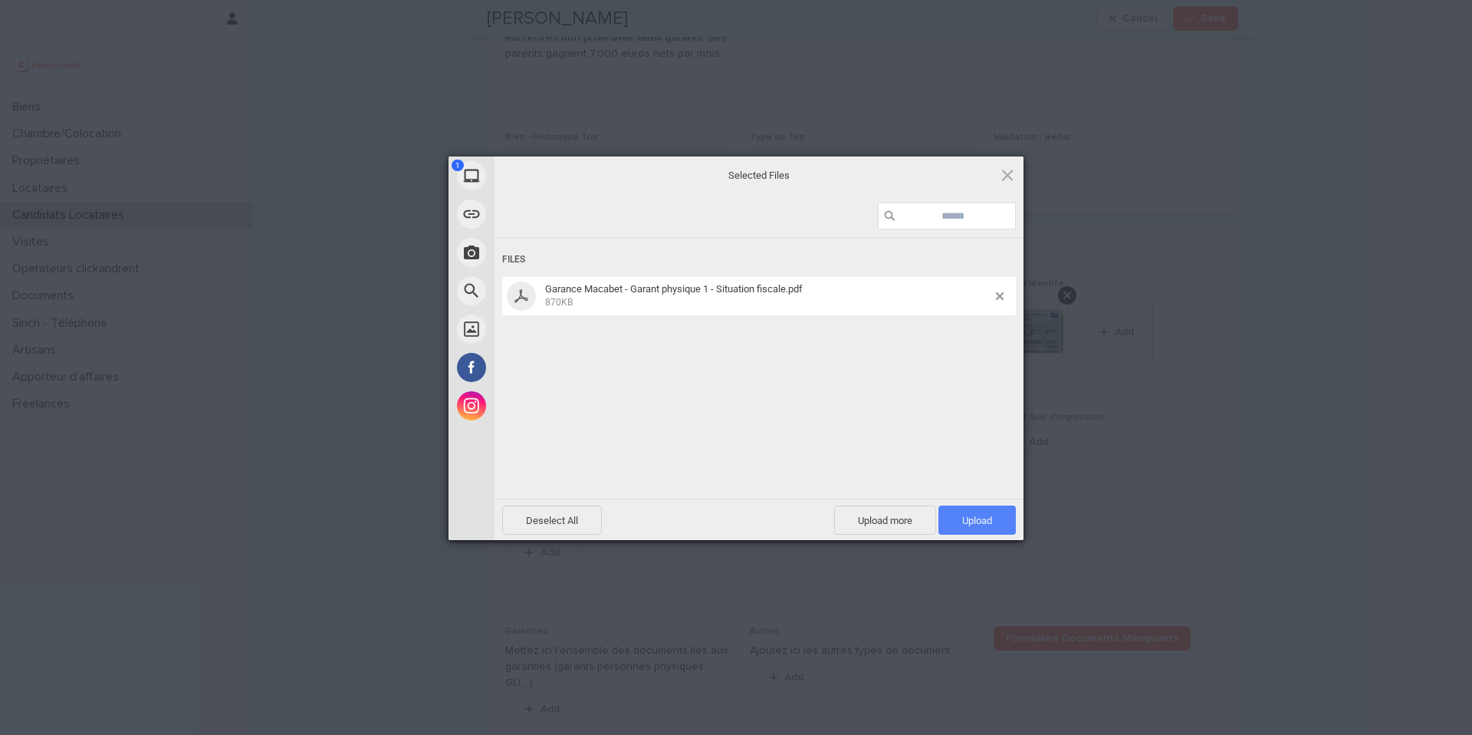
click at [958, 524] on span "Upload 1" at bounding box center [977, 519] width 77 height 29
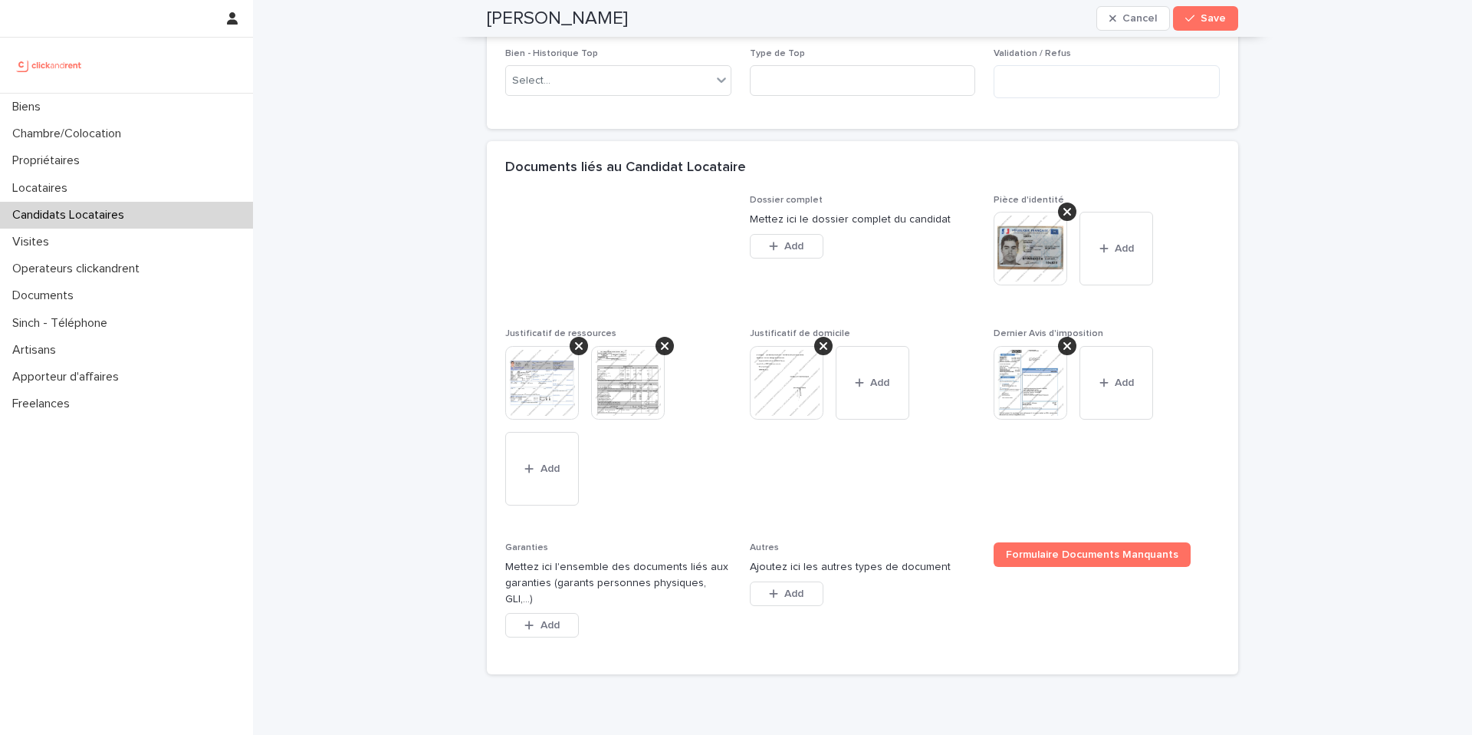
scroll to position [1121, 0]
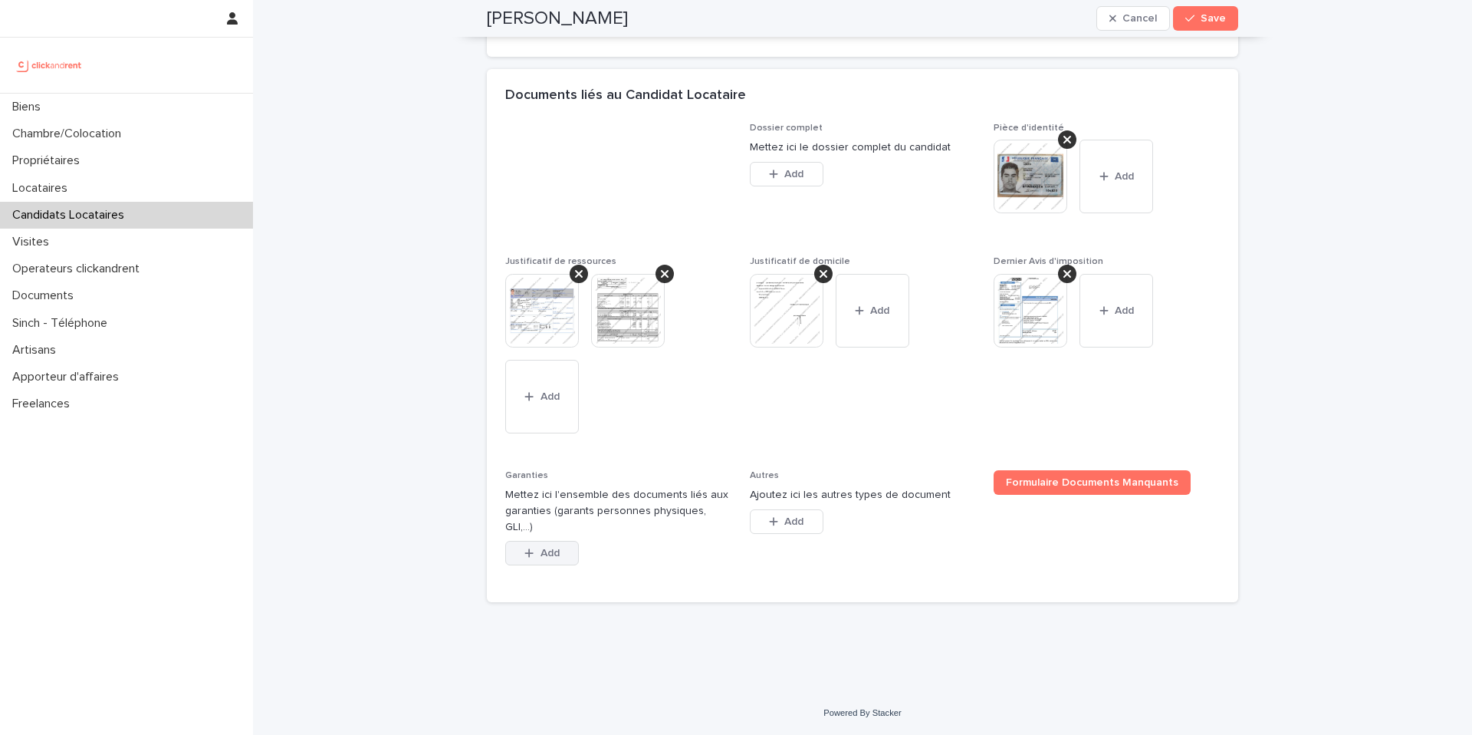
click at [529, 556] on div "button" at bounding box center [531, 552] width 15 height 11
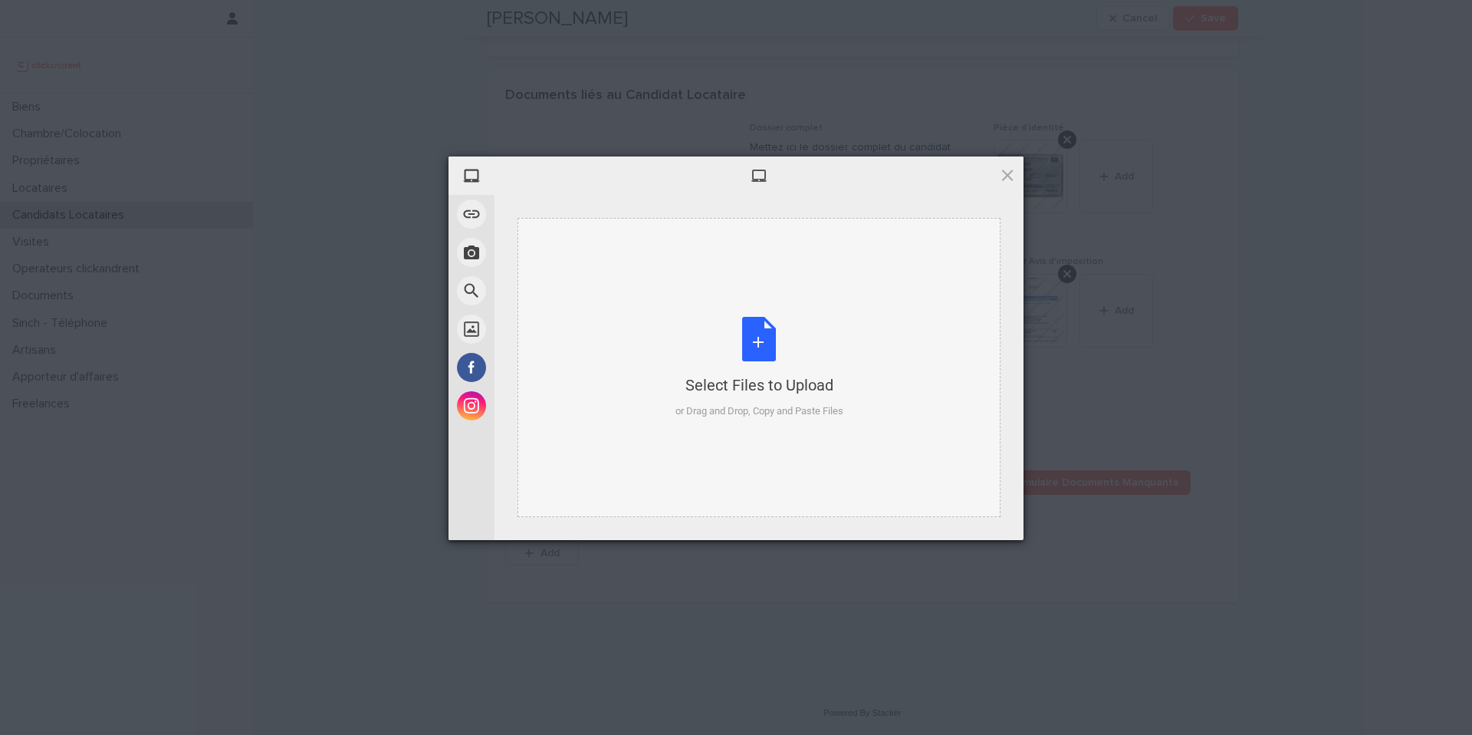
drag, startPoint x: 921, startPoint y: 436, endPoint x: 916, endPoint y: 428, distance: 9.4
click at [917, 429] on div "Select Files to Upload or Drag and Drop, Copy and Paste Files" at bounding box center [759, 367] width 483 height 299
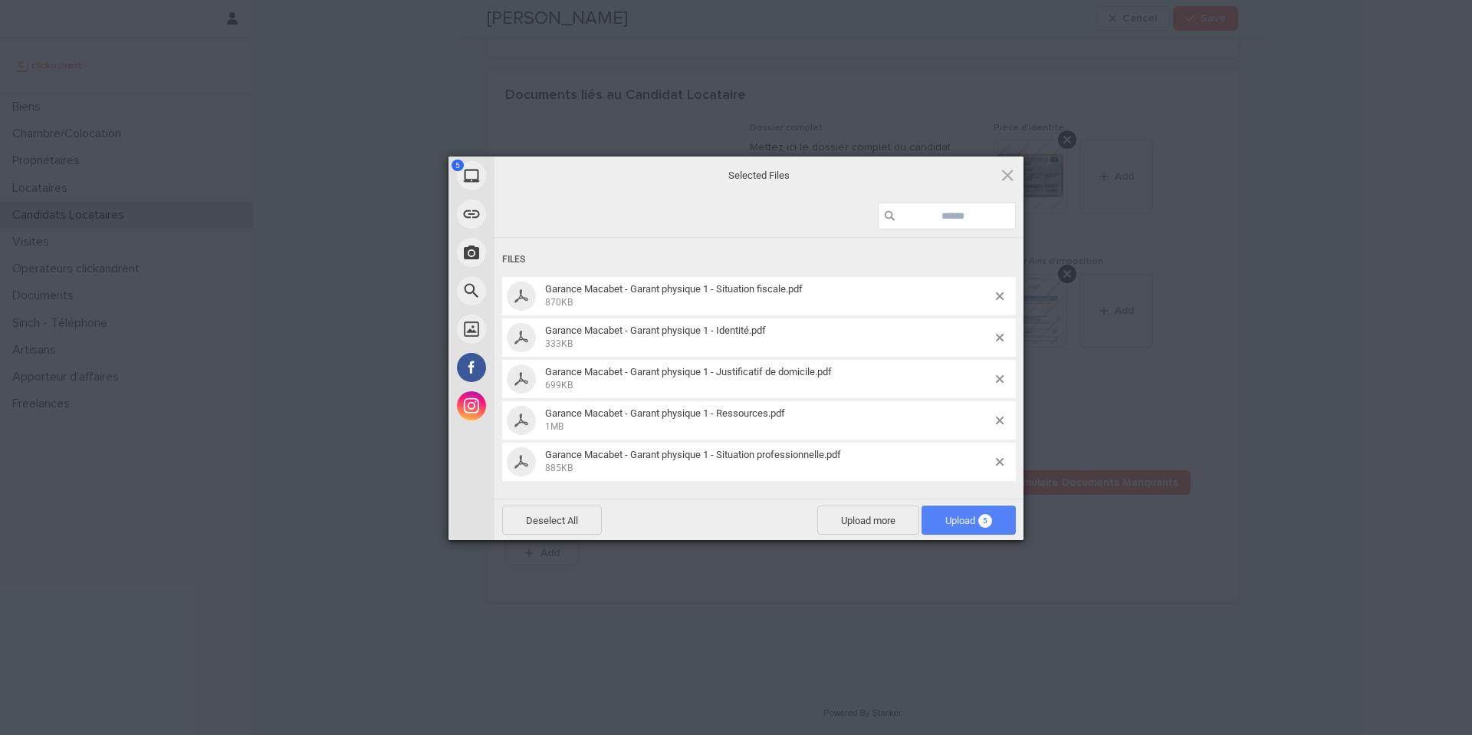
click at [956, 518] on span "Upload 5" at bounding box center [968, 521] width 47 height 12
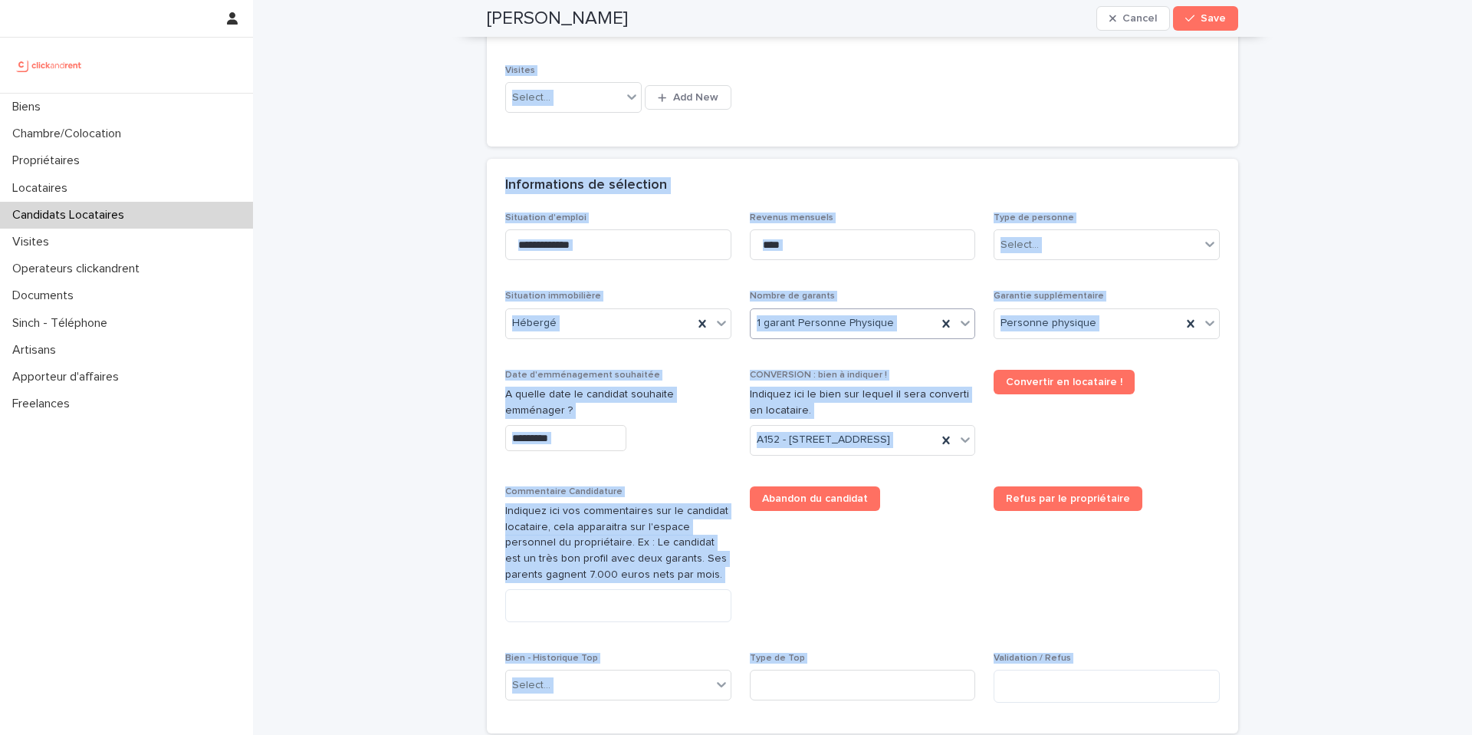
scroll to position [0, 0]
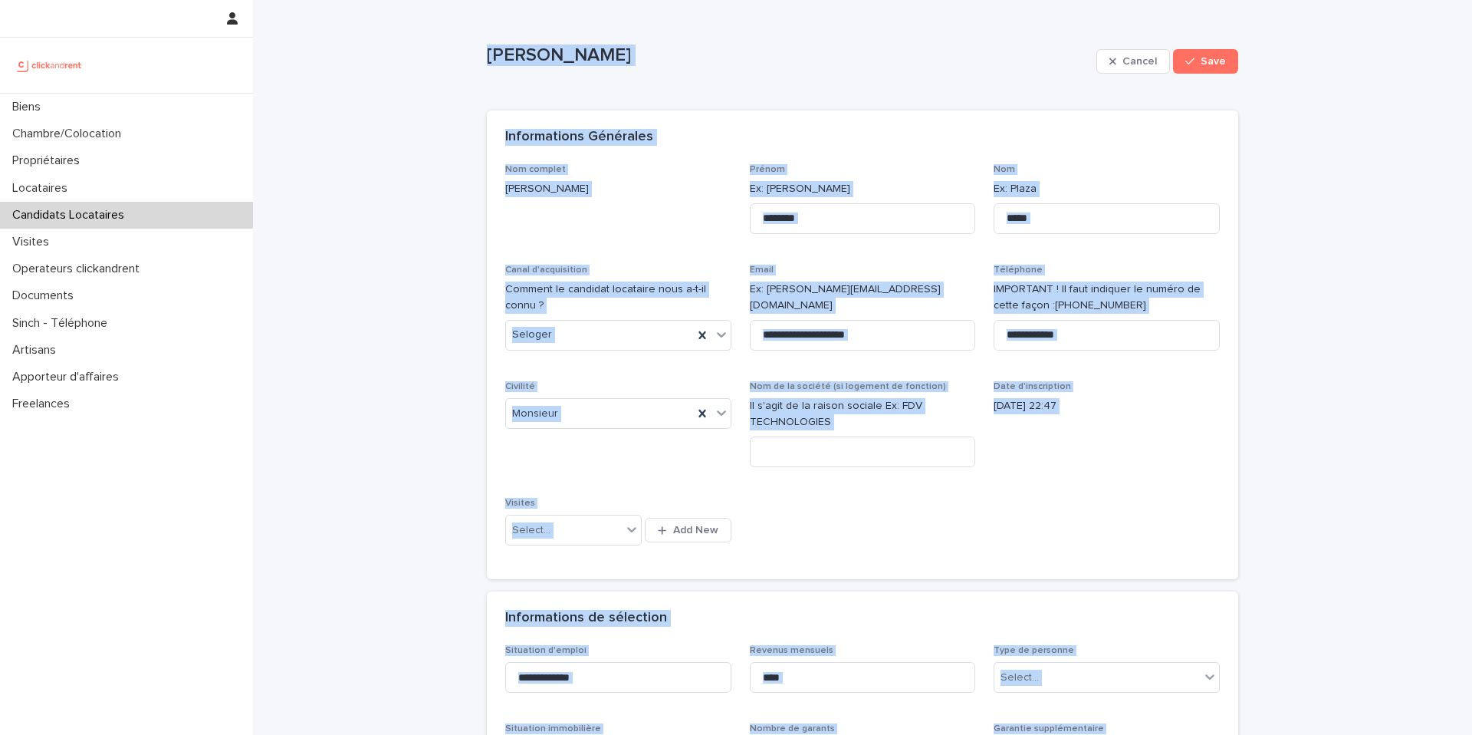
drag, startPoint x: 610, startPoint y: 493, endPoint x: 475, endPoint y: 49, distance: 464.0
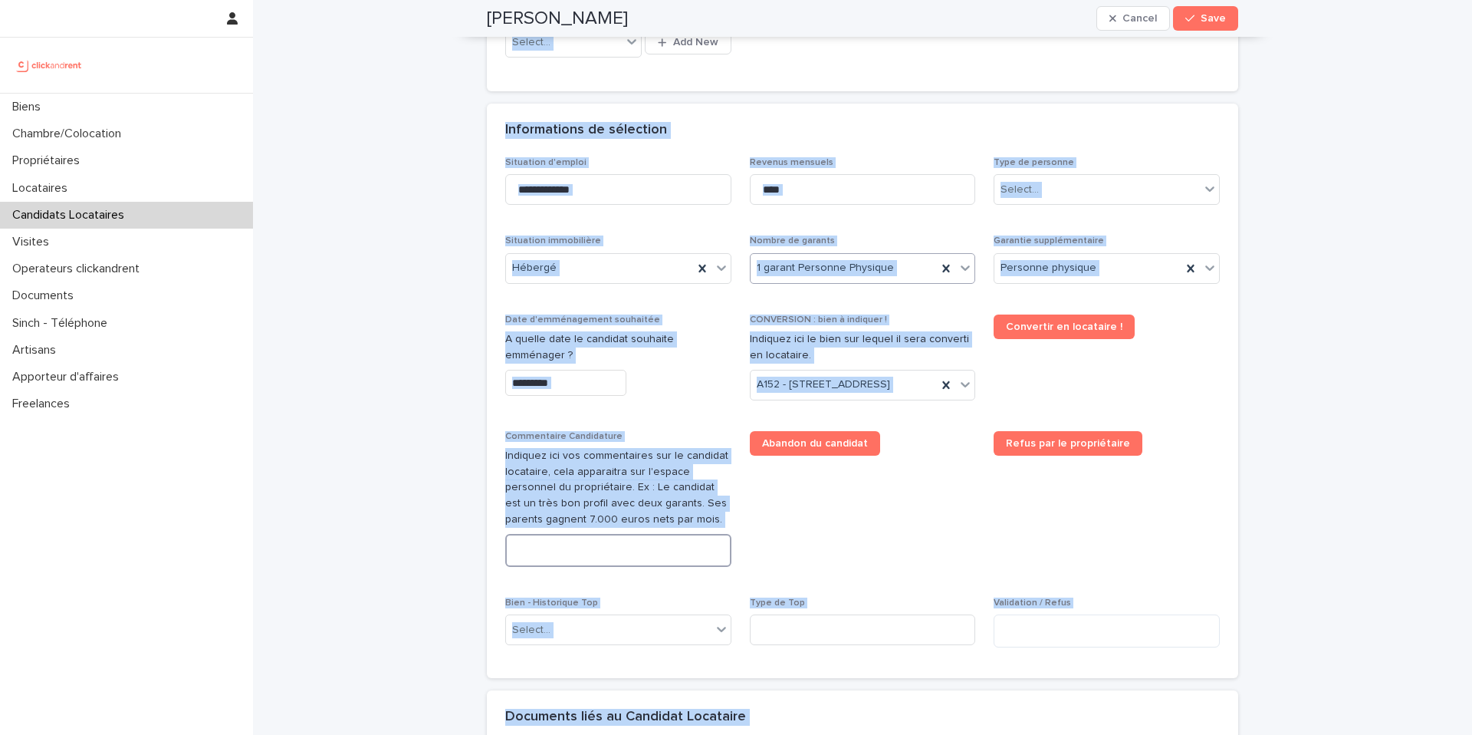
click at [568, 567] on textarea at bounding box center [618, 550] width 226 height 33
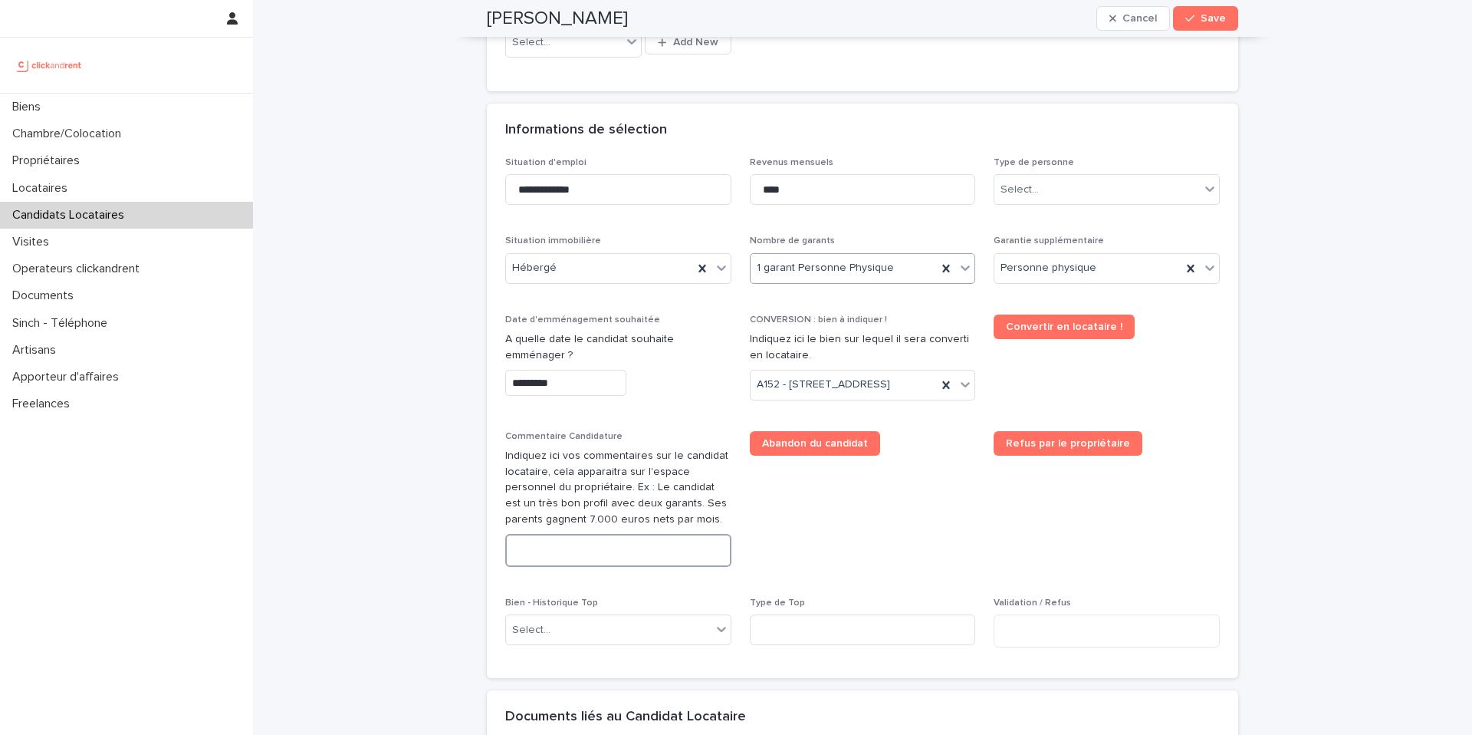
paste textarea "**********"
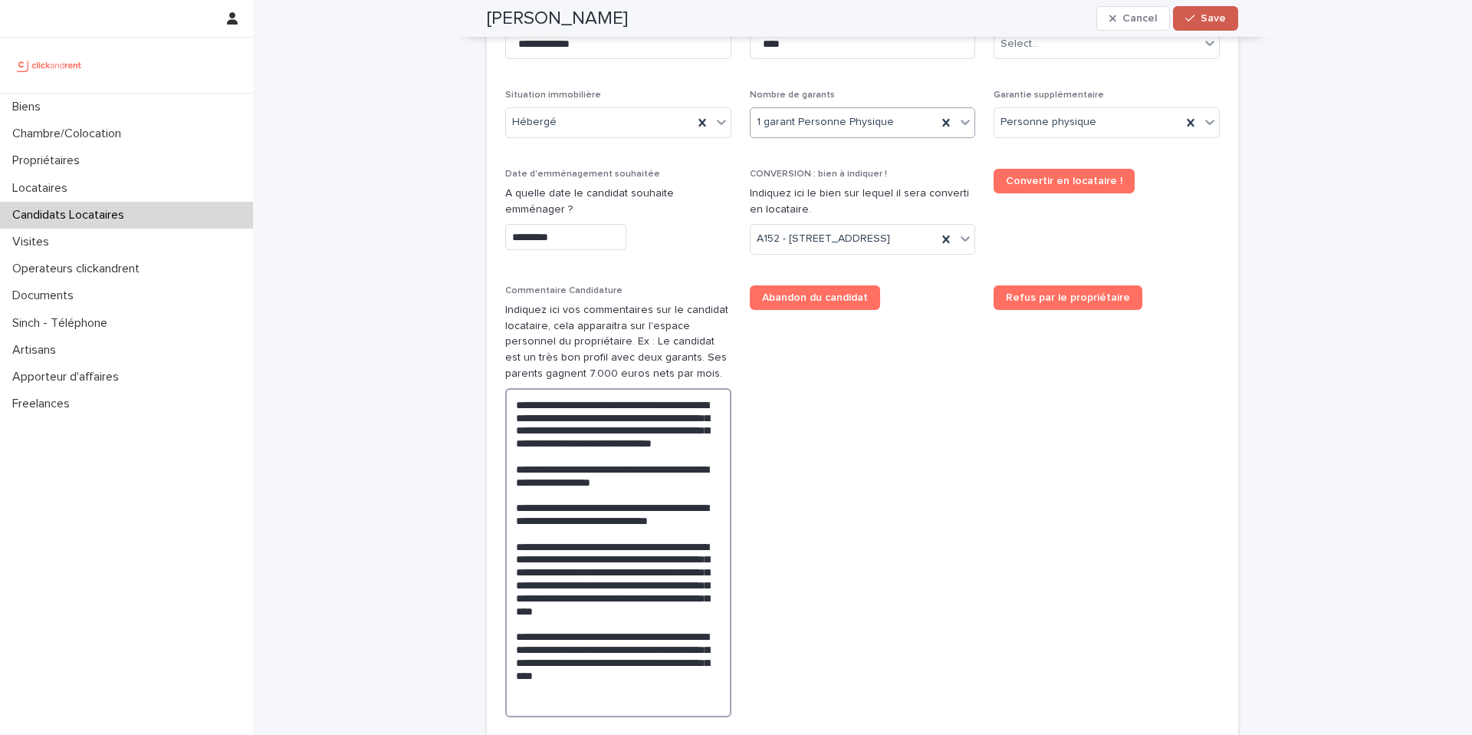
type textarea "**********"
click at [1218, 20] on span "Save" at bounding box center [1213, 18] width 25 height 11
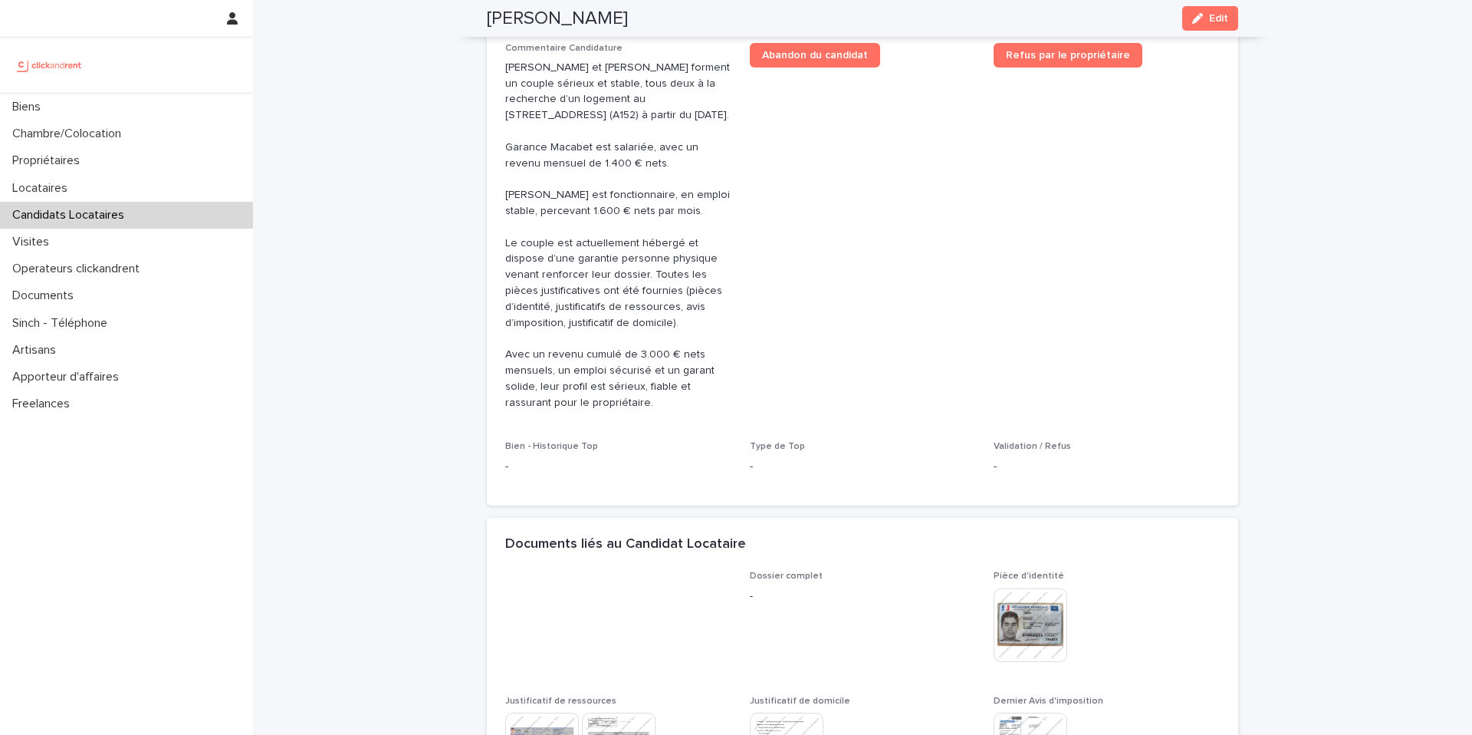
scroll to position [350, 0]
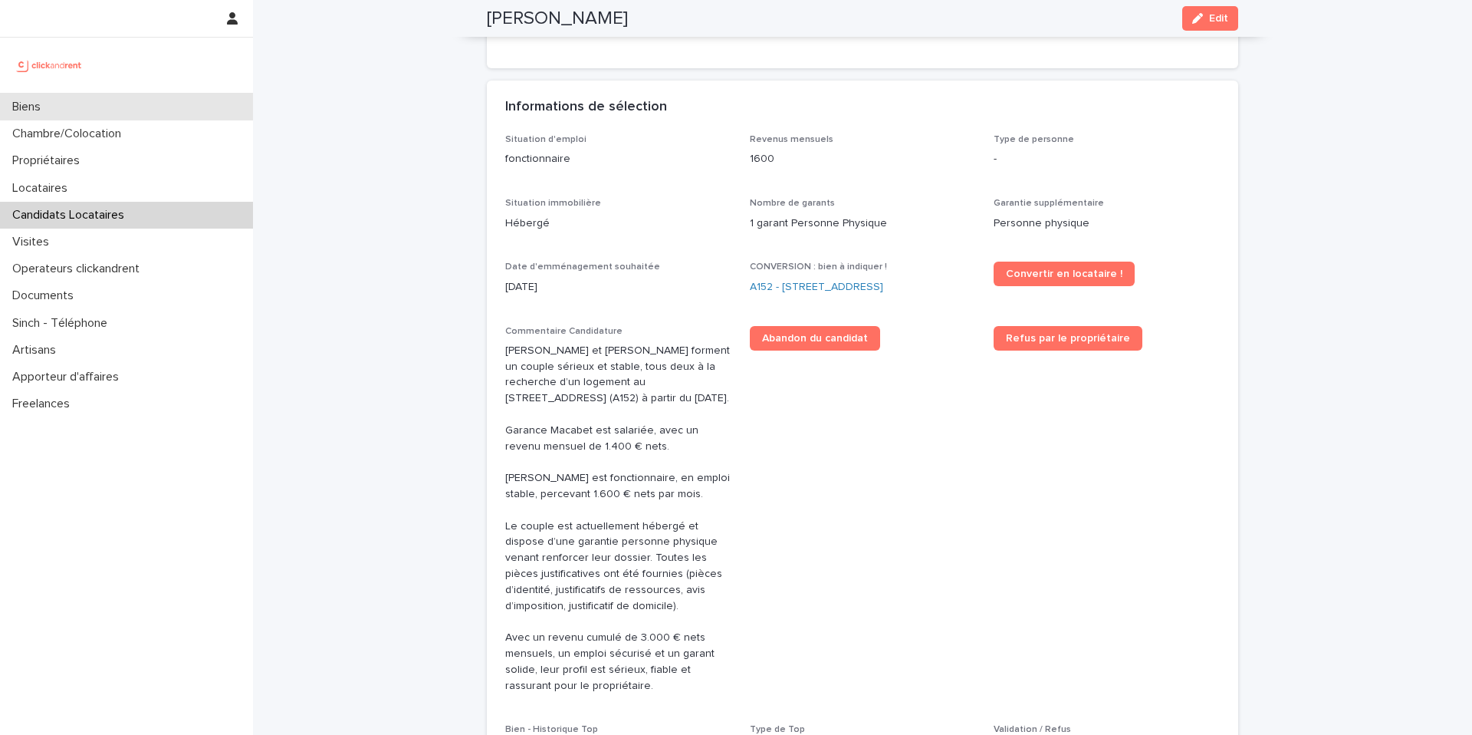
click at [94, 114] on div "Biens" at bounding box center [126, 107] width 253 height 27
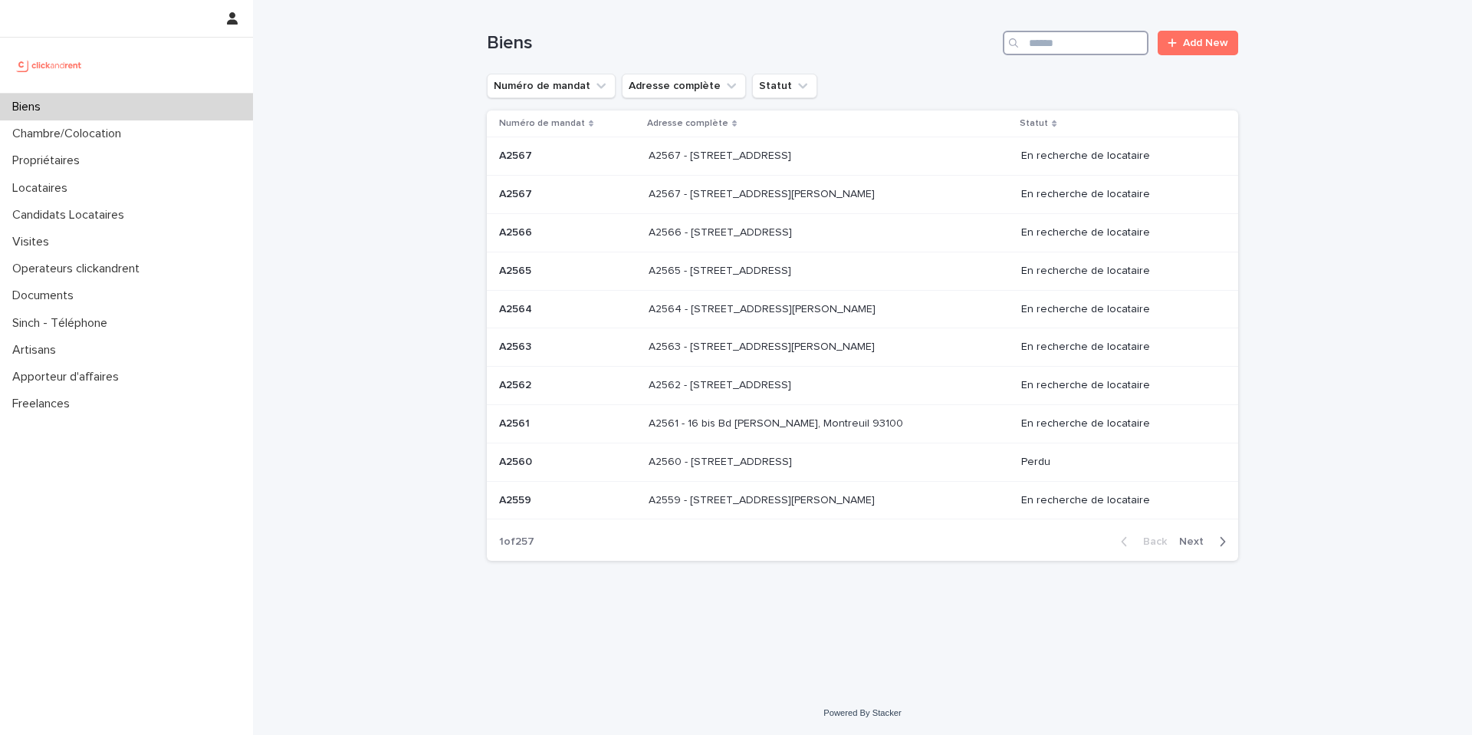
click at [1100, 40] on input "Search" at bounding box center [1076, 43] width 146 height 25
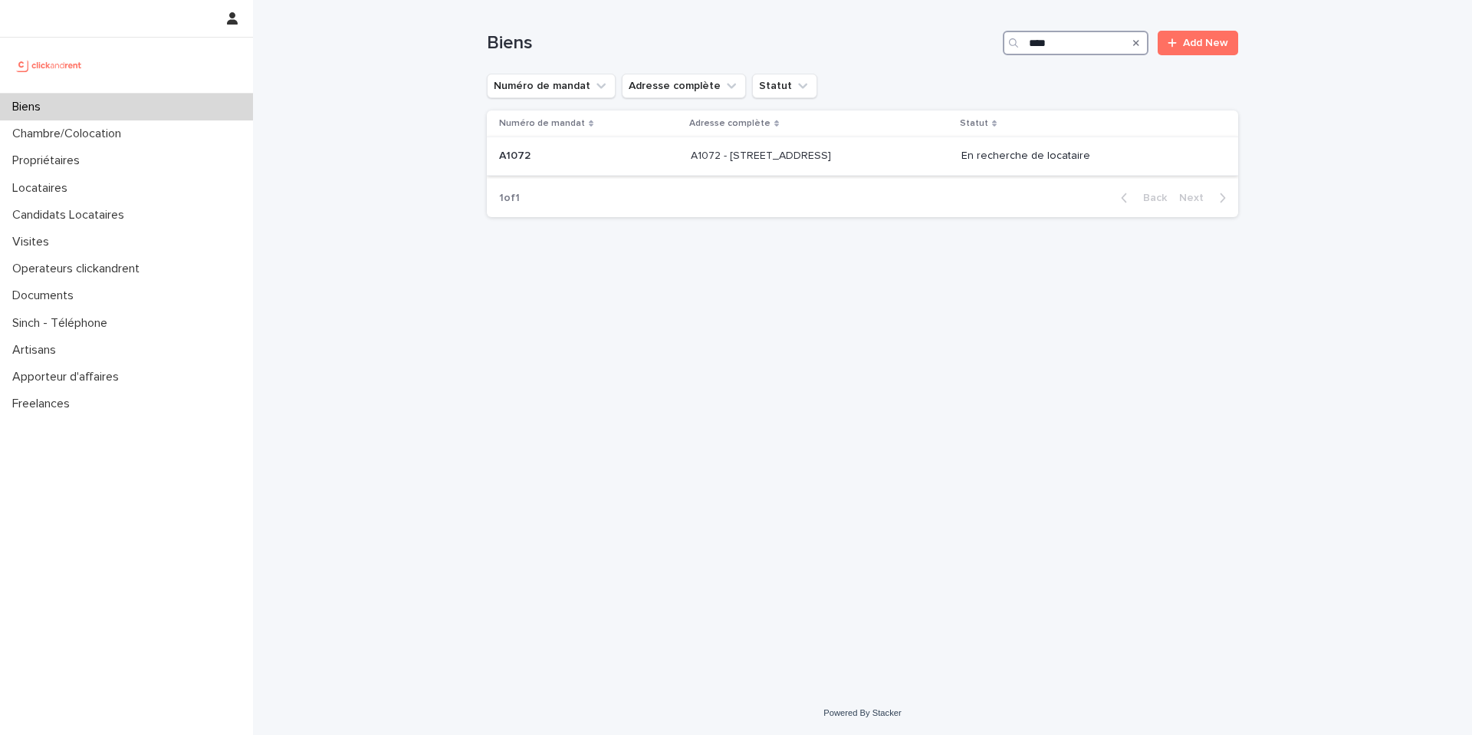
type input "****"
click at [691, 166] on div "A1072 - 96 rue Villiers de l'Isle Adam, Paris 75020 A1072 - 96 rue Villiers de …" at bounding box center [820, 155] width 258 height 25
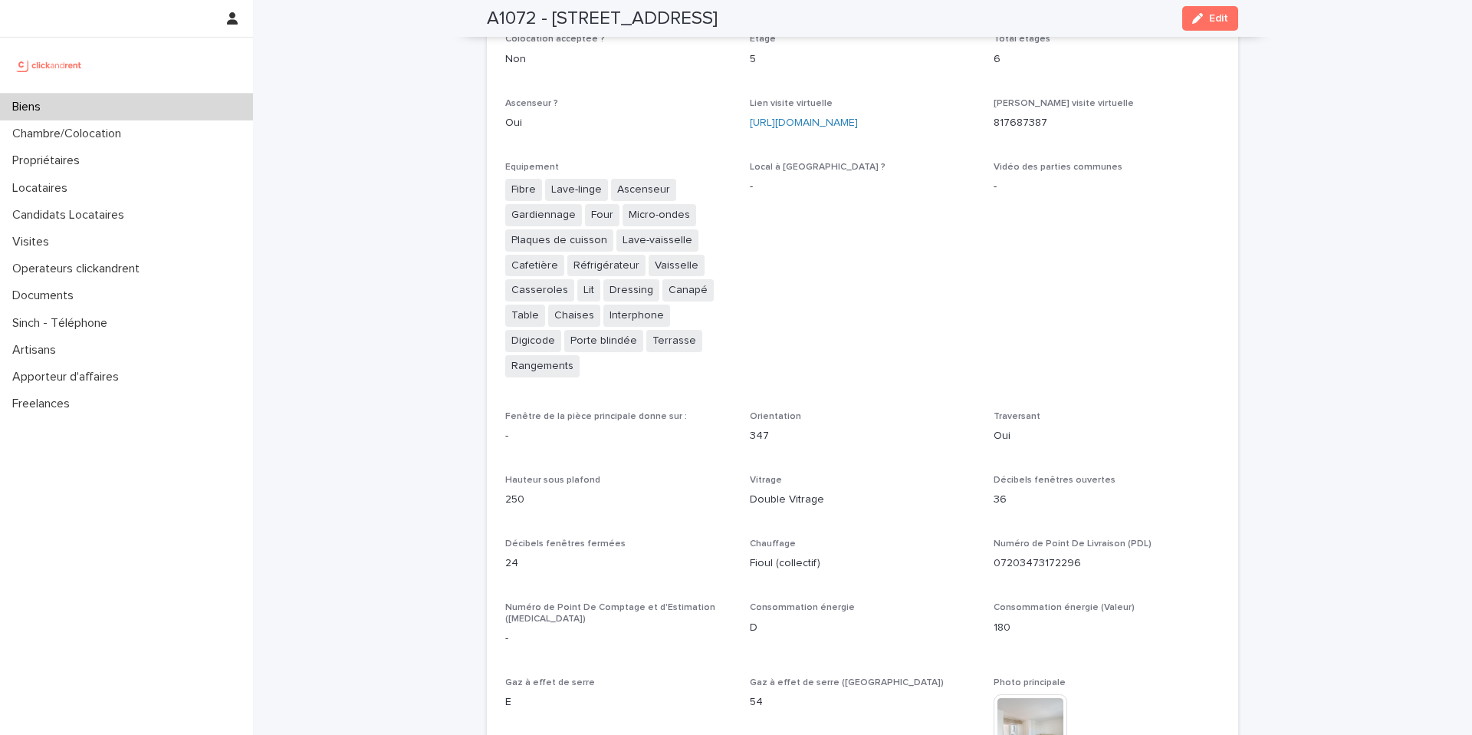
scroll to position [4003, 0]
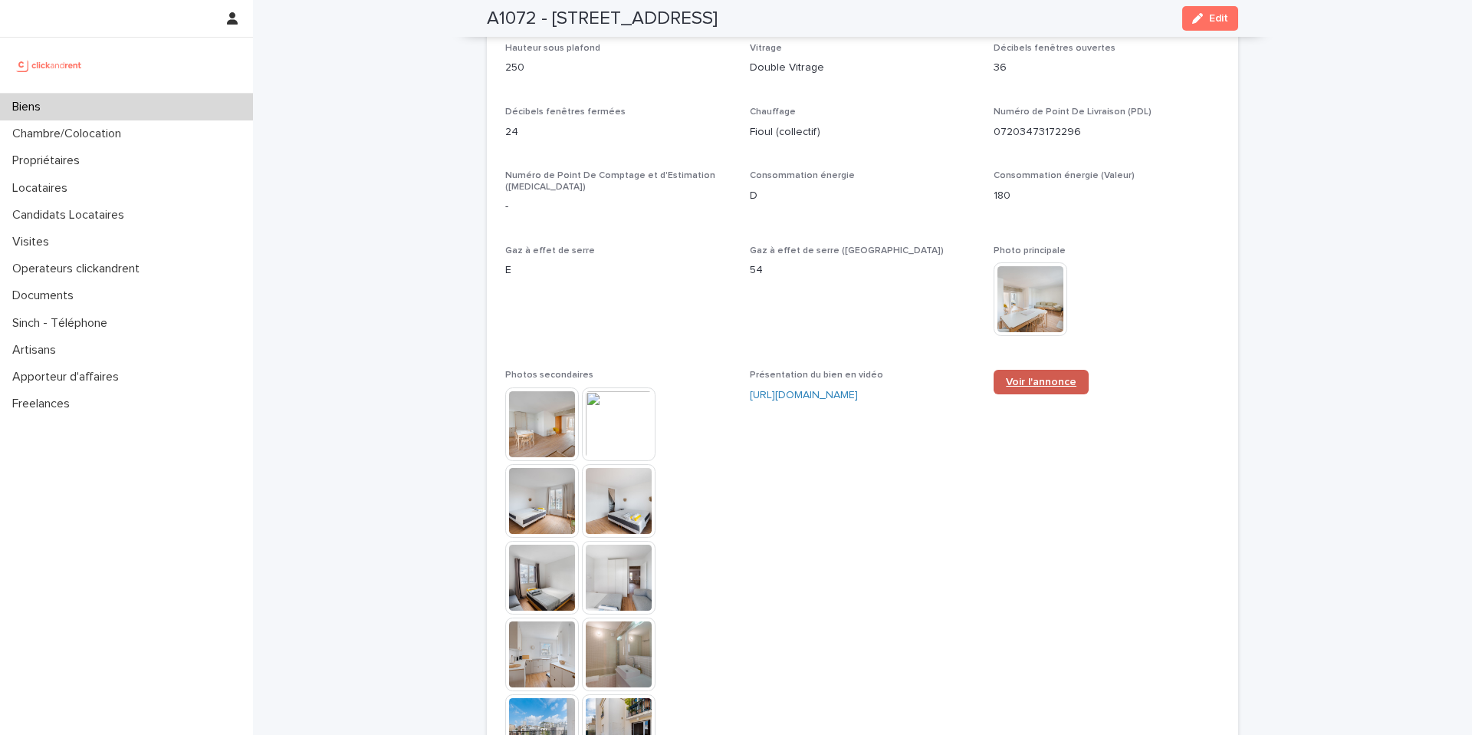
click at [1057, 376] on span "Voir l'annonce" at bounding box center [1041, 381] width 71 height 11
